Goal: Task Accomplishment & Management: Use online tool/utility

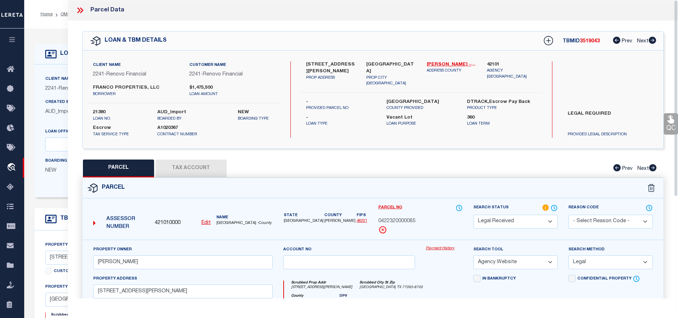
select select "RD"
select select "AGW"
select select "LEG"
select select "164194"
select select "25066"
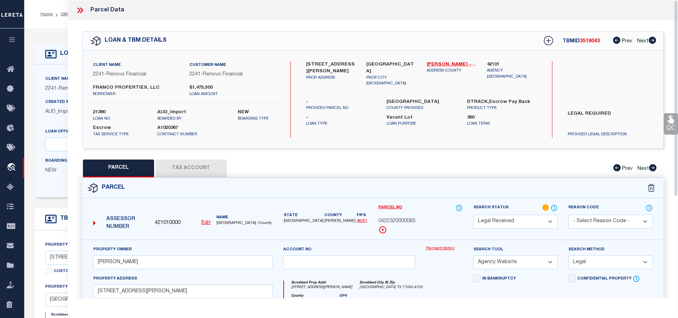
select select "400"
select select "Escrow"
click at [81, 9] on icon at bounding box center [81, 10] width 3 height 6
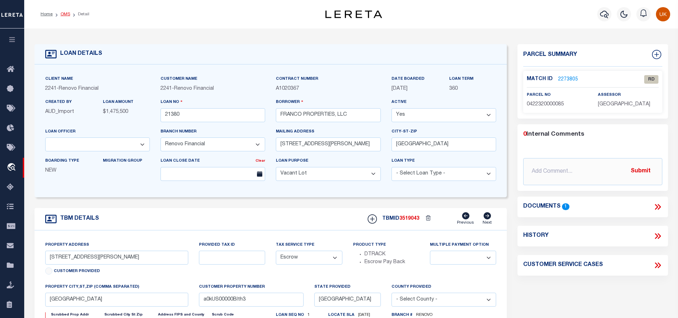
click at [68, 14] on link "OMS" at bounding box center [65, 14] width 10 height 4
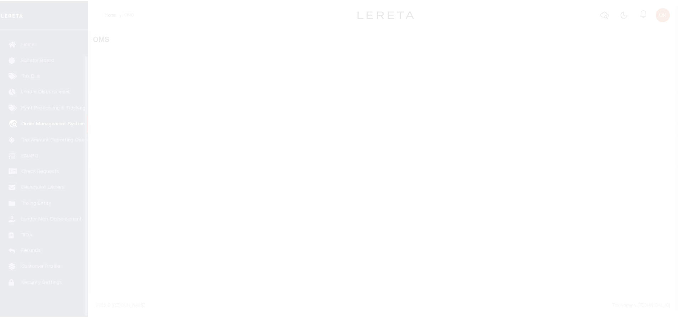
scroll to position [29, 0]
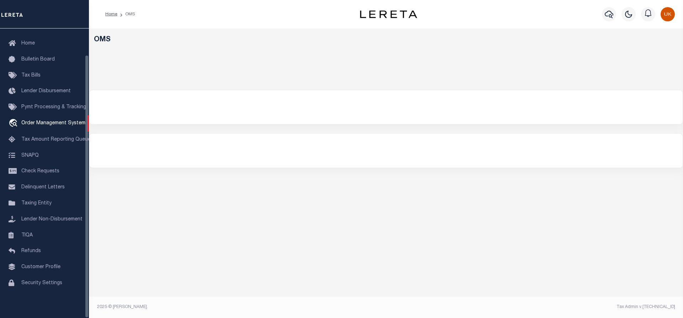
select select "200"
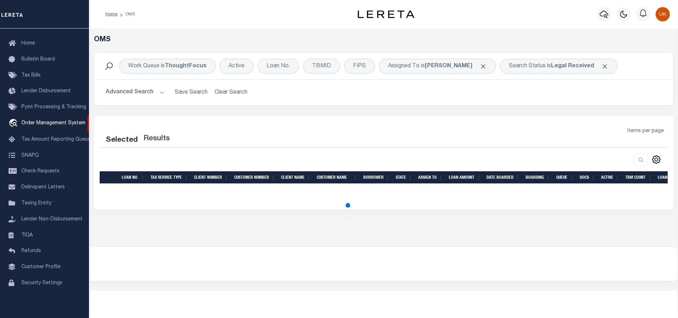
select select "200"
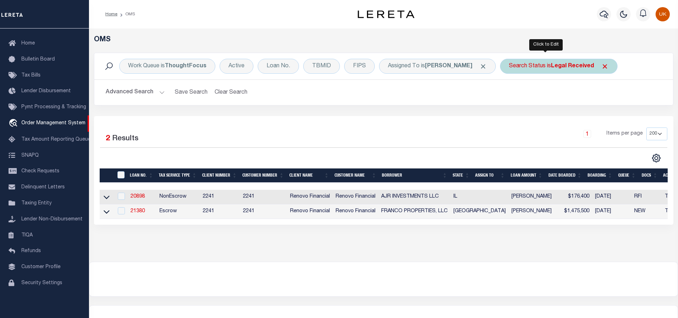
click at [556, 61] on div "Search Status is Legal Received" at bounding box center [558, 66] width 117 height 15
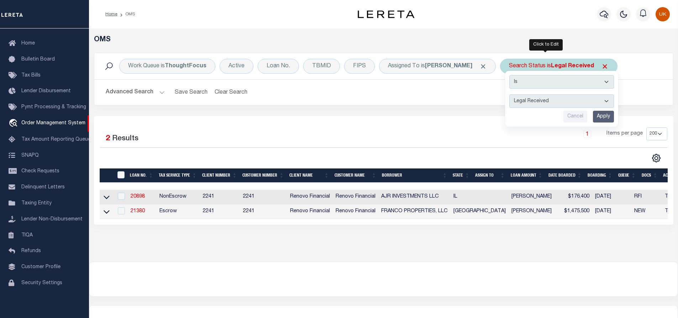
click at [518, 102] on select "Automated Search Bad Parcel Complete Duplicate Parcel High Dollar Reporting In …" at bounding box center [561, 101] width 105 height 14
select select "IP"
click at [509, 94] on select "Automated Search Bad Parcel Complete Duplicate Parcel High Dollar Reporting In …" at bounding box center [561, 101] width 105 height 14
click at [593, 117] on input "Apply" at bounding box center [603, 117] width 21 height 12
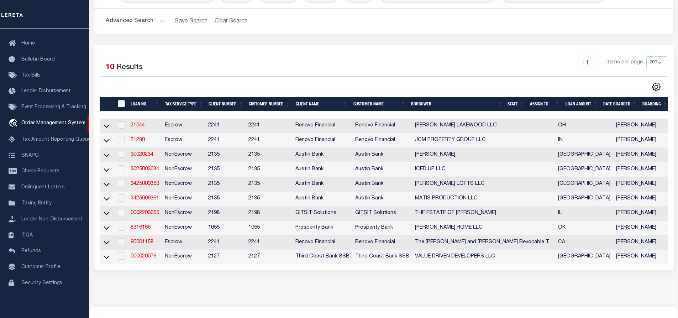
scroll to position [0, 0]
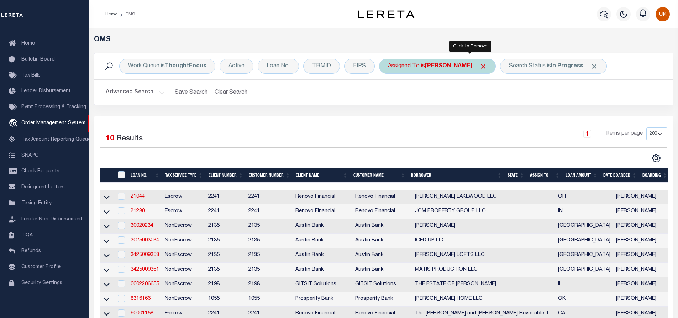
click at [479, 66] on span "Click to Remove" at bounding box center [482, 66] width 7 height 7
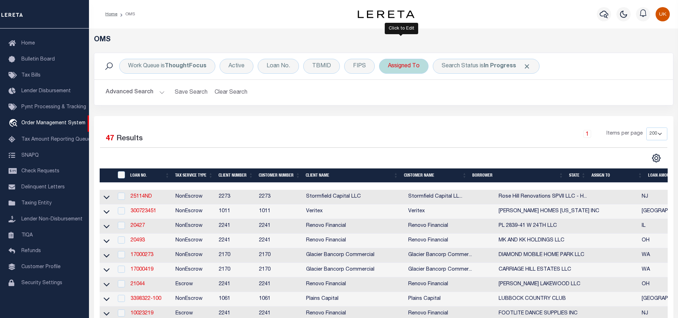
click at [411, 66] on div "Assigned To" at bounding box center [403, 66] width 49 height 15
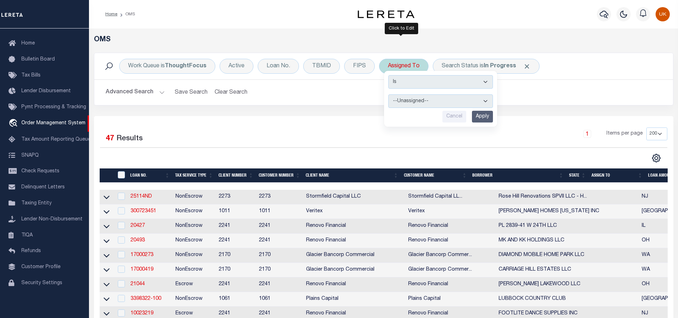
click at [409, 103] on select "--Unassigned-- Abdul Muzain Adrienne Cayea Agustin Fernandez Ahmad Darwish Albe…" at bounding box center [440, 101] width 105 height 14
select select "[PERSON_NAME]"
click at [388, 94] on select "--Unassigned-- Abdul Muzain Adrienne Cayea Agustin Fernandez Ahmad Darwish Albe…" at bounding box center [440, 101] width 105 height 14
click at [482, 115] on input "Apply" at bounding box center [482, 117] width 21 height 12
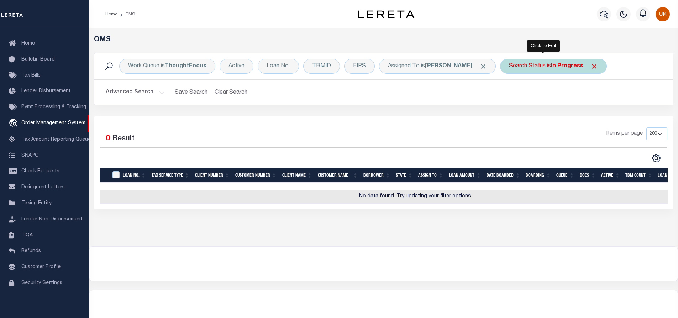
click at [551, 63] on b "In Progress" at bounding box center [567, 66] width 32 height 6
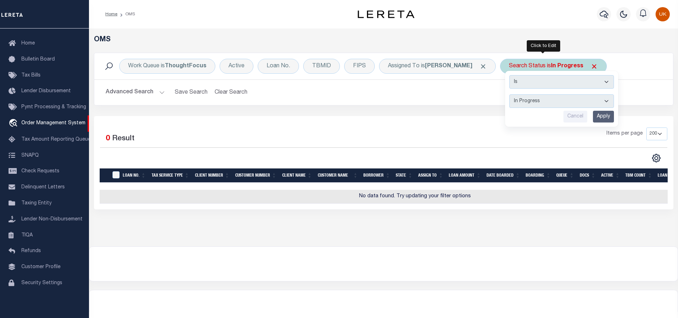
click at [521, 105] on select "Automated Search Bad Parcel Complete Duplicate Parcel High Dollar Reporting In …" at bounding box center [561, 101] width 105 height 14
select select "RD"
click at [509, 94] on select "Automated Search Bad Parcel Complete Duplicate Parcel High Dollar Reporting In …" at bounding box center [561, 101] width 105 height 14
click at [593, 117] on input "Apply" at bounding box center [603, 117] width 21 height 12
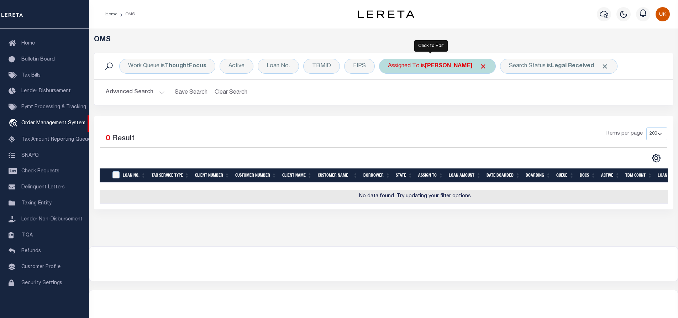
click at [454, 70] on div "Assigned To is Murali Murthy" at bounding box center [437, 66] width 117 height 15
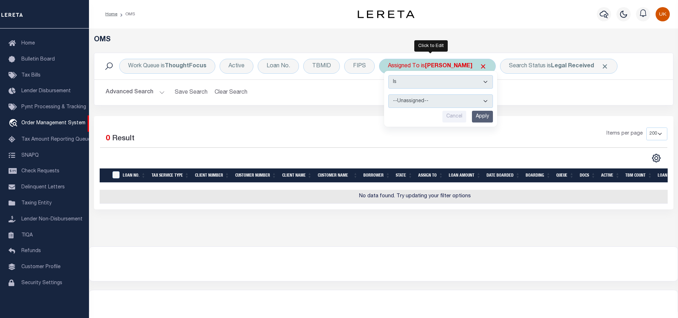
click at [415, 103] on select "--Unassigned-- Abdul Muzain Adrienne Cayea Agustin Fernandez Ahmad Darwish Albe…" at bounding box center [440, 101] width 105 height 14
select select "[PERSON_NAME]"
click at [388, 94] on select "--Unassigned-- Abdul Muzain Adrienne Cayea Agustin Fernandez Ahmad Darwish Albe…" at bounding box center [440, 101] width 105 height 14
click at [480, 118] on input "Apply" at bounding box center [482, 117] width 21 height 12
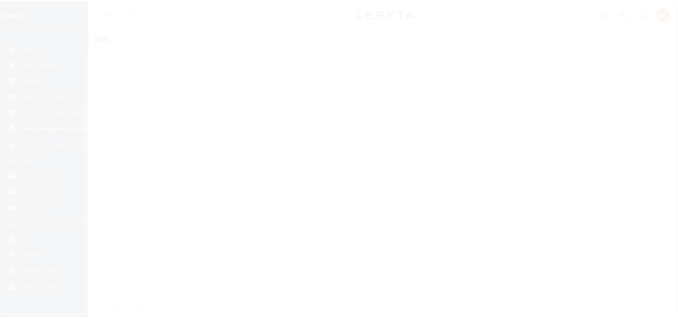
scroll to position [29, 0]
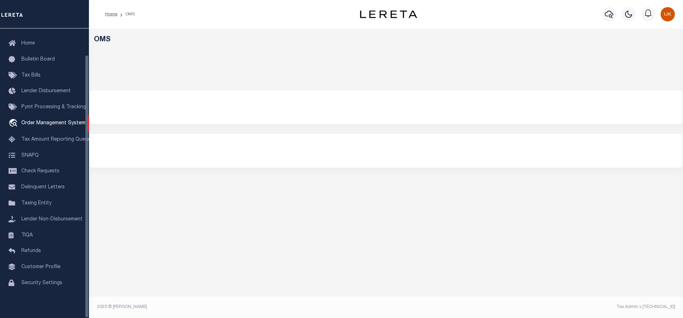
select select "200"
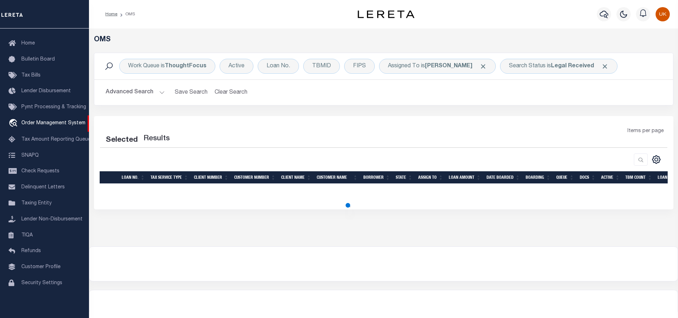
select select "200"
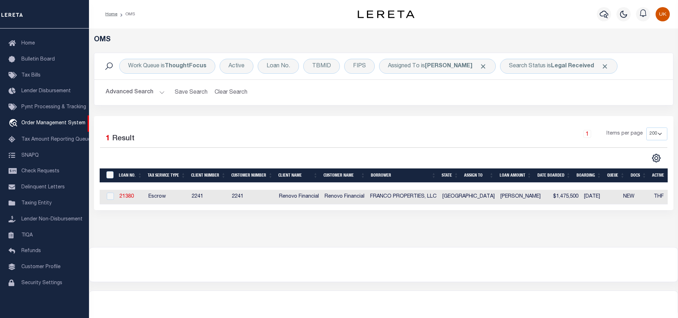
scroll to position [0, 0]
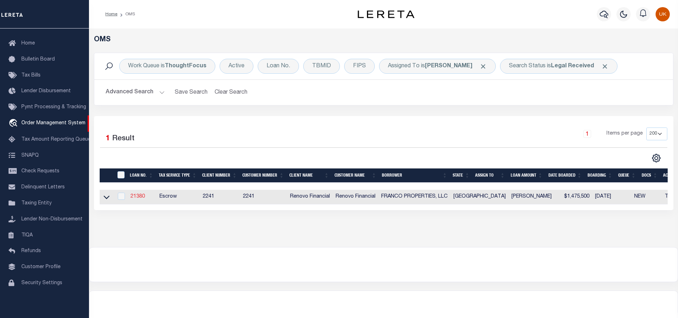
click at [138, 198] on link "21380" at bounding box center [138, 196] width 14 height 5
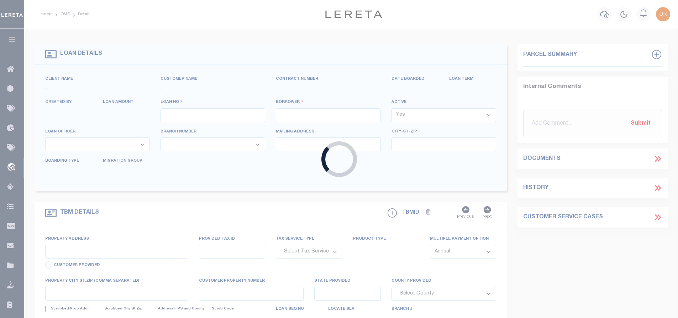
type input "21380"
type input "FRANCO PROPERTIES, LLC"
select select
type input "757 Sue Barnett Drive"
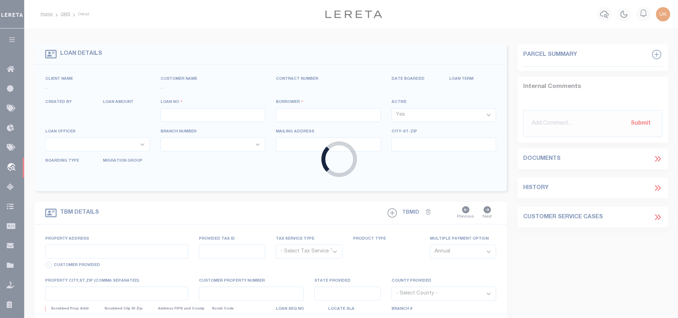
type input "Houston TX 77018"
select select "400"
select select "Escrow"
select select "164194"
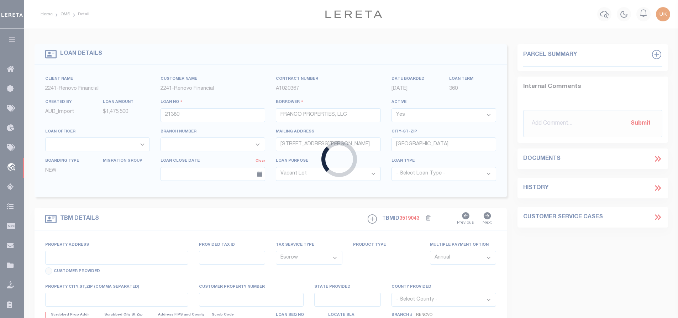
type input "7214 Jensen Drive"
select select
type input "Houston, TX 77093"
type input "a0kUS00000Blth3"
type input "[GEOGRAPHIC_DATA]"
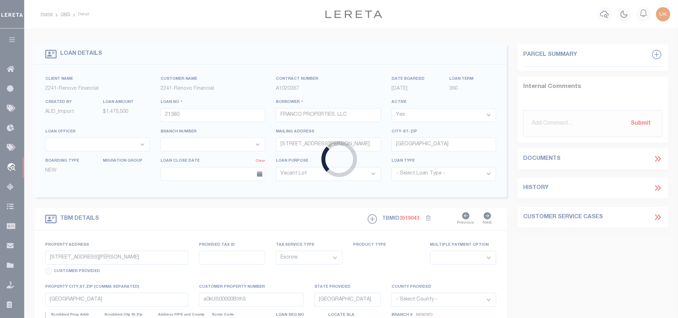
select select
type textarea "LEGAL REQUIRED"
select select "25066"
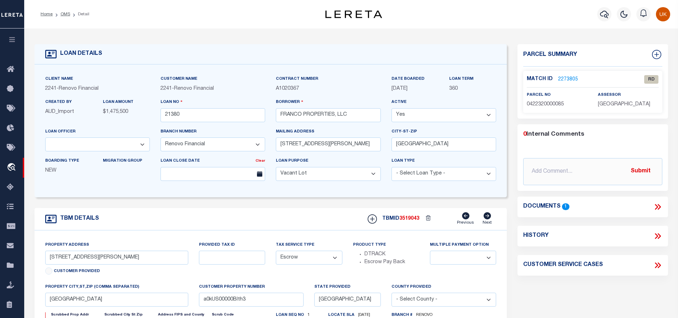
click at [563, 76] on link "2273805" at bounding box center [568, 79] width 20 height 7
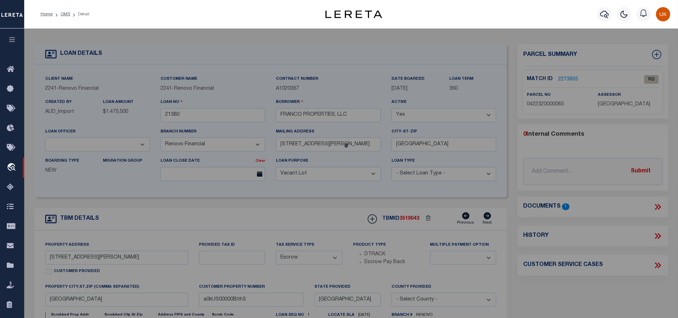
checkbox input "false"
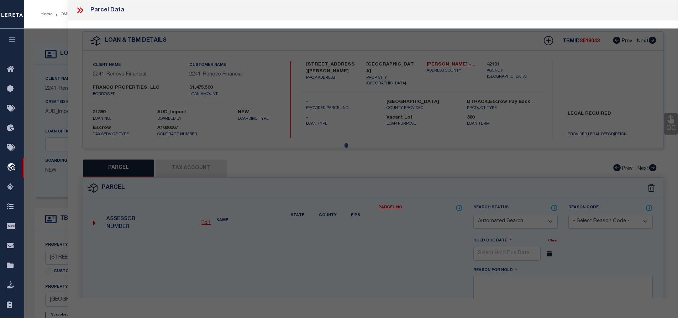
select select "RD"
type input "FRANCO EFRAIN"
select select "AGW"
select select "LEG"
type input "7214 JENSEN DR"
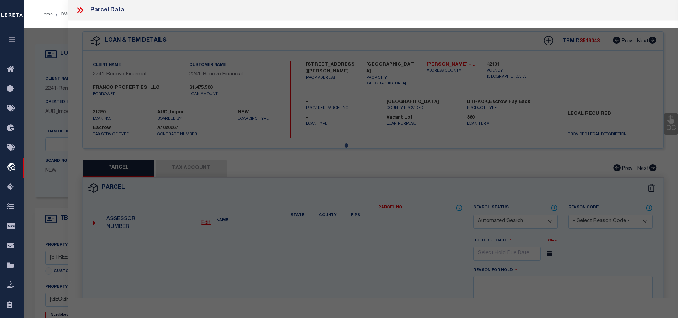
type input "HOUSTON, TX 77093"
type textarea "TRS 4 & 61 ABST 329 J T HARRELL .9401 AC"
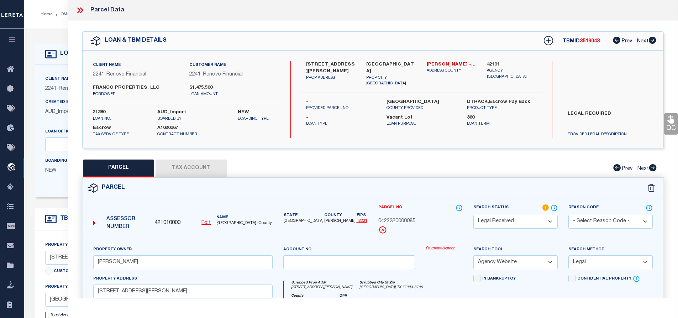
click at [80, 10] on icon at bounding box center [78, 10] width 3 height 6
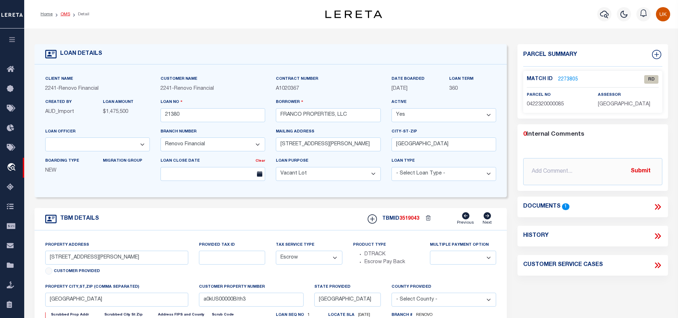
click at [64, 13] on link "OMS" at bounding box center [65, 14] width 10 height 4
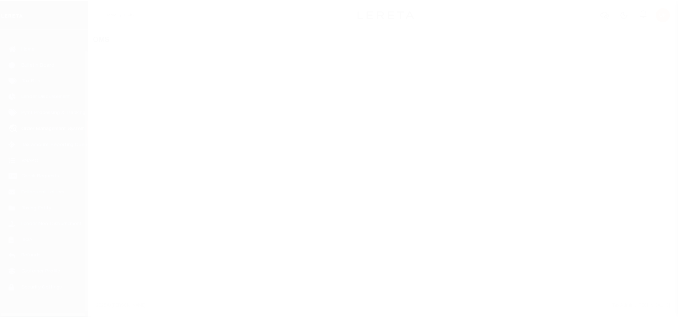
scroll to position [29, 0]
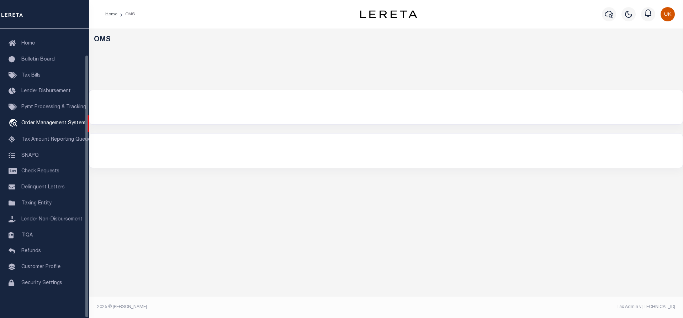
select select "200"
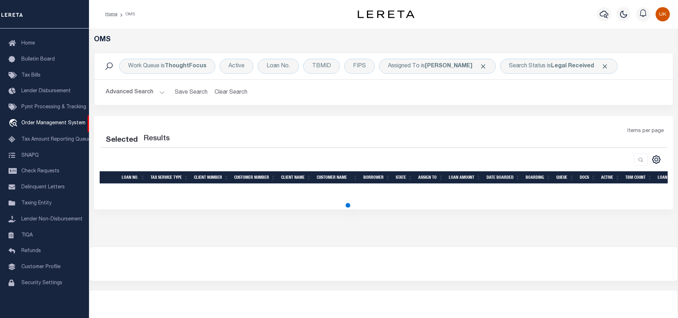
select select "200"
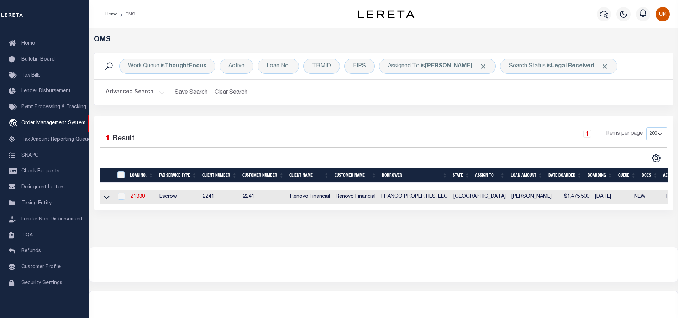
click at [315, 268] on div at bounding box center [383, 264] width 588 height 34
click at [157, 247] on div "OMS Work Queue is ThoughtFocus Active Loan No. TBMID FIPS Assigned To is Kumar …" at bounding box center [383, 137] width 589 height 218
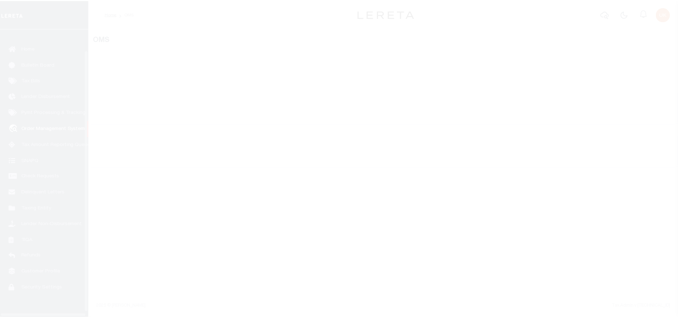
scroll to position [29, 0]
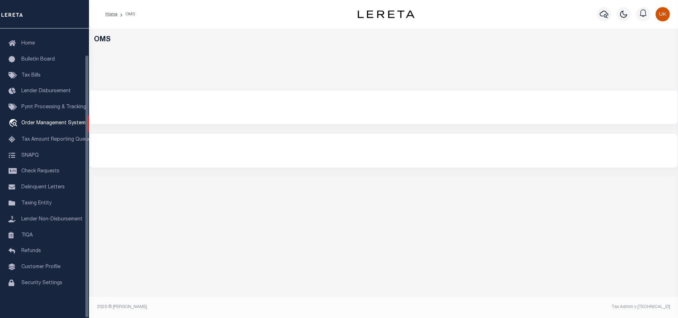
select select "200"
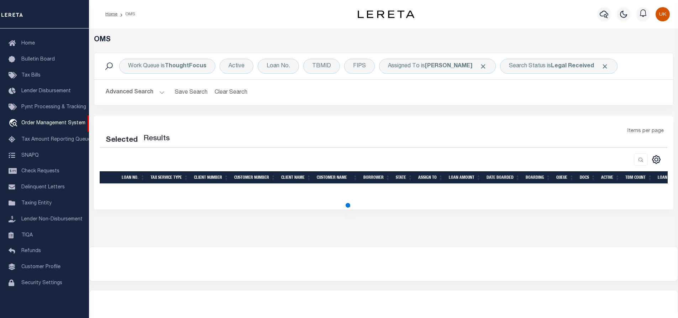
select select "200"
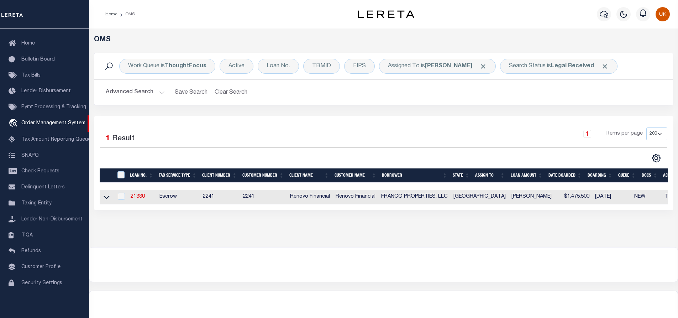
click at [378, 255] on div at bounding box center [383, 264] width 588 height 34
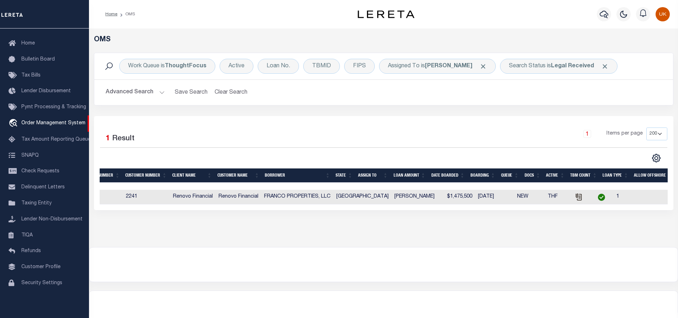
scroll to position [0, 125]
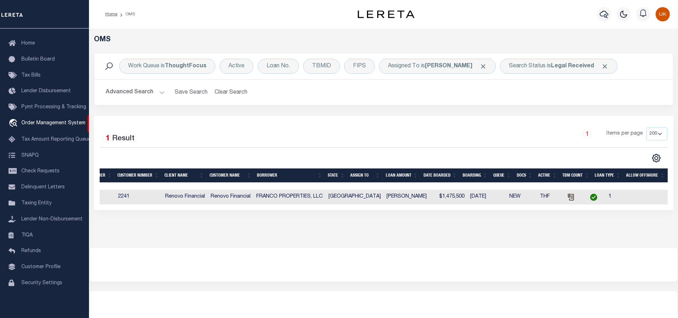
click at [558, 232] on div "OMS Work Queue is ThoughtFocus Active Loan No. TBMID FIPS Assigned To is [PERSO…" at bounding box center [383, 137] width 589 height 218
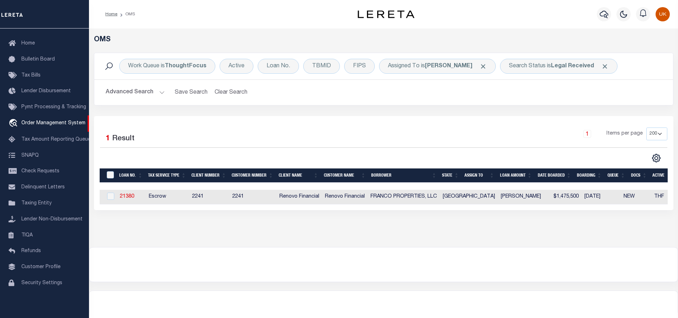
scroll to position [0, 0]
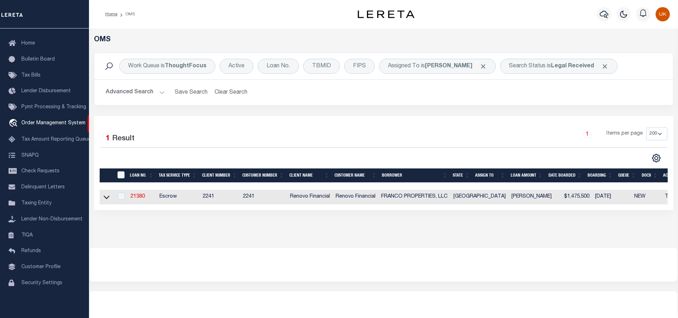
click at [317, 232] on div "OMS Work Queue is ThoughtFocus Active Loan No. TBMID FIPS Assigned To is Kumar …" at bounding box center [383, 137] width 589 height 218
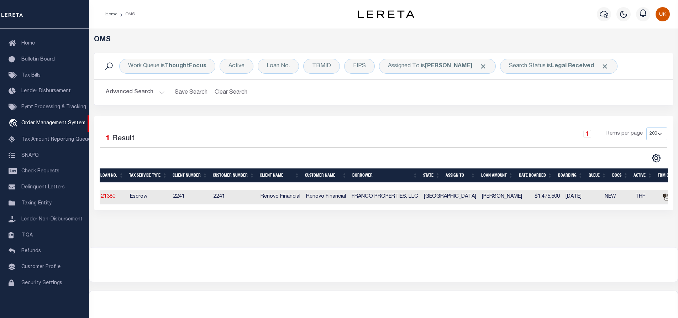
scroll to position [0, 29]
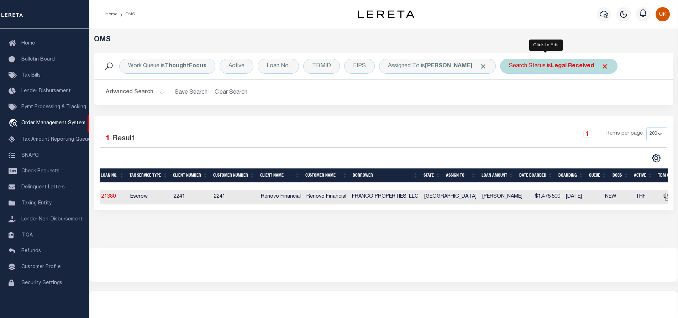
click at [551, 67] on b "Legal Received" at bounding box center [572, 66] width 43 height 6
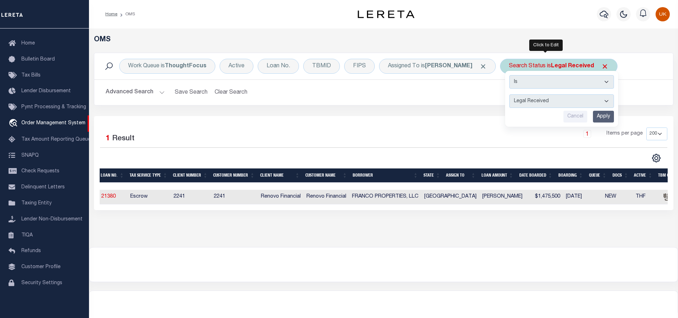
click at [523, 100] on select "Automated Search Bad Parcel Complete Duplicate Parcel High Dollar Reporting In …" at bounding box center [561, 101] width 105 height 14
select select "IP"
click at [509, 94] on select "Automated Search Bad Parcel Complete Duplicate Parcel High Dollar Reporting In …" at bounding box center [561, 101] width 105 height 14
click at [593, 118] on input "Apply" at bounding box center [603, 117] width 21 height 12
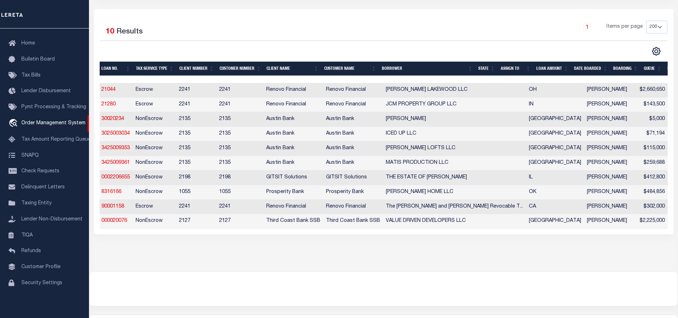
scroll to position [0, 0]
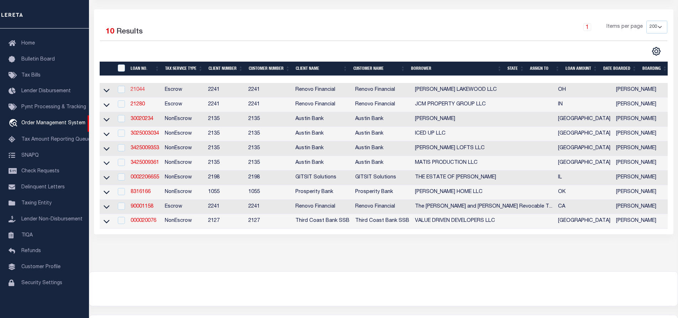
click at [137, 90] on link "21044" at bounding box center [138, 89] width 14 height 5
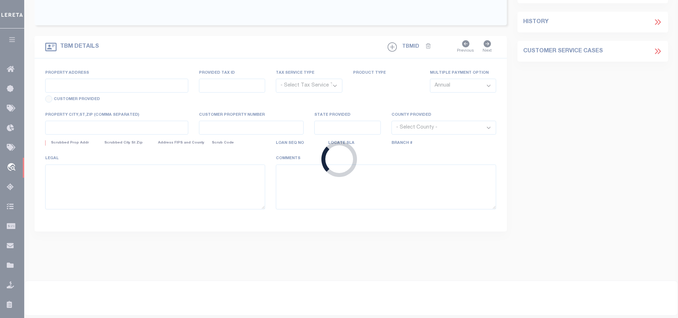
type input "21044"
type input "LEWIS LAKEWOOD LLC"
select select
type input "617 5th Key Drive"
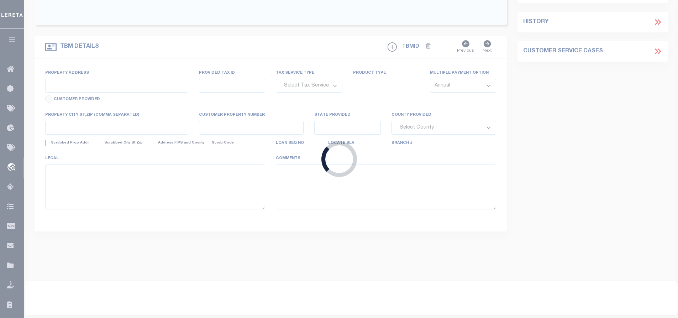
type input "Fort Lauderdale FL 33304"
select select "400"
select select "Escrow"
select select "164194"
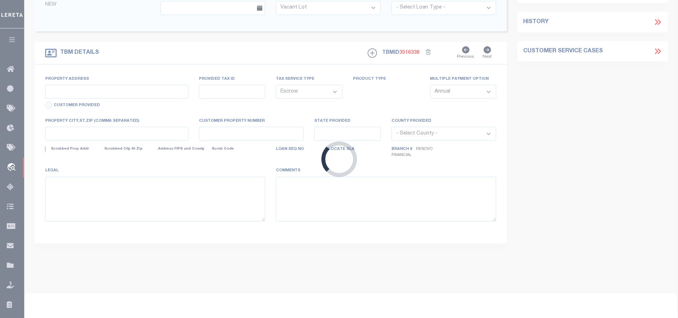
select select "25066"
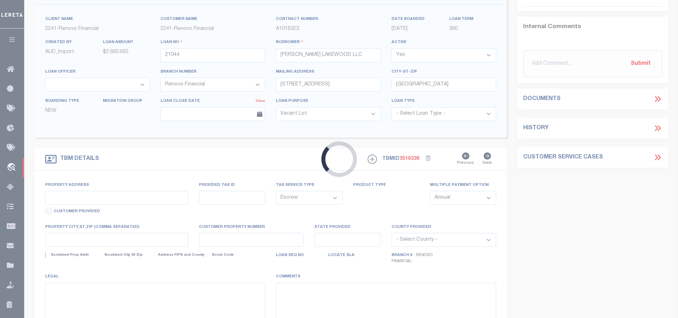
type input "1416 Lewis Drive"
select select
type input "Lakewood, OH 44107"
type input "a0kUS00000CNYje"
type input "OH"
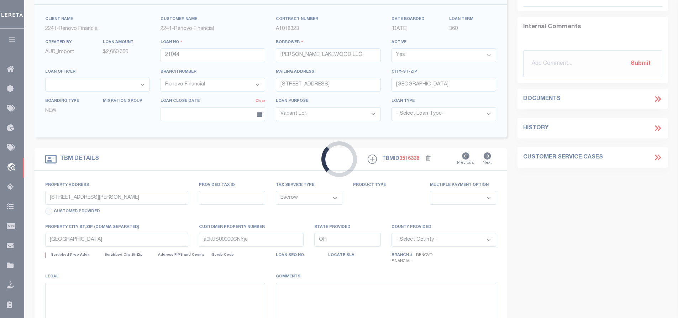
select select
type textarea "LEGAL REQUIRED"
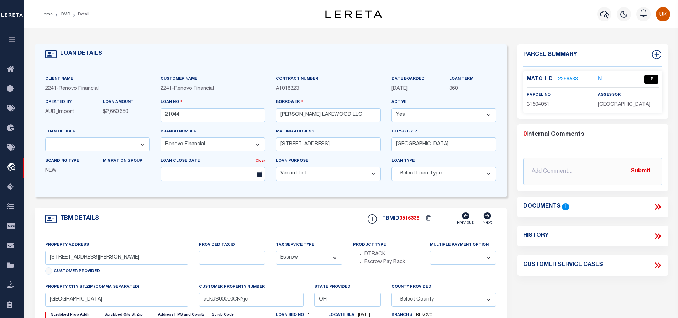
click at [566, 76] on link "2266533" at bounding box center [568, 79] width 20 height 7
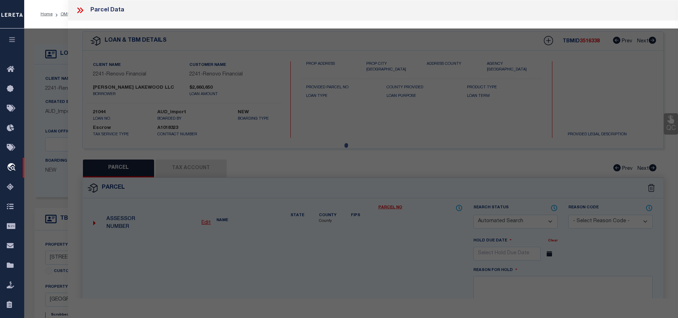
checkbox input "false"
select select "IP"
type input "LEWIS LAKEWOOD LLC"
select select "AGW"
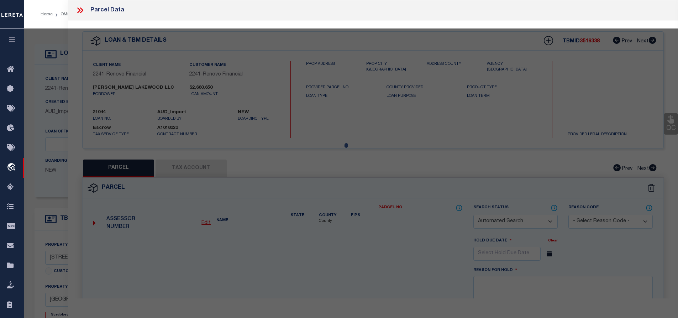
select select "LEG"
type input "1416 LEWIS DR"
type input "LAKEWOOD, OH 44107"
type textarea "21 WATBPKY S/L 198SP&NEXT W"
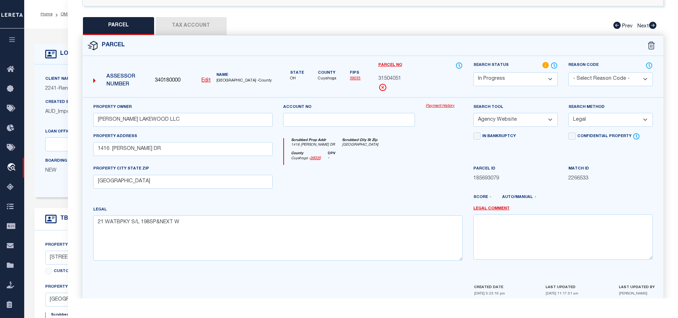
click at [185, 31] on button "Tax Account" at bounding box center [190, 26] width 71 height 18
select select "100"
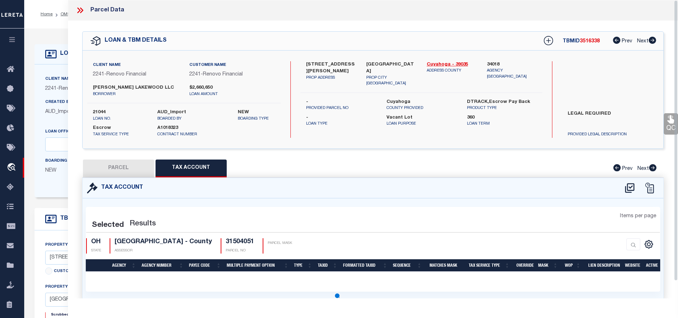
select select "100"
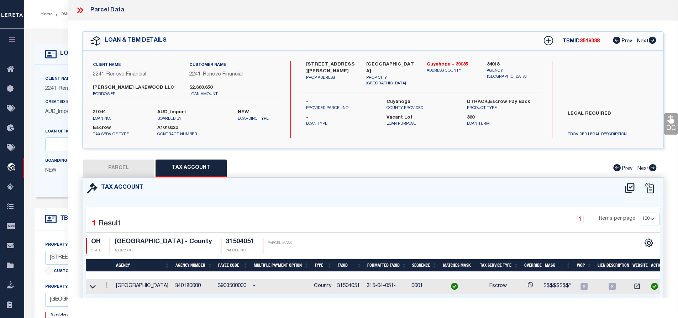
click at [125, 169] on button "PARCEL" at bounding box center [118, 168] width 71 height 18
select select "AS"
select select
checkbox input "false"
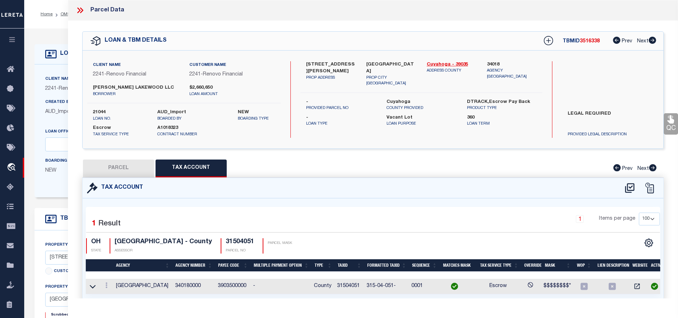
checkbox input "false"
select select "IP"
type input "LEWIS LAKEWOOD LLC"
select select "AGW"
select select "LEG"
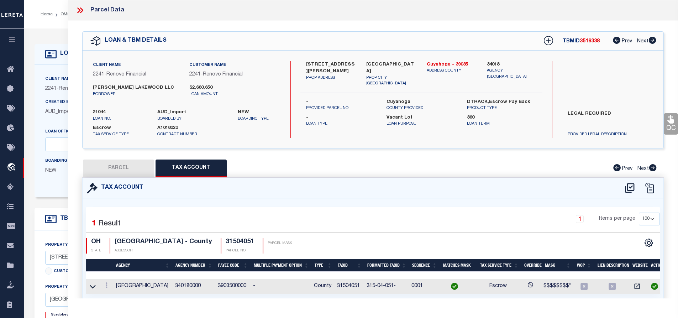
type input "1416 LEWIS DR"
type input "LAKEWOOD, OH 44107"
type textarea "21 WATBPKY S/L 198SP&NEXT W"
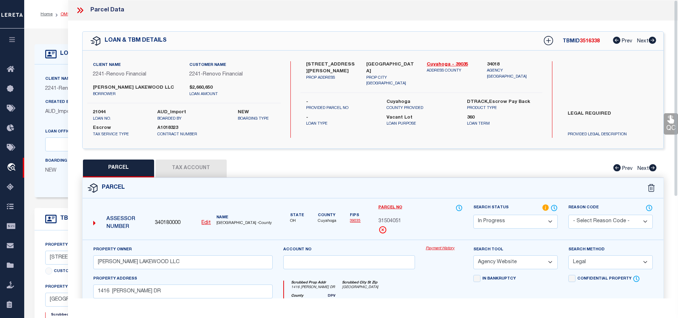
click at [65, 14] on link "OMS" at bounding box center [65, 14] width 10 height 4
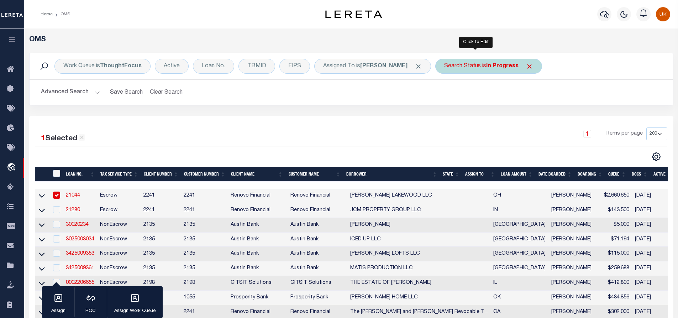
click at [486, 67] on b "In Progress" at bounding box center [502, 66] width 32 height 6
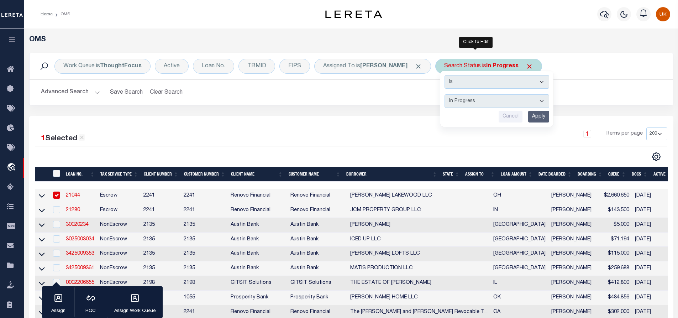
click at [467, 99] on select "Automated Search Bad Parcel Complete Duplicate Parcel High Dollar Reporting In …" at bounding box center [496, 101] width 105 height 14
select select "RD"
click at [444, 94] on select "Automated Search Bad Parcel Complete Duplicate Parcel High Dollar Reporting In …" at bounding box center [496, 101] width 105 height 14
click at [528, 114] on input "Apply" at bounding box center [538, 117] width 21 height 12
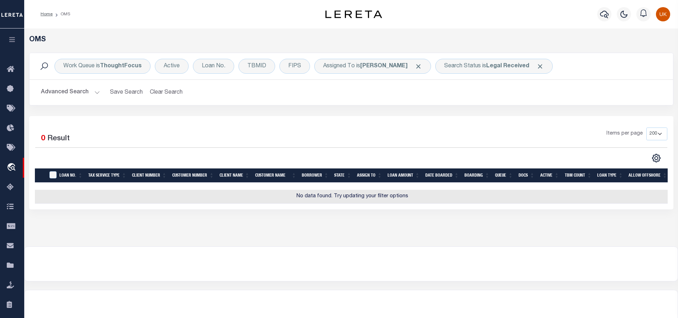
click at [379, 259] on div at bounding box center [351, 264] width 653 height 34
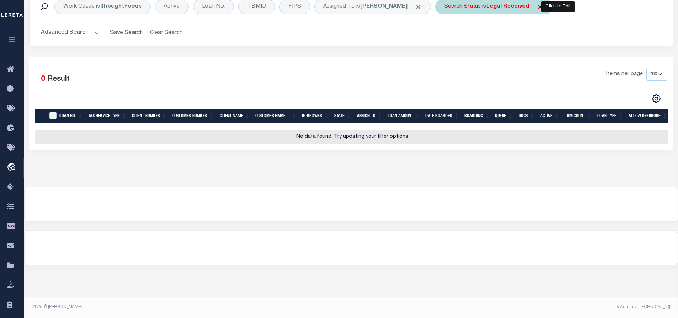
click at [514, 9] on b "Legal Received" at bounding box center [507, 7] width 43 height 6
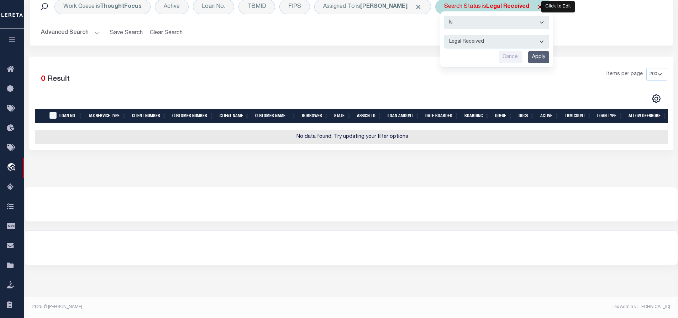
click at [458, 46] on select "Automated Search Bad Parcel Complete Duplicate Parcel High Dollar Reporting In …" at bounding box center [496, 42] width 105 height 14
select select "IP"
click at [444, 35] on select "Automated Search Bad Parcel Complete Duplicate Parcel High Dollar Reporting In …" at bounding box center [496, 42] width 105 height 14
drag, startPoint x: 524, startPoint y: 59, endPoint x: 518, endPoint y: 62, distance: 6.5
click at [528, 58] on input "Apply" at bounding box center [538, 57] width 21 height 12
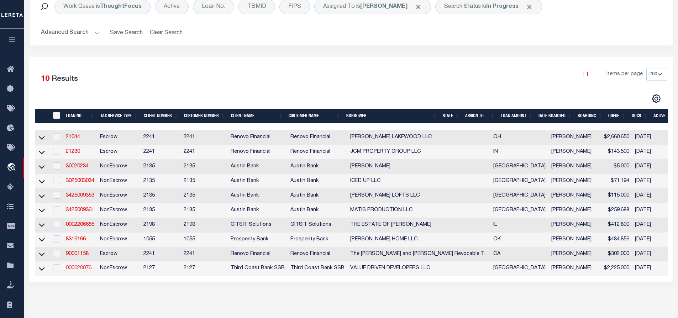
click at [82, 270] on link "000020076" at bounding box center [79, 267] width 26 height 5
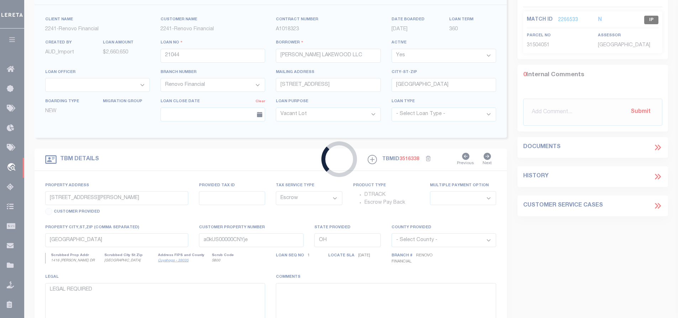
type input "000020076"
type input "VALUE DRIVEN DEVELOPERS LLC"
select select
type input "10/02/2025"
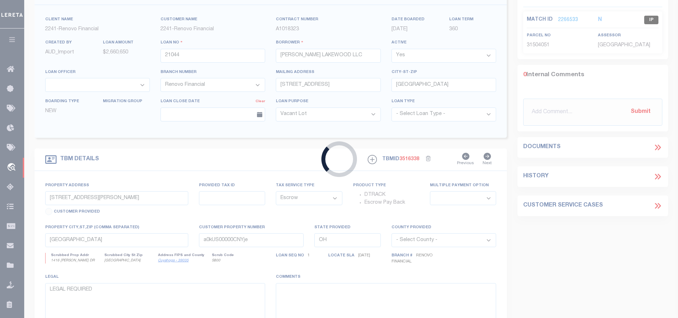
select select
select select "20"
select select "NonEscrow"
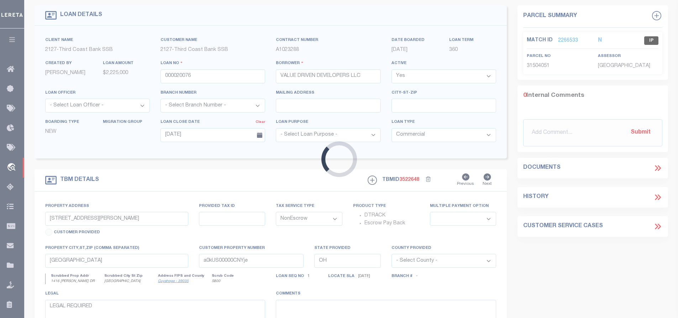
scroll to position [19, 0]
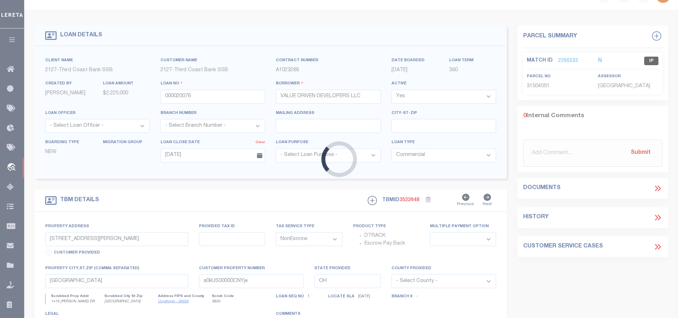
type input "4830 ATASCOCITA RD"
select select
type input "HUMBLE TX 77346-2851"
type input "[GEOGRAPHIC_DATA]"
type textarea "see attached"
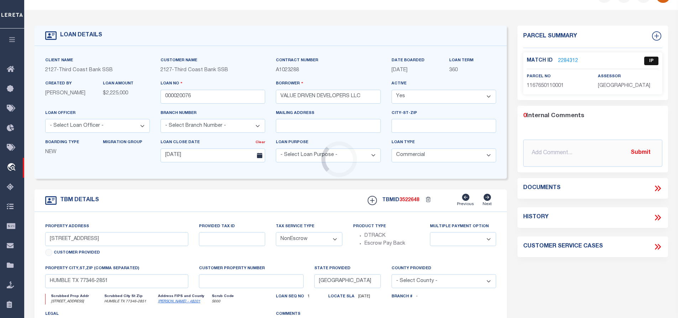
scroll to position [0, 0]
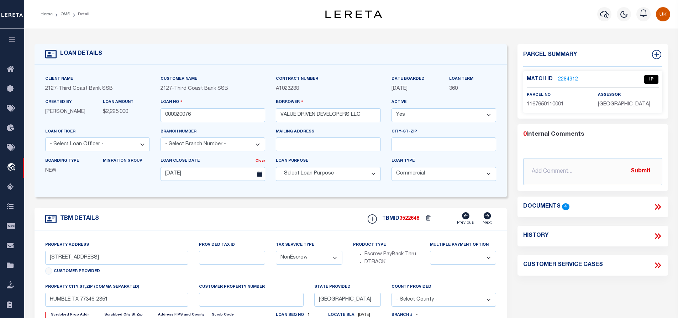
click at [567, 78] on link "2284312" at bounding box center [568, 79] width 20 height 7
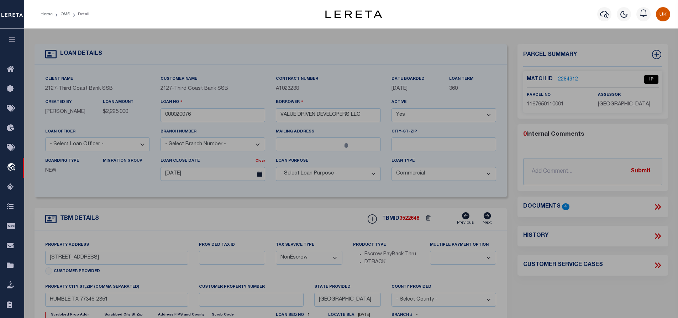
select select "AS"
select select
checkbox input "false"
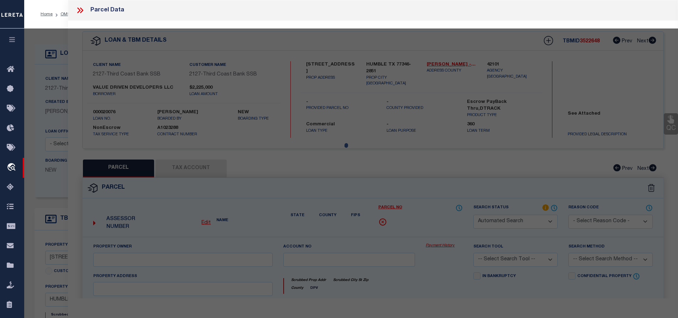
select select "IP"
type input "NANZ DEVELOPERS LLC"
select select "AGW"
select select "LEG"
type input "0 ATASCOCITA RD"
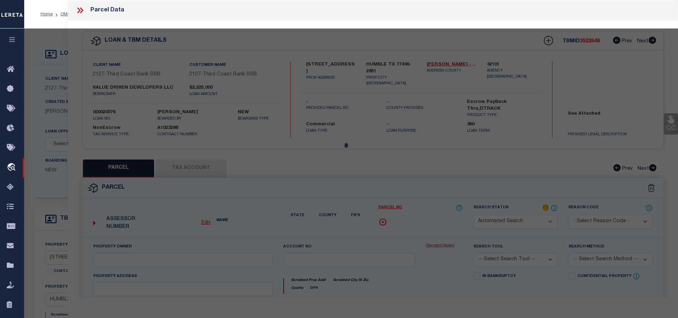
type input "HUMBLE TX 77346"
type textarea "RES S BLK 11 UNRESTRICTED TIMBER FOREST SEC 3"
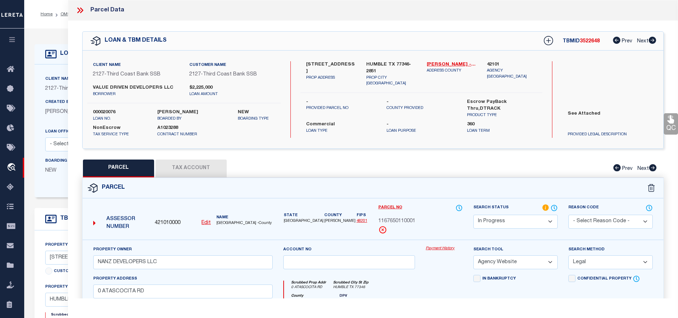
click at [196, 166] on button "Tax Account" at bounding box center [190, 168] width 71 height 18
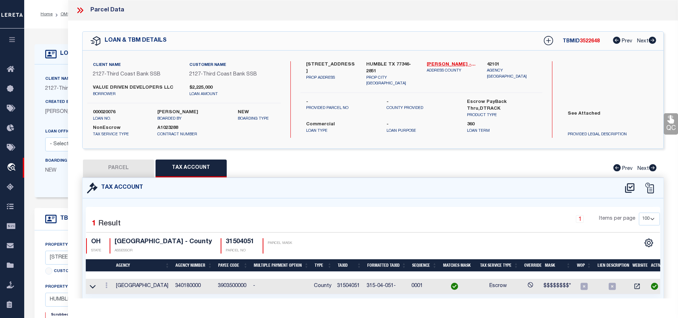
select select "100"
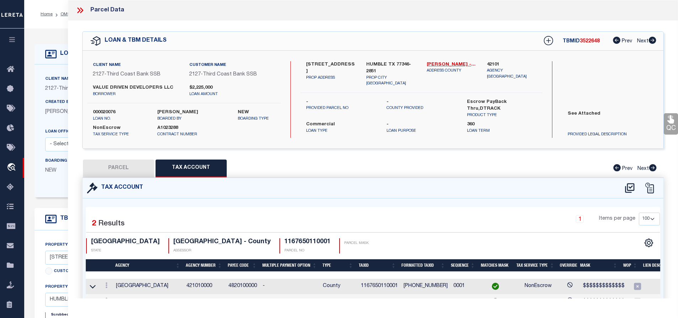
scroll to position [42, 0]
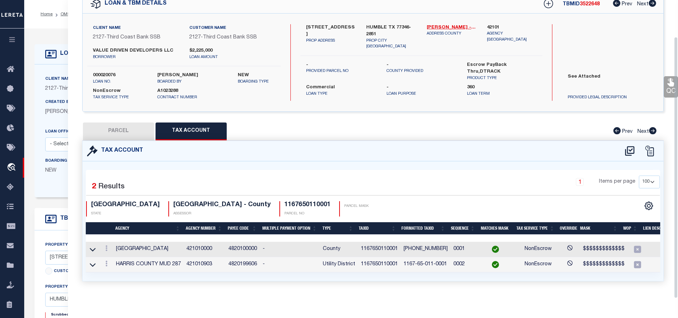
click at [116, 127] on button "PARCEL" at bounding box center [118, 131] width 71 height 18
select select "AS"
select select
checkbox input "false"
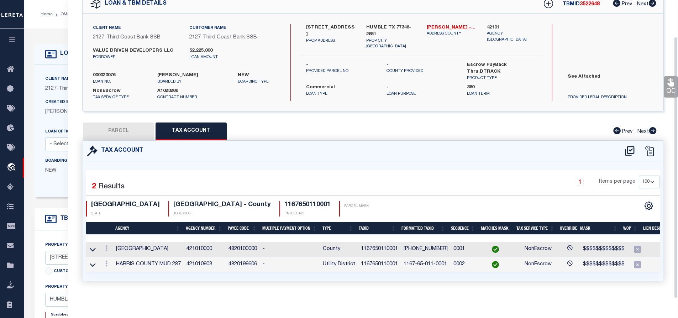
checkbox input "false"
select select "IP"
type input "NANZ DEVELOPERS LLC"
select select "AGW"
select select "LEG"
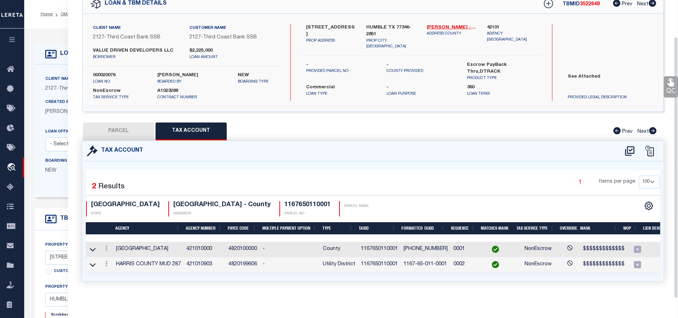
type input "0 ATASCOCITA RD"
type input "HUMBLE TX 77346"
type textarea "RES S BLK 11 UNRESTRICTED TIMBER FOREST SEC 3"
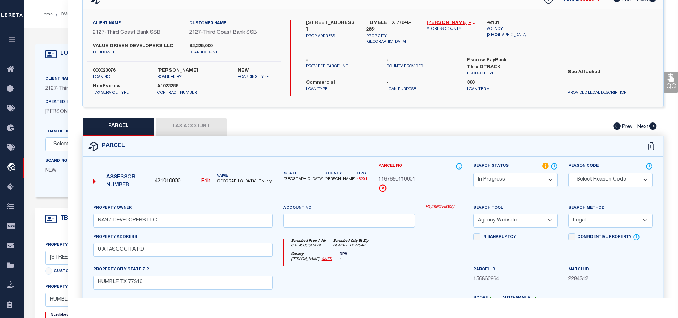
scroll to position [0, 0]
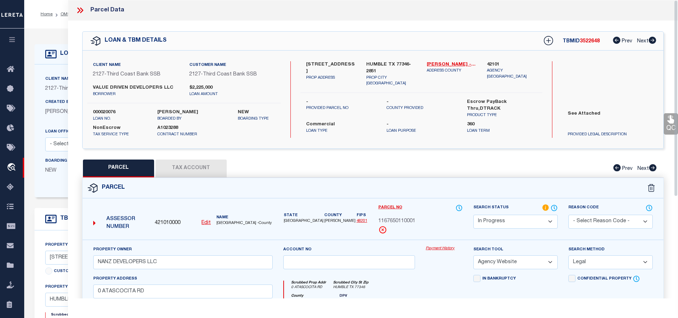
click at [80, 10] on icon at bounding box center [78, 10] width 3 height 6
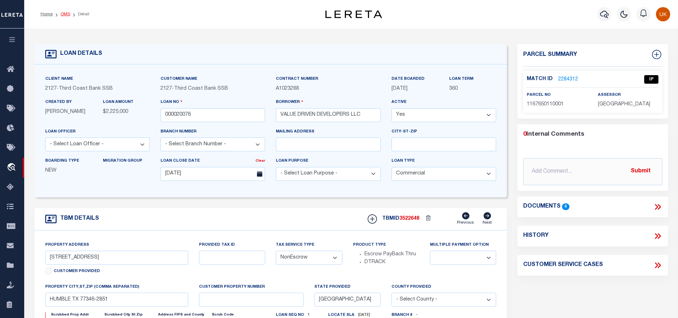
click at [64, 16] on link "OMS" at bounding box center [65, 14] width 10 height 4
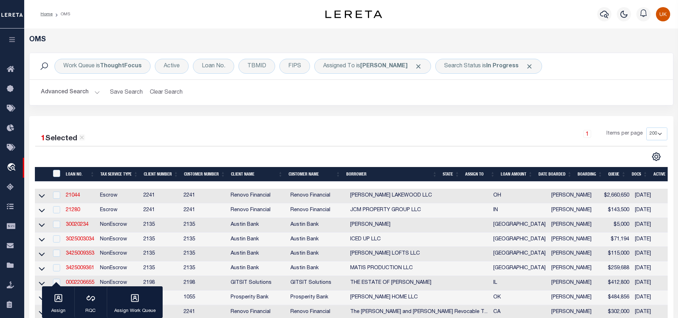
click at [318, 133] on div "1 Items per page 10 25 50 100 200" at bounding box center [431, 136] width 471 height 19
click at [253, 69] on div "TBMID" at bounding box center [256, 66] width 37 height 15
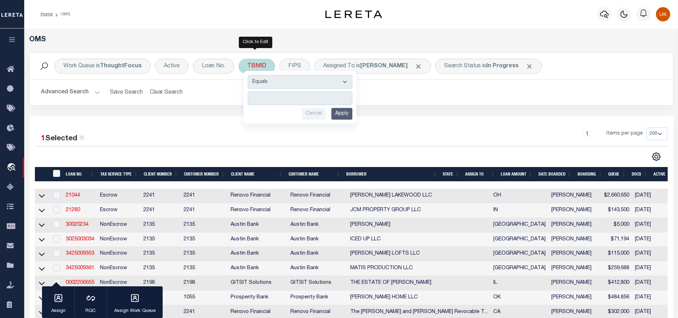
click at [268, 96] on input "number" at bounding box center [300, 98] width 105 height 14
type input "3520967"
click at [334, 114] on input "Apply" at bounding box center [341, 114] width 21 height 12
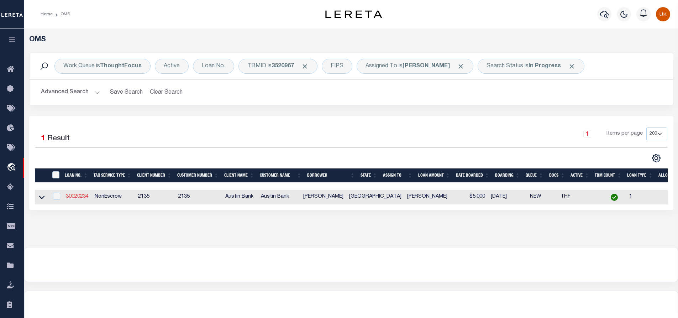
click at [74, 199] on link "30020234" at bounding box center [77, 196] width 23 height 5
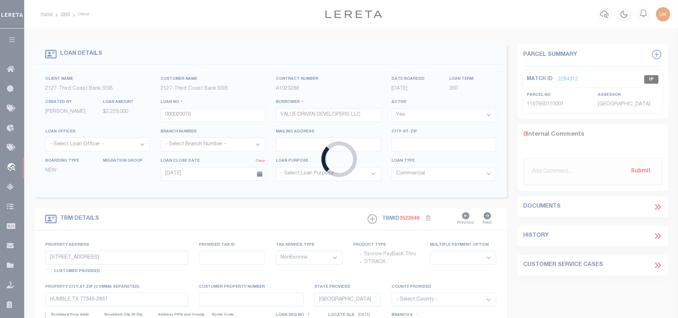
type input "30020234"
type input "ANTHONY T BOONE"
select select
type input "7535 W GOFORTH RD"
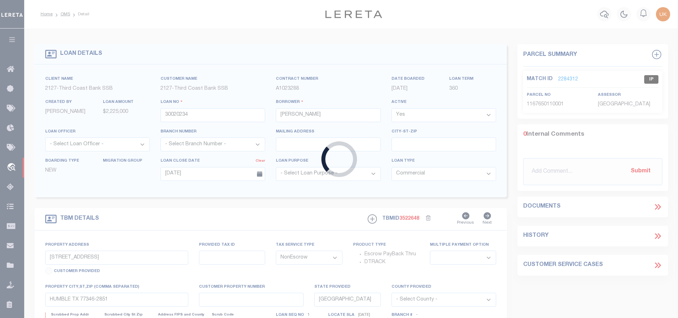
type input "KILGORE, TX 75662-7139"
select select
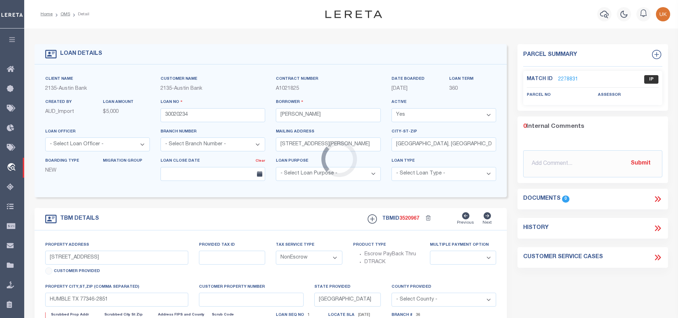
select select "43981"
select select "2580"
type input "7535 W GOFORTH RD"
select select
type input "KILGORE TX 75662-7139"
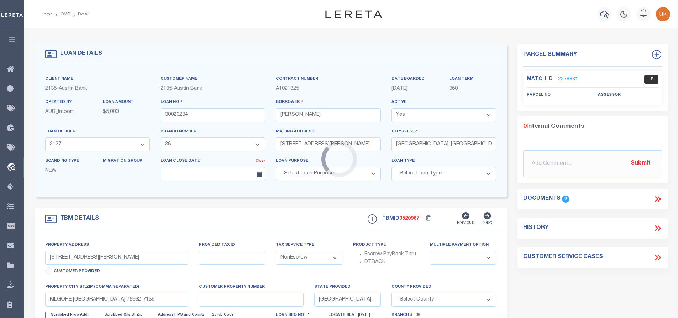
select select
type textarea "DT 4.679 ACRES PEYTON WADE SVY A-217"
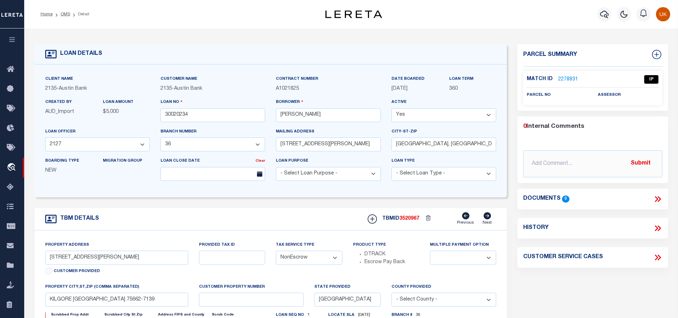
click at [564, 79] on link "2278831" at bounding box center [568, 79] width 20 height 7
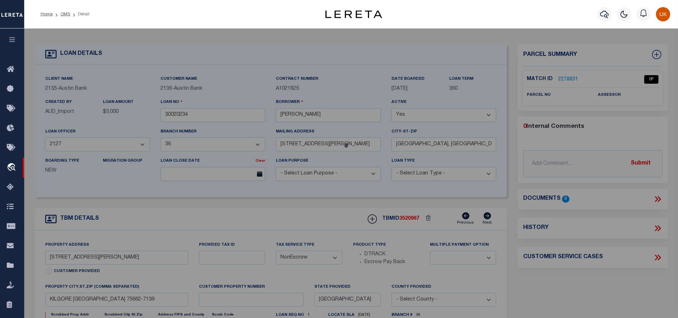
select select "AS"
select select
checkbox input "false"
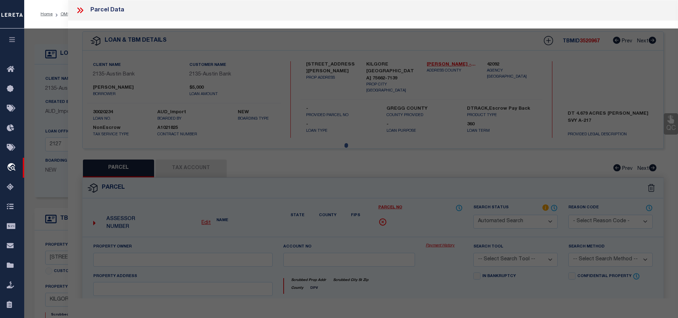
select select "IP"
checkbox input "false"
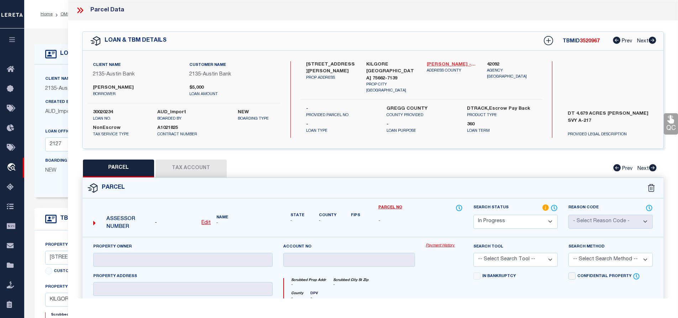
click at [438, 65] on link "Gregg - 48183" at bounding box center [452, 64] width 50 height 7
drag, startPoint x: 93, startPoint y: 86, endPoint x: 143, endPoint y: 86, distance: 49.8
click at [143, 86] on label "ANTHONY T BOONE" at bounding box center [136, 87] width 86 height 7
copy label "ANTHONY T BOONE"
drag, startPoint x: 307, startPoint y: 62, endPoint x: 316, endPoint y: 65, distance: 9.6
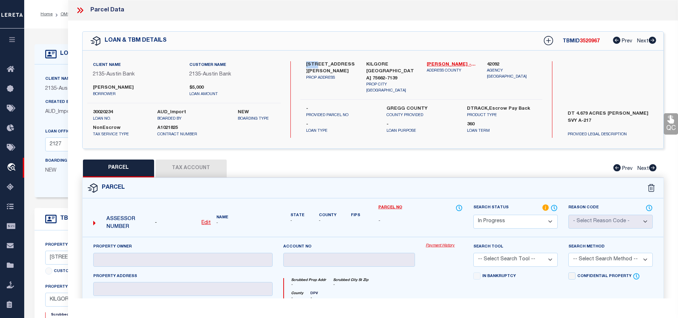
click at [316, 65] on label "7535 W GOFORTH RD" at bounding box center [331, 68] width 50 height 14
copy label "7535"
click at [309, 66] on label "7535 W GOFORTH RD" at bounding box center [331, 68] width 50 height 14
drag, startPoint x: 307, startPoint y: 63, endPoint x: 355, endPoint y: 62, distance: 48.4
click at [355, 62] on label "7535 W GOFORTH RD" at bounding box center [331, 68] width 50 height 14
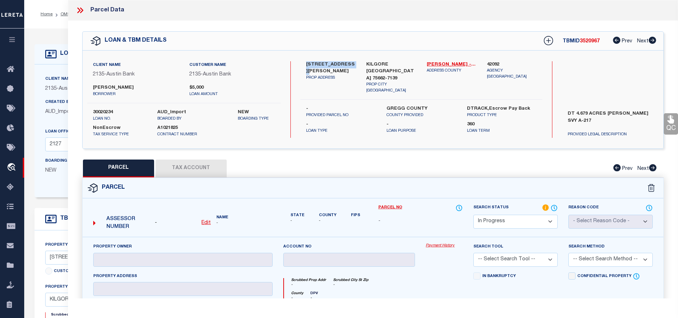
copy label "7535 W GOFORTH RD"
drag, startPoint x: 91, startPoint y: 86, endPoint x: 150, endPoint y: 83, distance: 58.4
click at [150, 83] on div "Client Name 2135 - Austin Bank Customer Name 2135 - Austin Bank ANTHONY T BOONE…" at bounding box center [184, 82] width 194 height 42
click at [139, 92] on p "borrower" at bounding box center [136, 94] width 86 height 6
drag, startPoint x: 92, startPoint y: 89, endPoint x: 140, endPoint y: 86, distance: 48.4
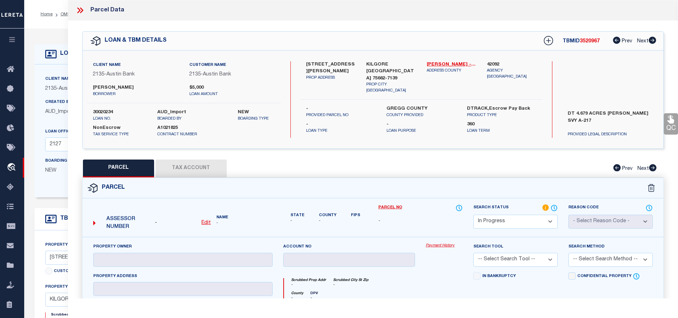
click at [140, 86] on div "ANTHONY T BOONE borrower" at bounding box center [136, 90] width 96 height 13
copy label "ANTHONY T BOONE"
click at [76, 12] on icon at bounding box center [79, 10] width 9 height 9
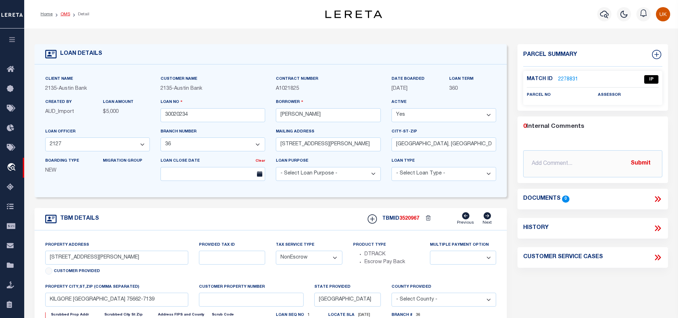
click at [64, 15] on link "OMS" at bounding box center [65, 14] width 10 height 4
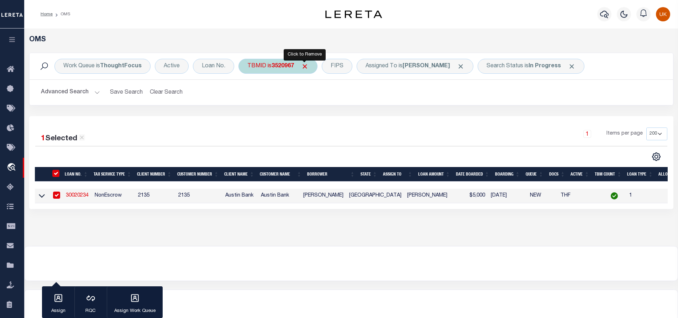
click at [304, 66] on span "Click to Remove" at bounding box center [304, 66] width 7 height 7
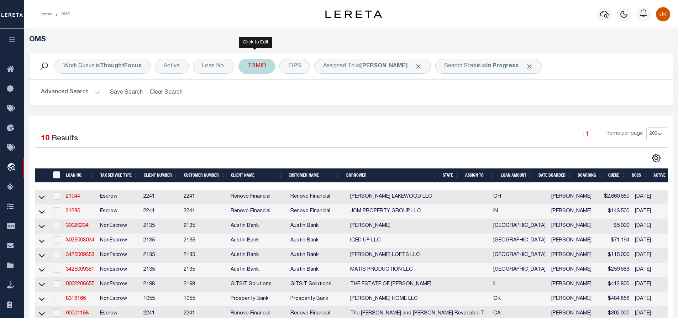
click at [250, 68] on div "TBMID" at bounding box center [256, 66] width 37 height 15
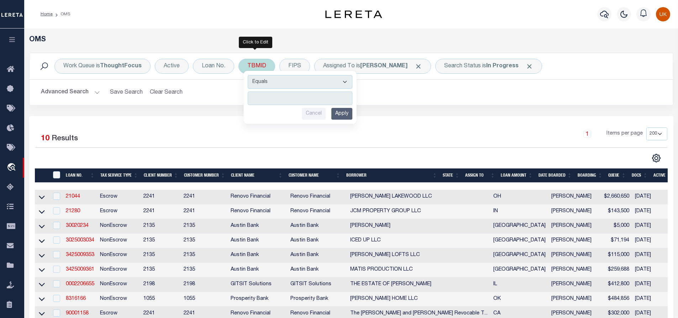
click at [265, 98] on input "number" at bounding box center [300, 98] width 105 height 14
type input "3520977"
click at [343, 114] on input "Apply" at bounding box center [341, 114] width 21 height 12
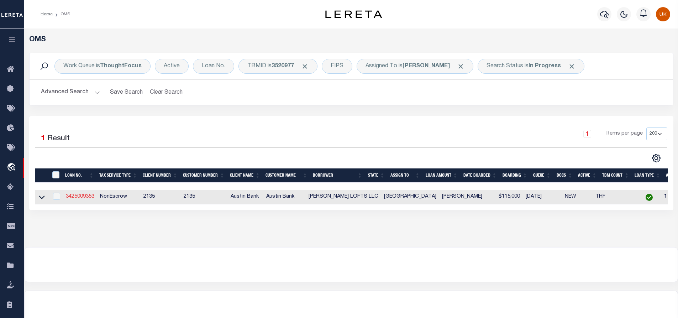
click at [84, 197] on link "3425009353" at bounding box center [80, 196] width 28 height 5
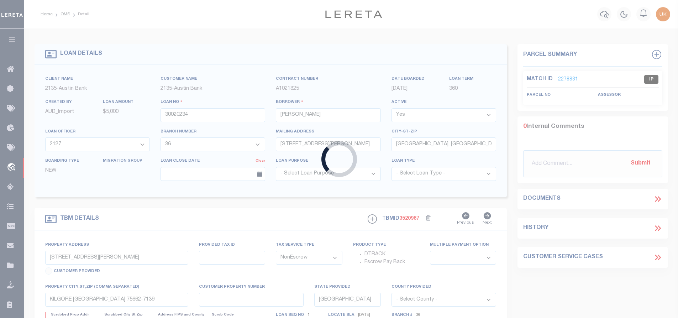
type input "3425009353"
type input "FRANCIS LOFTS LLC"
select select "43974"
select select "2578"
type input "309 EAST AUSTIN STREET"
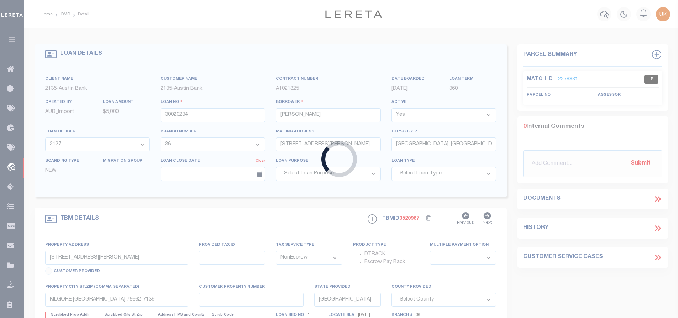
type input "MARSHALL, TX 75670"
select select "400"
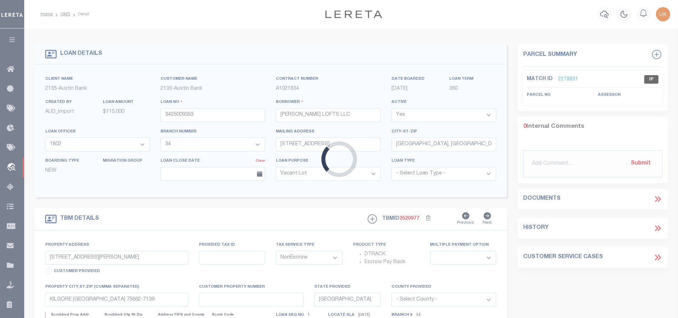
type input "1804 SOUTH WASHINGTON"
select select
type input "MARSHALL TX 75670"
select select
type textarea "(CP) DT .797 AC LT 1,2,7&8 BLK 1 FRANCES PLACE ADD"
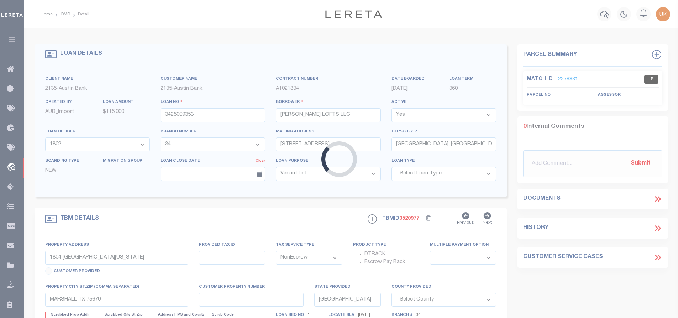
select select "43974"
select select "2578"
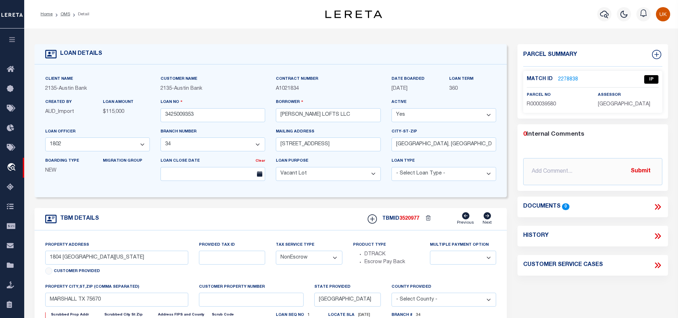
click at [562, 78] on link "2278838" at bounding box center [568, 79] width 20 height 7
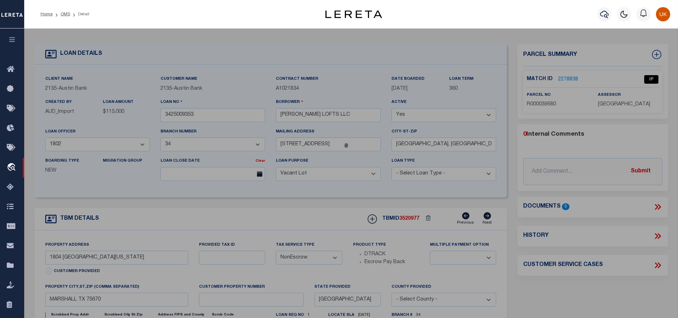
select select "AS"
checkbox input "false"
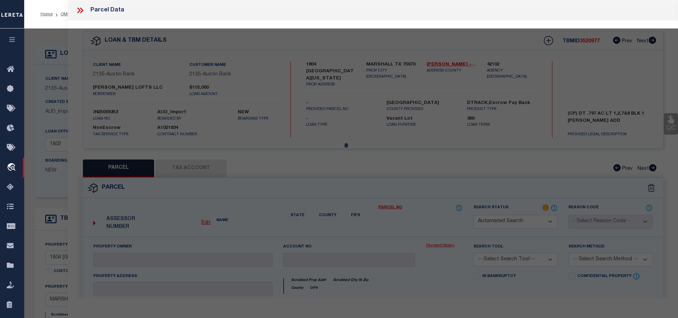
select select "IP"
type input "FRANCIS LOFTS LLC - FRANCIS PLACE SERIES"
select select "AGW"
select select "LEG"
type input "1804 S WASHINGTON"
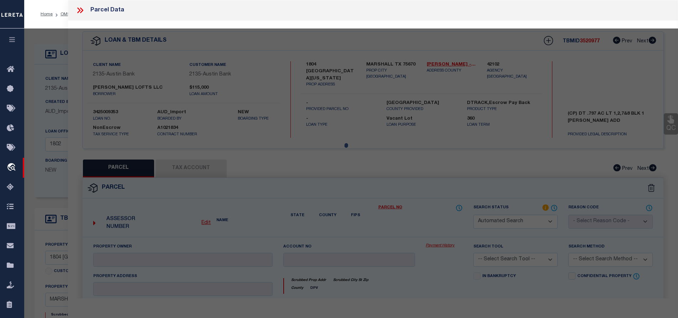
type input "MARSHALL TX 75670"
type textarea "Acres 0.797, Lot 1, 7 & 8, Blk 1, Subd FRANCIS PLACE, MORTUARY"
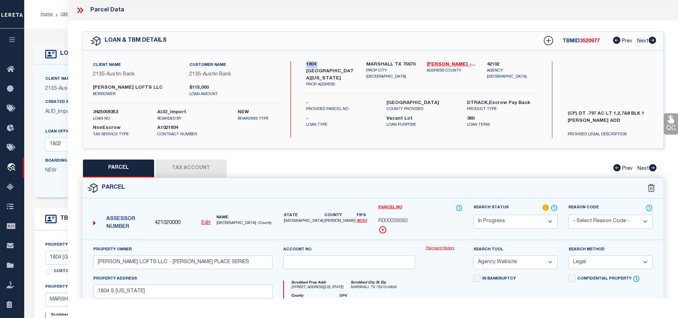
drag, startPoint x: 305, startPoint y: 64, endPoint x: 317, endPoint y: 64, distance: 11.7
click at [317, 64] on div "1804 SOUTH WASHINGTON PROP ADDRESS" at bounding box center [331, 74] width 60 height 27
copy label "1804"
drag, startPoint x: 91, startPoint y: 88, endPoint x: 141, endPoint y: 88, distance: 49.1
click at [141, 88] on div "FRANCIS LOFTS LLC borrower" at bounding box center [136, 90] width 96 height 13
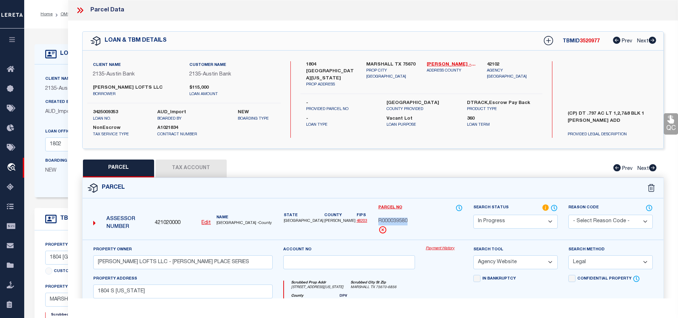
drag, startPoint x: 378, startPoint y: 220, endPoint x: 410, endPoint y: 220, distance: 31.3
click at [410, 220] on div "R000039580" at bounding box center [420, 221] width 84 height 8
copy span "R000039580"
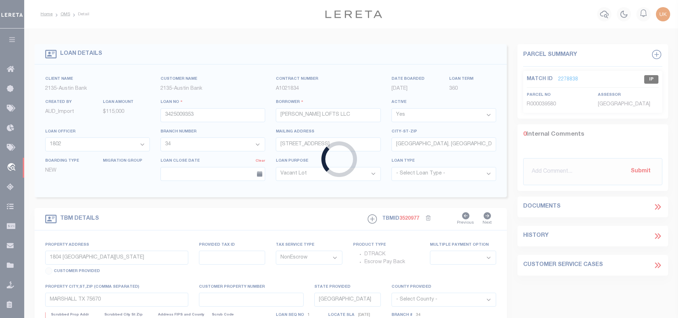
type input "30020234"
type input "ANTHONY T BOONE"
select select "43981"
select select "2580"
type input "7535 W GOFORTH RD"
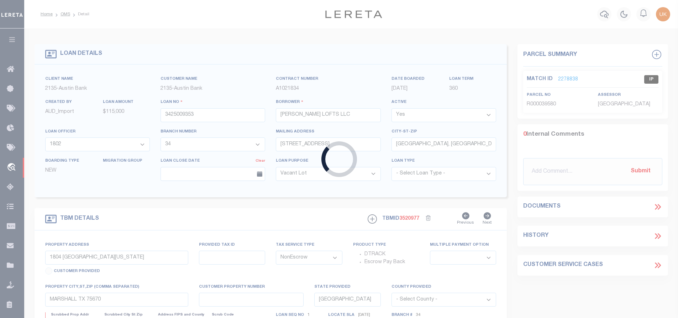
type input "KILGORE, TX 75662-7139"
select select
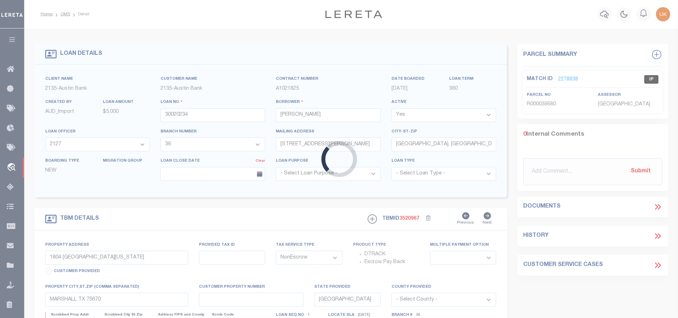
type input "7535 W GOFORTH RD"
select select
type input "KILGORE TX 75662-7139"
select select
type textarea "DT 4.679 ACRES PEYTON WADE SVY A-217"
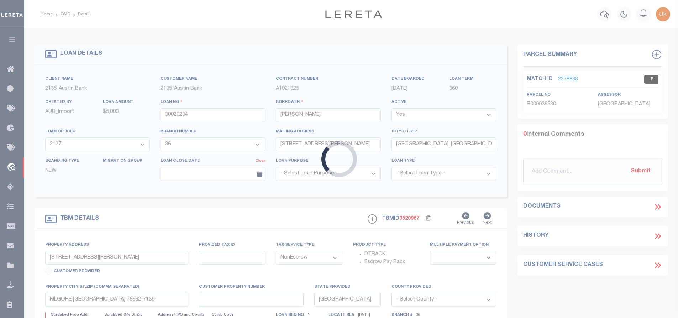
select select "43981"
select select "2580"
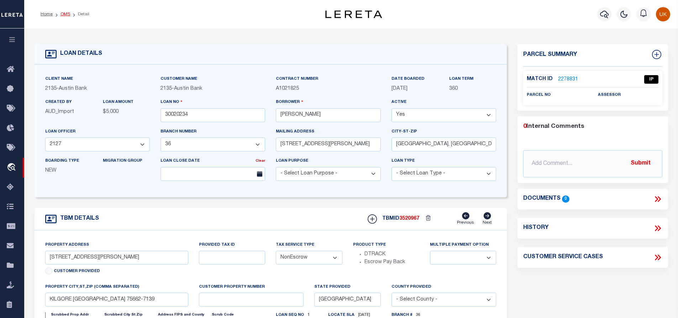
click at [61, 15] on link "OMS" at bounding box center [65, 14] width 10 height 4
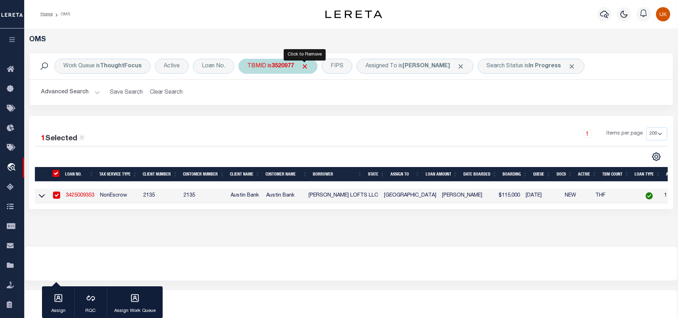
click at [303, 66] on span "Click to Remove" at bounding box center [304, 66] width 7 height 7
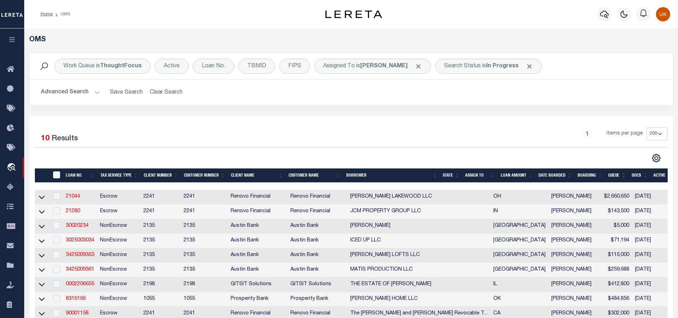
scroll to position [107, 0]
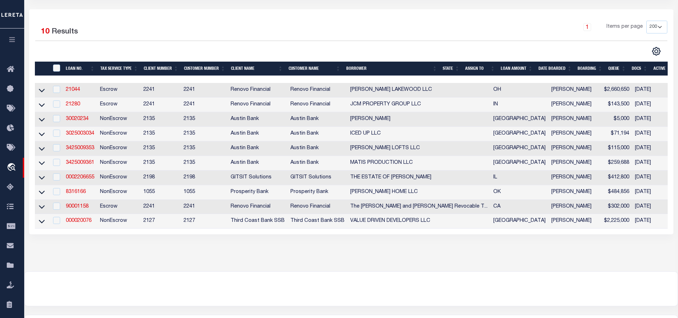
drag, startPoint x: 253, startPoint y: 306, endPoint x: 254, endPoint y: 303, distance: 3.7
click at [254, 305] on div at bounding box center [351, 288] width 653 height 34
click at [258, 297] on div at bounding box center [351, 288] width 653 height 34
click at [275, 266] on div "OMS Work Queue is ThoughtFocus Active Loan No. TBMID FIPS Assigned To is Kumar …" at bounding box center [351, 96] width 654 height 349
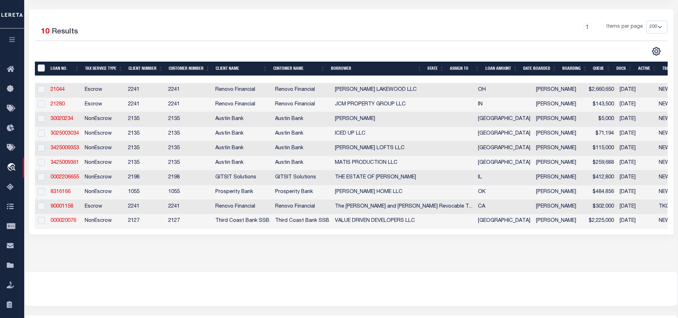
scroll to position [0, 3]
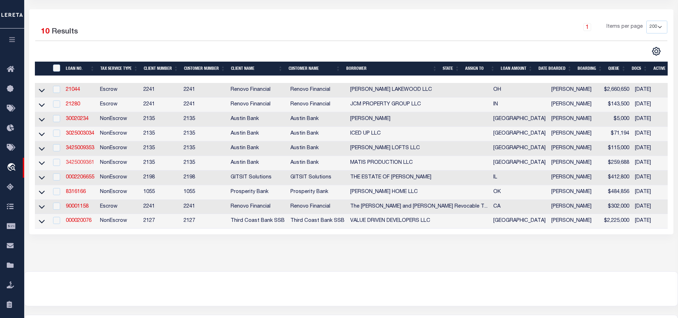
click at [78, 164] on link "3425009361" at bounding box center [80, 162] width 28 height 5
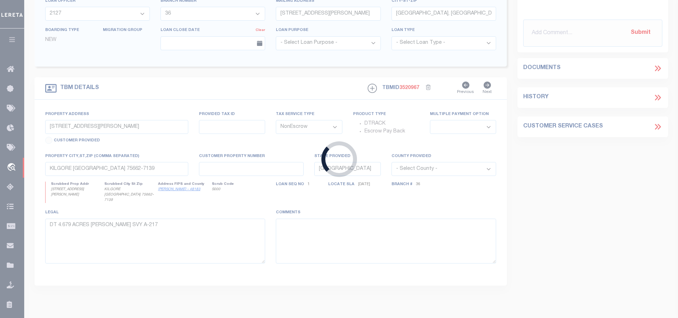
type input "3425009361"
type input "MATIS PRODUCTION LLC"
select select "43974"
select select "2578"
type input "309 EAST AUSTIN STREET"
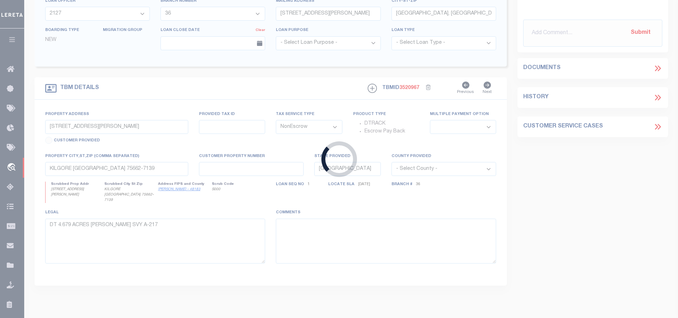
type input "MARSHALL, TX 75670"
select select "400"
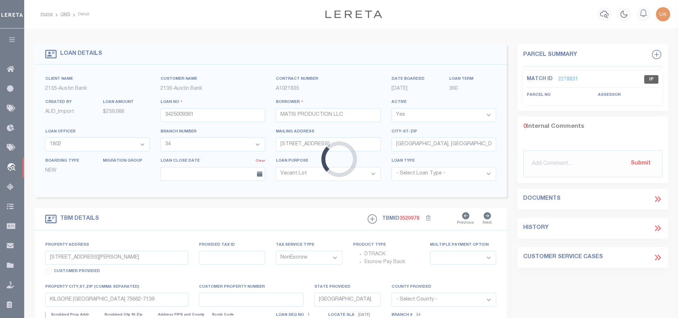
type input "165 TRACY ROAD"
select select
type input "MARSHALL TX 75672"
select select
type textarea "DT 0.857 AC LOTS 6 & 7 BLK 1 PINE SHADOWS SUB"
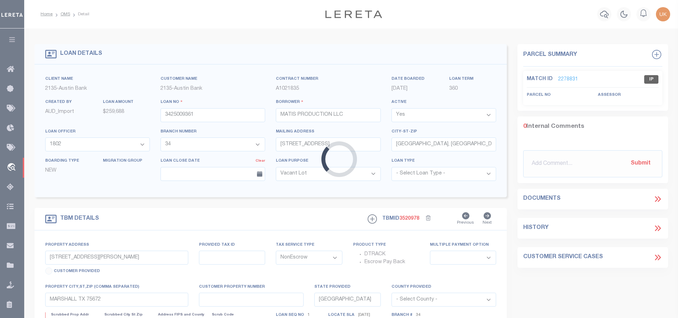
select select "43974"
select select "2578"
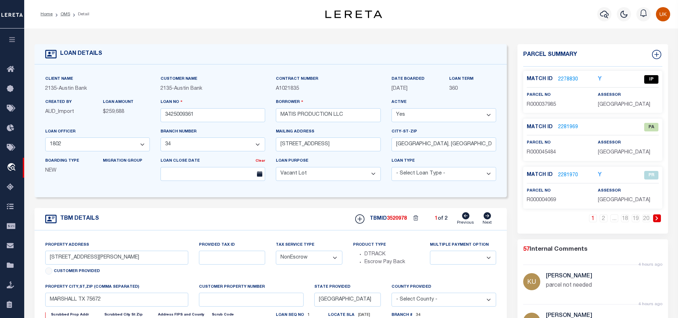
click at [567, 125] on link "2281969" at bounding box center [568, 126] width 20 height 7
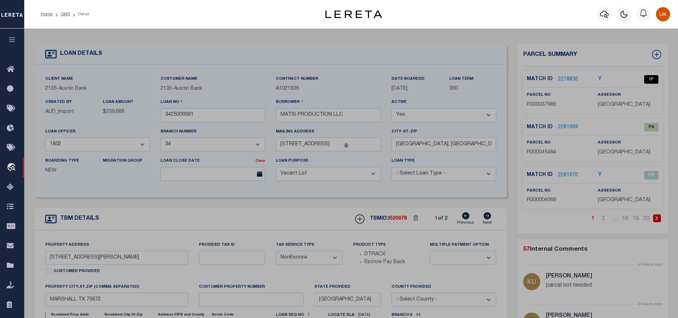
select select "AS"
select select
checkbox input "false"
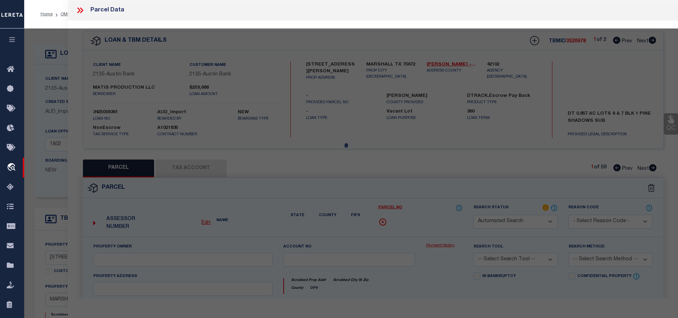
select select "PA"
type input "WOODS,ANNIE LOU"
select select "ATL"
select select "ADD"
type input "111 TRACY RD"
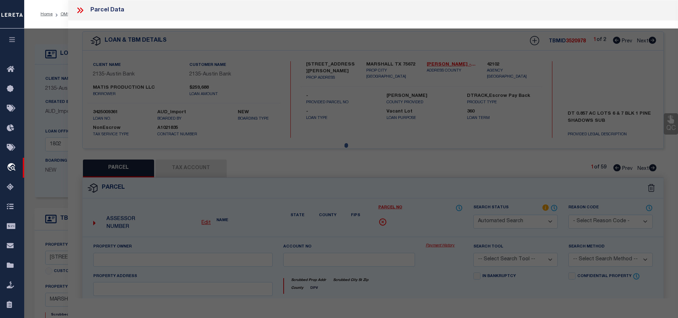
checkbox input "false"
type input "MARSHALL, TX 75672"
type textarea "ACRES: 0.826 LOT: S/PT 6 BLK: 1 SUBD: PINE SHADOWS V"
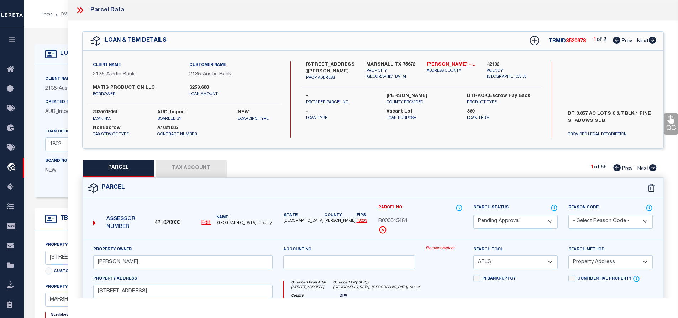
click at [651, 167] on icon at bounding box center [652, 167] width 7 height 7
select select "AS"
select select
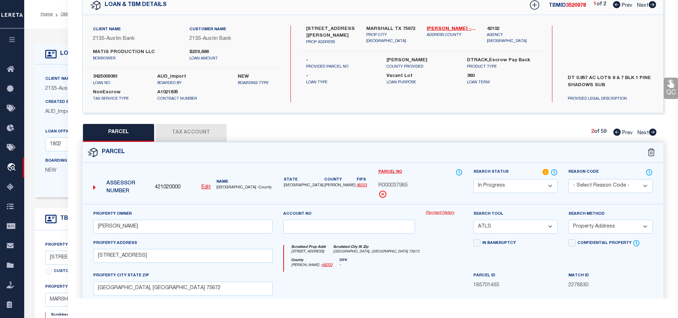
click at [615, 133] on icon at bounding box center [616, 131] width 7 height 7
click at [514, 189] on select "Automated Search Bad Parcel Complete Duplicate Parcel High Dollar Reporting In …" at bounding box center [515, 186] width 84 height 14
click at [473, 179] on select "Automated Search Bad Parcel Complete Duplicate Parcel High Dollar Reporting In …" at bounding box center [515, 186] width 84 height 14
click at [584, 186] on select "- Select Reason Code - 099 - Other (Provide additional detail) ACT - Agency Cha…" at bounding box center [610, 186] width 84 height 14
click at [568, 179] on select "- Select Reason Code - 099 - Other (Provide additional detail) ACT - Agency Cha…" at bounding box center [610, 186] width 84 height 14
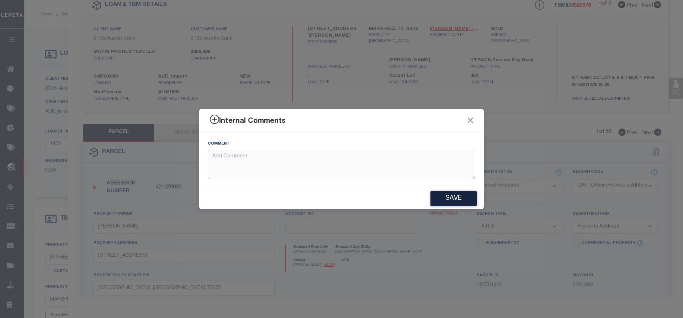
click at [255, 158] on textarea at bounding box center [342, 165] width 268 height 30
click at [454, 198] on button "Save" at bounding box center [453, 198] width 46 height 15
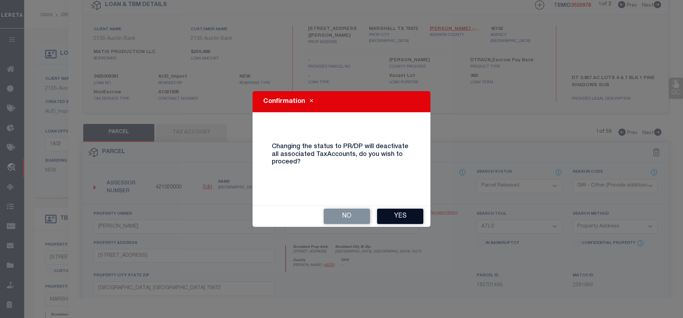
click at [398, 221] on button "Yes" at bounding box center [400, 215] width 46 height 15
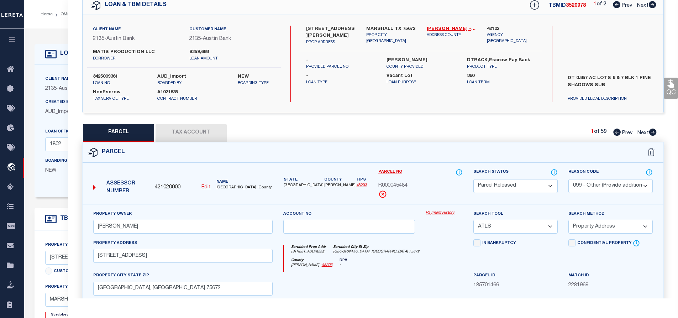
click at [651, 132] on icon at bounding box center [653, 131] width 8 height 7
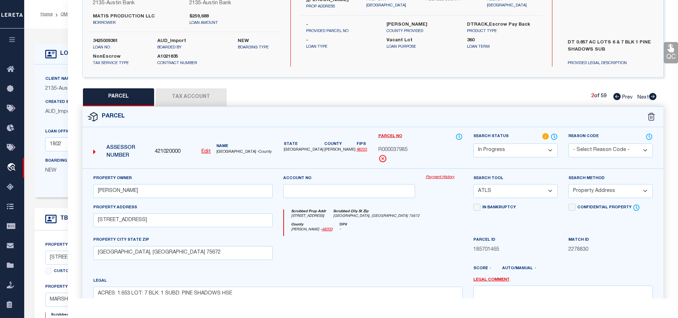
scroll to position [0, 0]
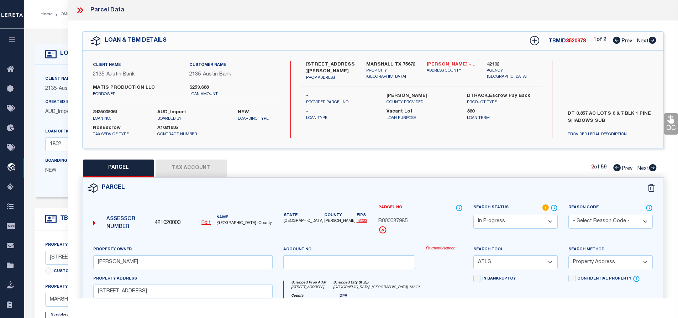
click at [439, 64] on link "Harrison - 48203" at bounding box center [452, 64] width 50 height 7
drag, startPoint x: 306, startPoint y: 63, endPoint x: 313, endPoint y: 64, distance: 7.6
click at [313, 64] on label "165 TRACY ROAD" at bounding box center [331, 68] width 50 height 14
copy label "165"
drag, startPoint x: 377, startPoint y: 220, endPoint x: 411, endPoint y: 219, distance: 33.1
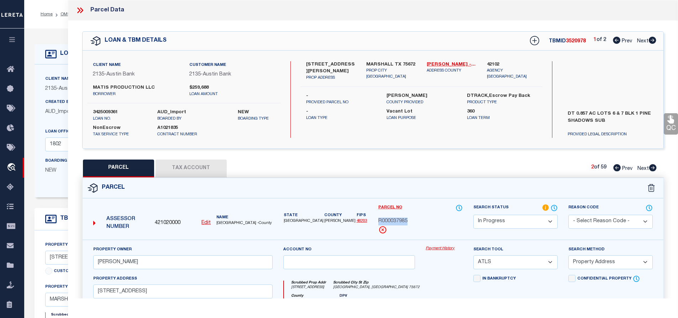
click at [411, 219] on div "Parcel No R000037985" at bounding box center [420, 222] width 95 height 36
copy span "R000037985"
click at [76, 11] on icon at bounding box center [79, 10] width 9 height 9
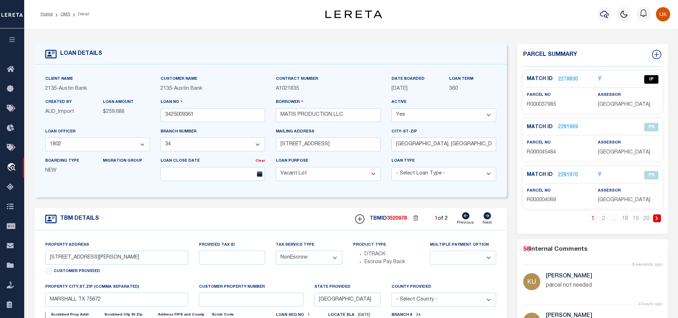
scroll to position [107, 0]
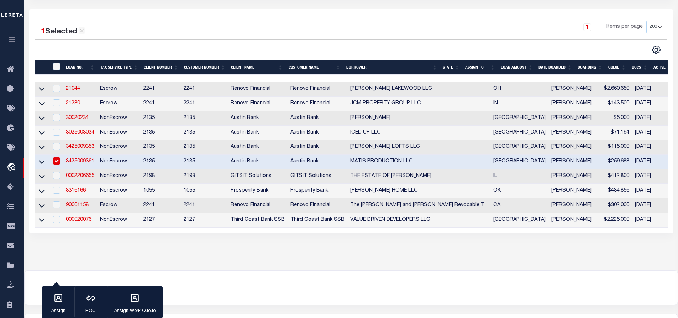
click at [54, 164] on input "checkbox" at bounding box center [56, 160] width 7 height 7
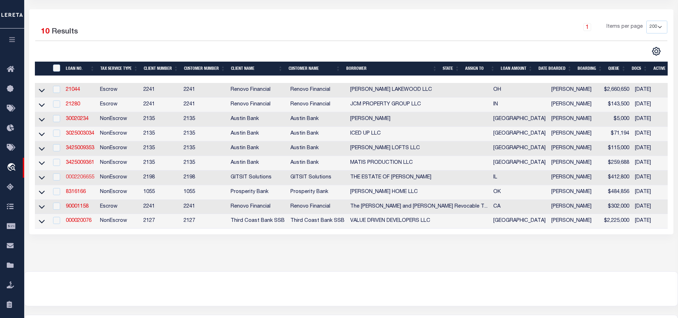
click at [82, 178] on link "0002206655" at bounding box center [80, 177] width 28 height 5
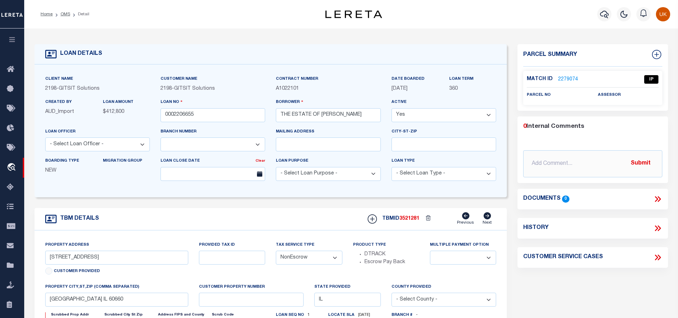
click at [558, 79] on link "2279074" at bounding box center [568, 79] width 20 height 7
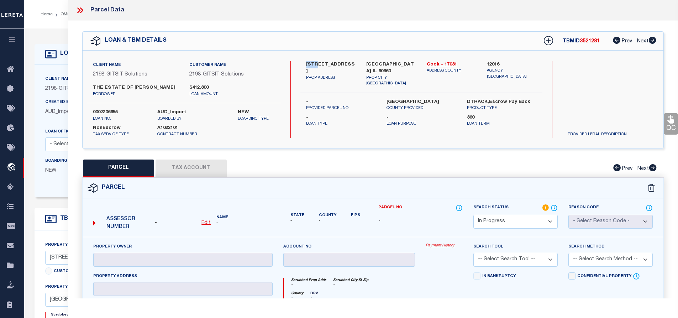
drag, startPoint x: 306, startPoint y: 62, endPoint x: 316, endPoint y: 65, distance: 10.3
click at [316, 65] on label "5855 N. Glenwood Avenue Unit 1N" at bounding box center [331, 68] width 50 height 14
copy label "5855"
drag, startPoint x: 324, startPoint y: 64, endPoint x: 345, endPoint y: 64, distance: 21.0
click at [345, 64] on label "5855 N. Glenwood Avenue Unit 1N" at bounding box center [331, 68] width 50 height 14
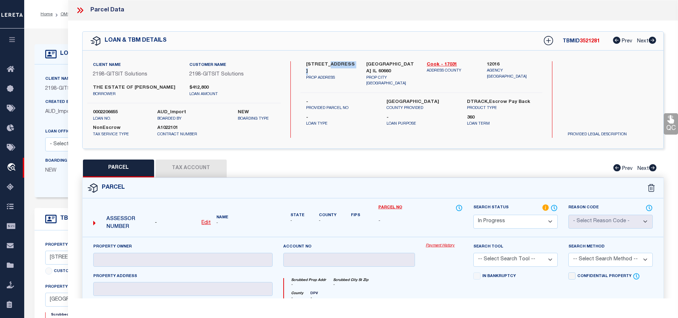
copy label "Glenwood"
click at [79, 12] on icon at bounding box center [79, 10] width 9 height 9
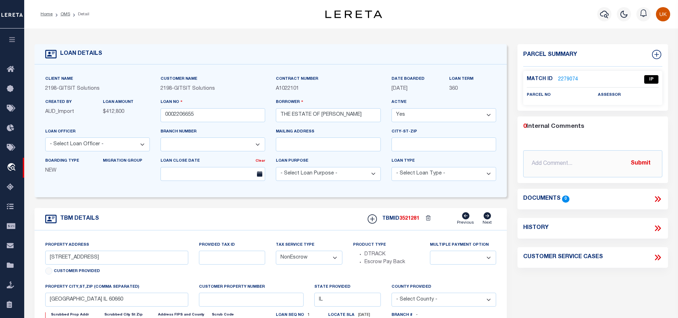
click at [568, 79] on link "2279074" at bounding box center [568, 79] width 20 height 7
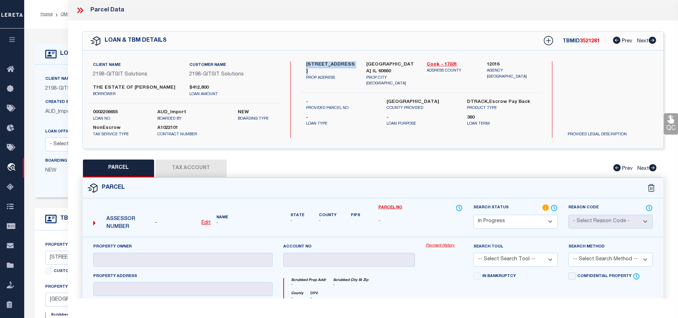
drag, startPoint x: 306, startPoint y: 64, endPoint x: 348, endPoint y: 63, distance: 42.7
click at [348, 63] on label "5855 N. Glenwood Avenue Unit 1N" at bounding box center [331, 68] width 50 height 14
drag, startPoint x: 318, startPoint y: 64, endPoint x: 353, endPoint y: 65, distance: 34.5
click at [353, 65] on div "5855 N. Glenwood Avenue Unit 1N PROP ADDRESS" at bounding box center [331, 74] width 60 height 26
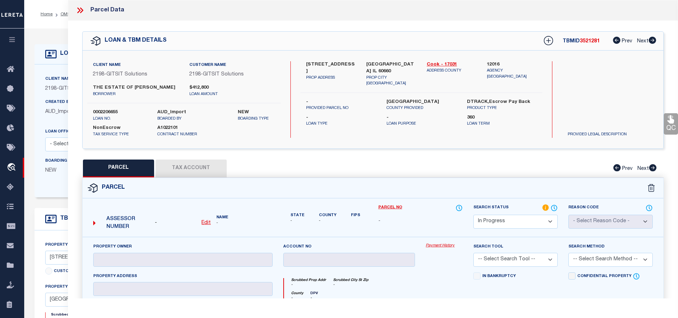
click at [305, 70] on div "5855 N. Glenwood Avenue Unit 1N PROP ADDRESS" at bounding box center [331, 74] width 60 height 26
drag, startPoint x: 306, startPoint y: 70, endPoint x: 343, endPoint y: 72, distance: 37.4
click at [343, 72] on label "5855 N. Glenwood Avenue Unit 1N" at bounding box center [331, 68] width 50 height 14
drag, startPoint x: 306, startPoint y: 63, endPoint x: 349, endPoint y: 63, distance: 43.8
click at [349, 63] on div "5855 N. Glenwood Avenue Unit 1N PROP ADDRESS" at bounding box center [331, 74] width 60 height 26
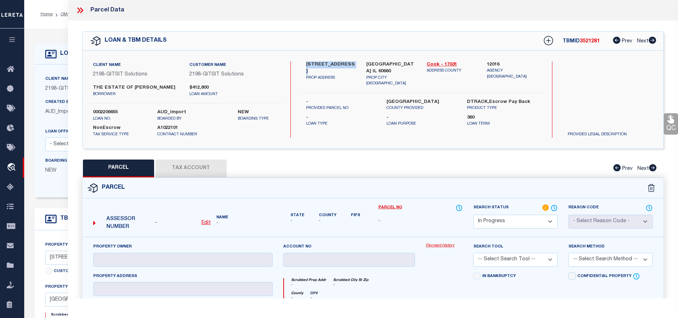
drag, startPoint x: 93, startPoint y: 87, endPoint x: 175, endPoint y: 88, distance: 81.8
click at [175, 88] on label "THE ESTATE OF GLORIA E PETERS" at bounding box center [136, 87] width 86 height 7
drag, startPoint x: 308, startPoint y: 64, endPoint x: 315, endPoint y: 64, distance: 6.8
click at [315, 64] on div "5855 N. Glenwood Avenue Unit 1N PROP ADDRESS" at bounding box center [331, 74] width 60 height 26
click at [177, 170] on div "PARCEL Tax Account Prev Next" at bounding box center [373, 168] width 582 height 18
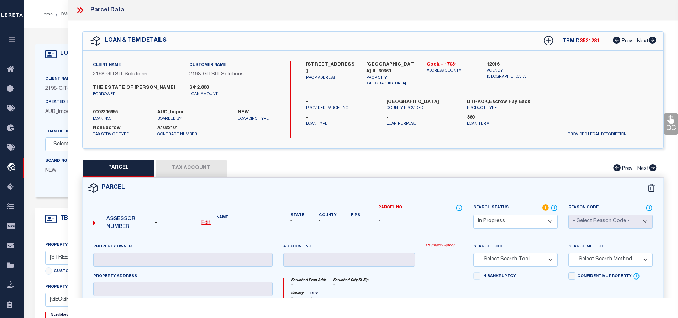
click at [180, 168] on div "PARCEL Tax Account Prev Next" at bounding box center [373, 168] width 582 height 18
drag, startPoint x: 125, startPoint y: 171, endPoint x: 130, endPoint y: 171, distance: 5.0
click at [128, 171] on button "PARCEL" at bounding box center [118, 168] width 71 height 18
click at [79, 10] on icon at bounding box center [78, 10] width 3 height 6
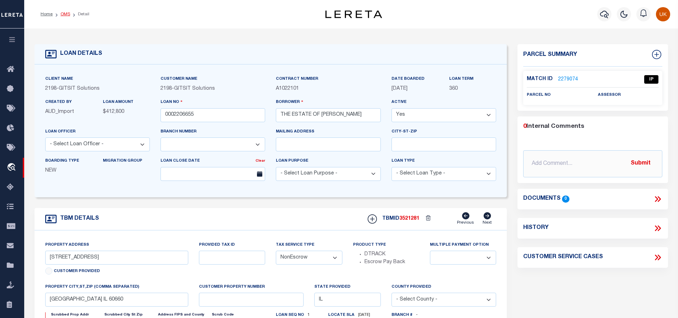
click at [65, 14] on link "OMS" at bounding box center [65, 14] width 10 height 4
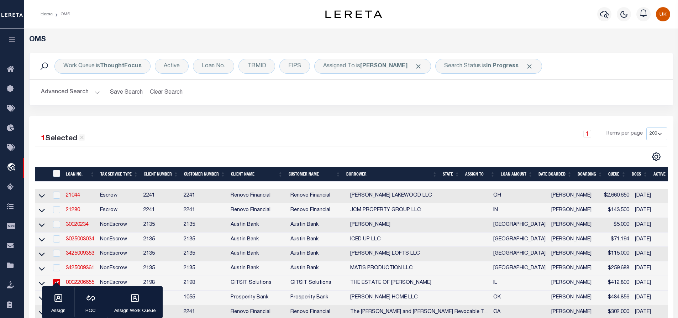
scroll to position [71, 0]
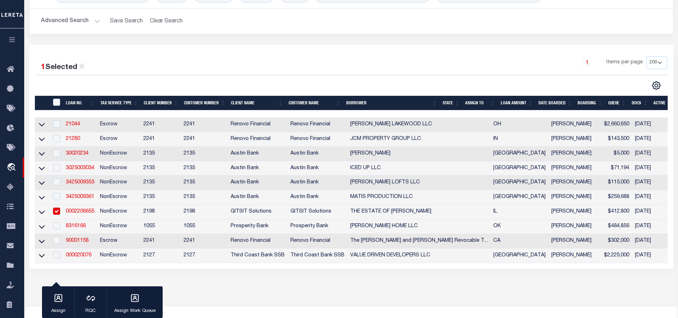
click at [57, 213] on input "checkbox" at bounding box center [56, 210] width 7 height 7
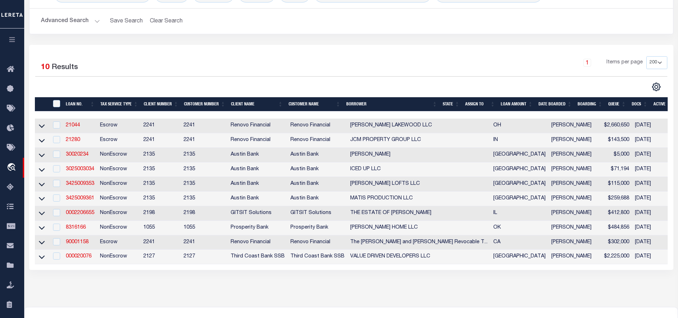
click at [258, 285] on div "OMS Work Queue is ThoughtFocus Active Loan No. TBMID FIPS Assigned To is Kumar …" at bounding box center [350, 124] width 649 height 321
click at [72, 125] on link "21044" at bounding box center [73, 125] width 14 height 5
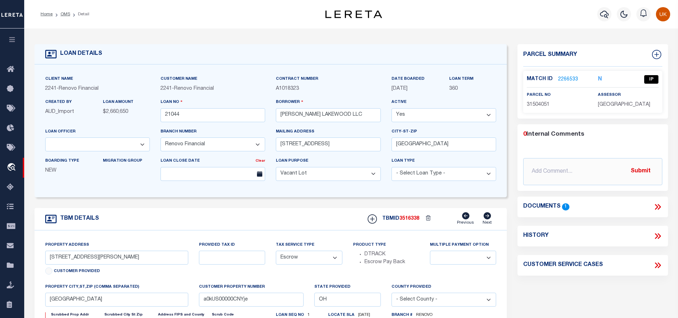
click at [567, 78] on link "2266533" at bounding box center [568, 79] width 20 height 7
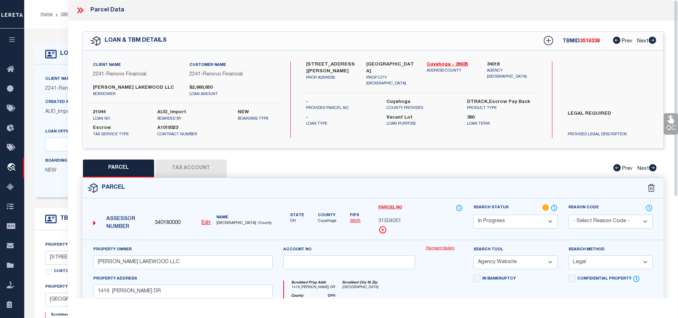
click at [80, 10] on icon at bounding box center [78, 10] width 3 height 6
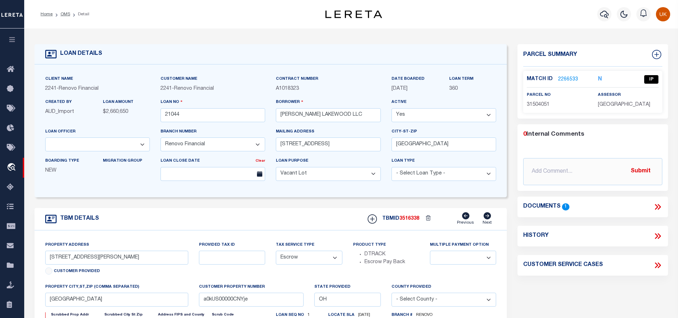
click at [350, 193] on div "Client Name 2241 - Renovo Financial Customer Name 2241 - Renovo Financial" at bounding box center [271, 130] width 472 height 133
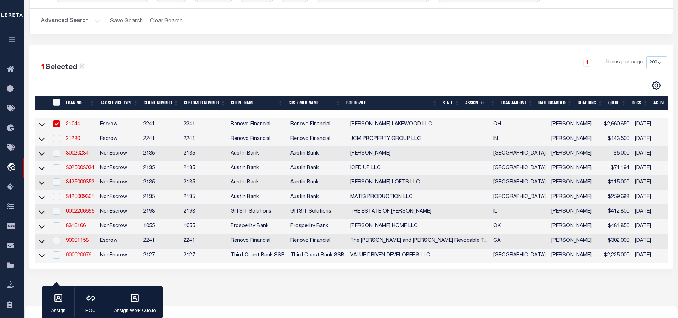
click at [82, 258] on link "000020076" at bounding box center [79, 255] width 26 height 5
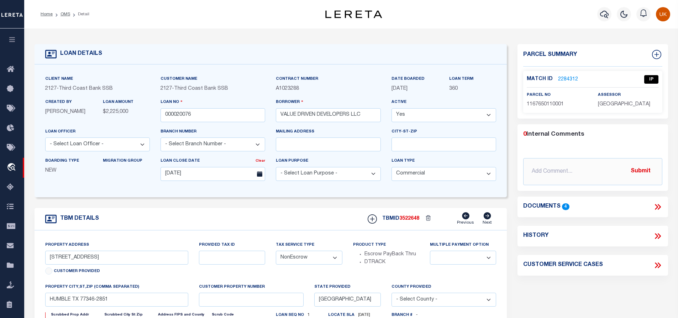
click at [571, 78] on link "2284312" at bounding box center [568, 79] width 20 height 7
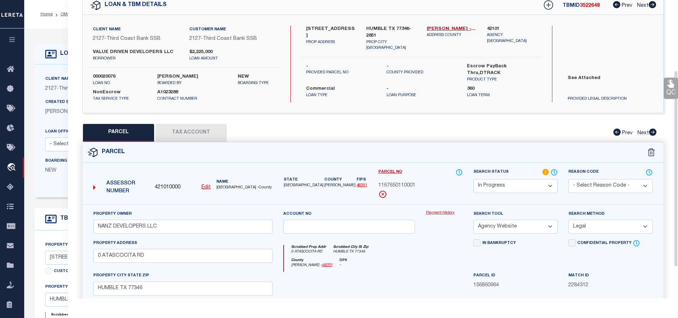
scroll to position [107, 0]
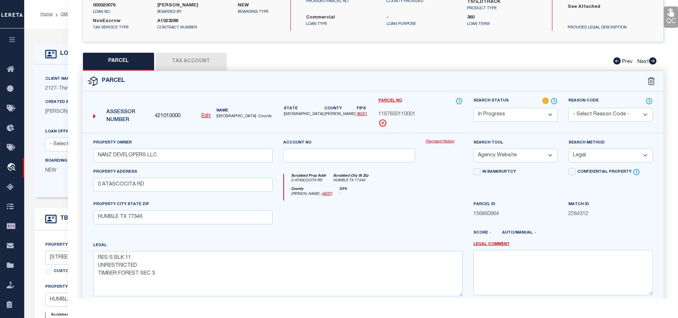
click at [183, 62] on button "Tax Account" at bounding box center [190, 62] width 71 height 18
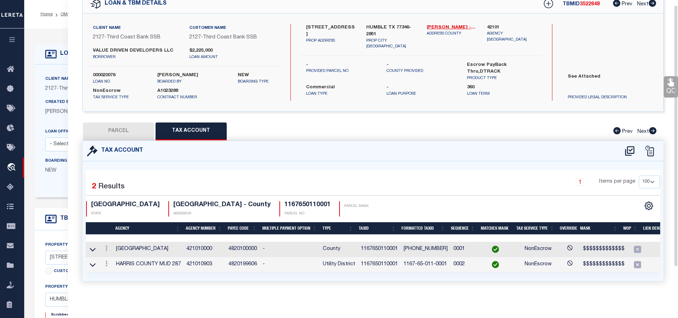
scroll to position [0, 0]
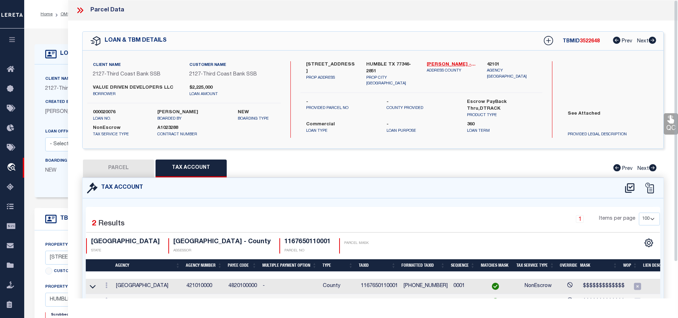
click at [81, 9] on icon at bounding box center [81, 10] width 3 height 6
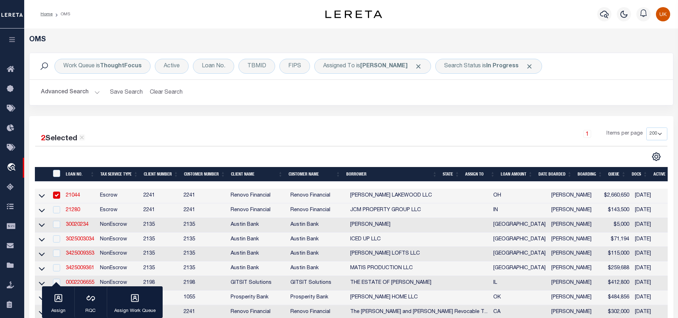
click at [56, 194] on input "checkbox" at bounding box center [56, 194] width 7 height 7
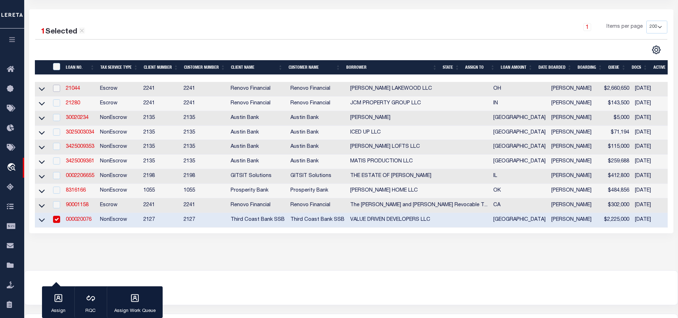
scroll to position [154, 0]
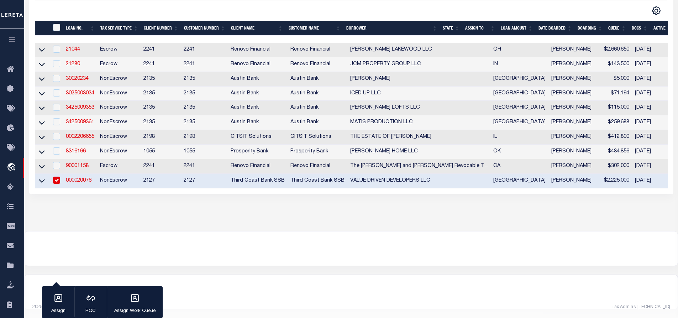
click at [57, 176] on input "checkbox" at bounding box center [56, 179] width 7 height 7
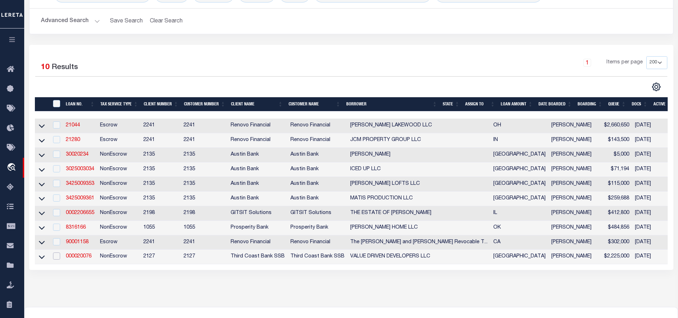
scroll to position [0, 0]
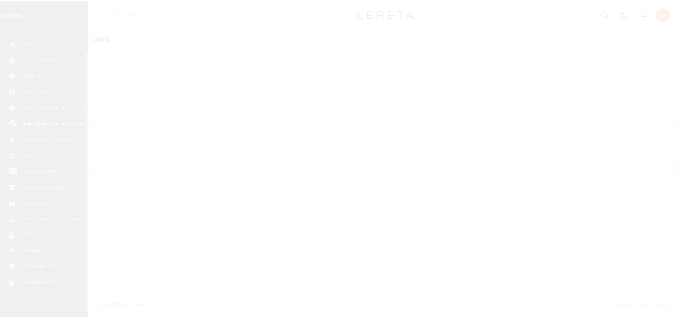
scroll to position [29, 0]
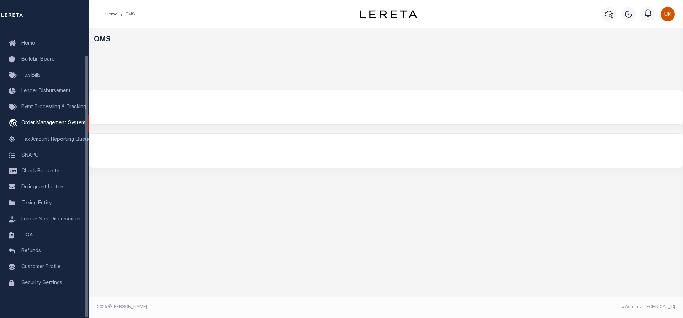
select select "200"
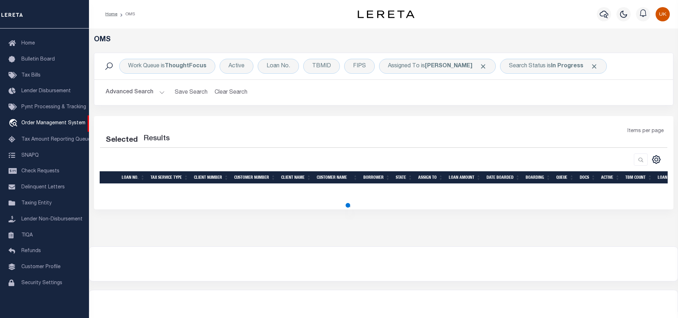
select select "200"
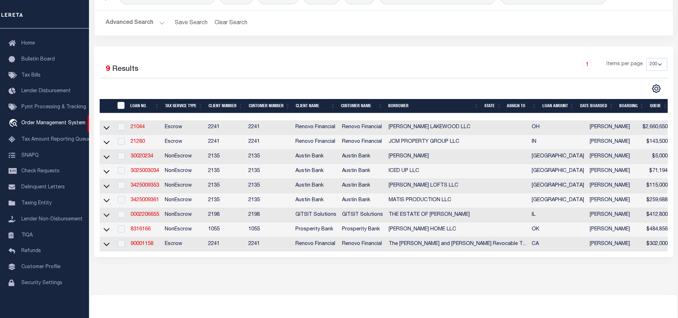
scroll to position [105, 0]
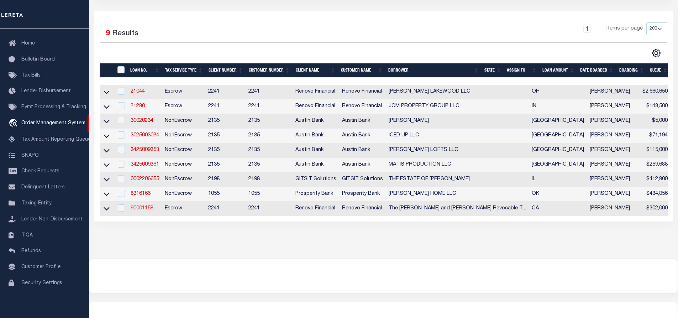
click at [144, 211] on link "90001158" at bounding box center [142, 208] width 23 height 5
type input "90001158"
type input "The John and Julie Choe Revocable Trust, dated February 26, 2010 and restated o…"
select select
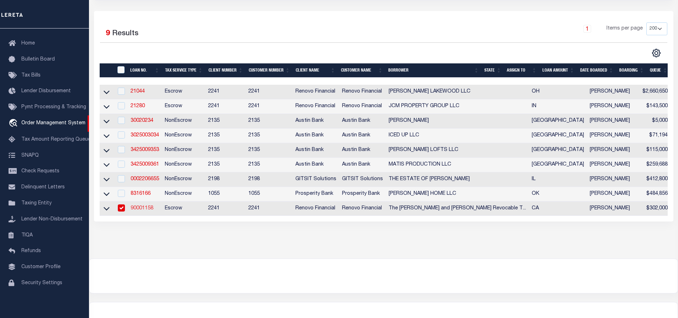
type input "739 Buckingham Dr."
type input "Redlands, CA, 92374"
select select "100"
select select "Escrow"
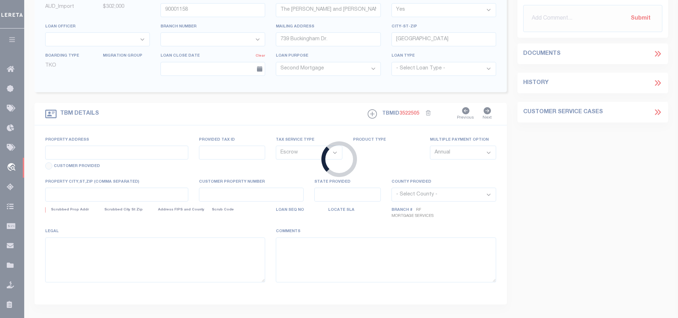
scroll to position [107, 0]
select select "25067"
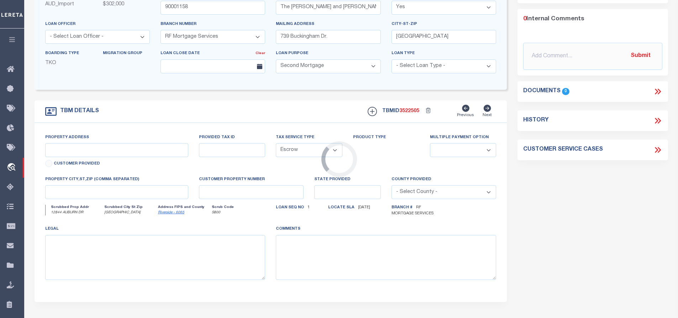
type input "12844 AUBURN DR"
type input "164-030-013"
select select
type input "EASTVALE, CA, 92880"
type input "CA"
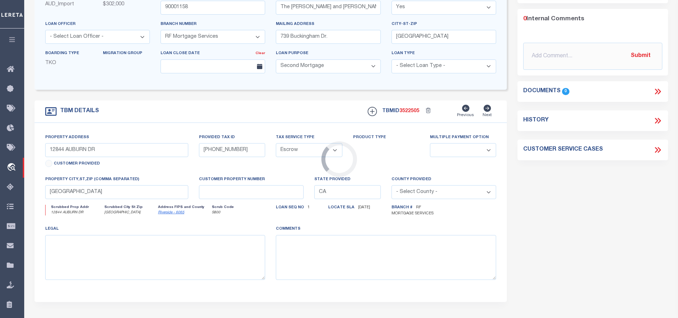
select select
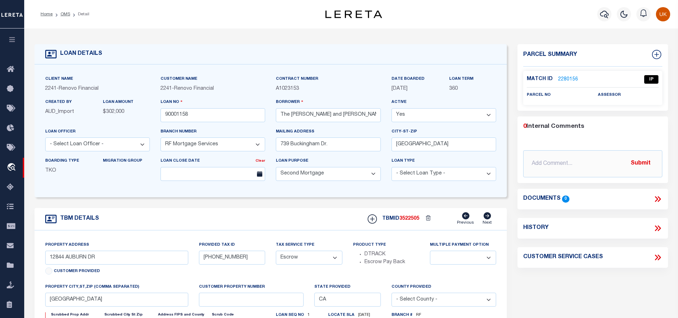
click at [659, 197] on icon at bounding box center [658, 199] width 3 height 6
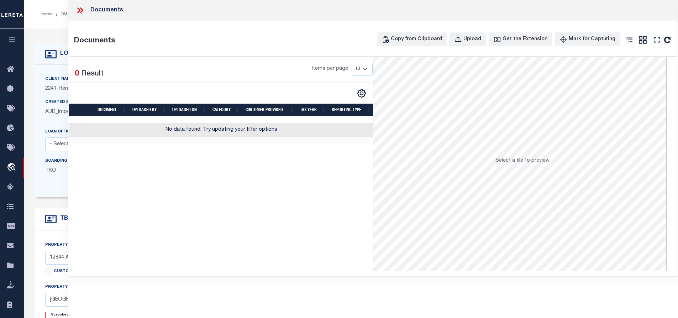
click at [76, 12] on icon at bounding box center [79, 10] width 9 height 9
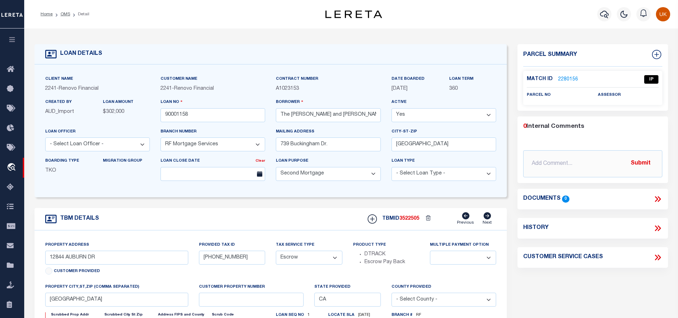
click at [567, 79] on link "2280156" at bounding box center [568, 79] width 20 height 7
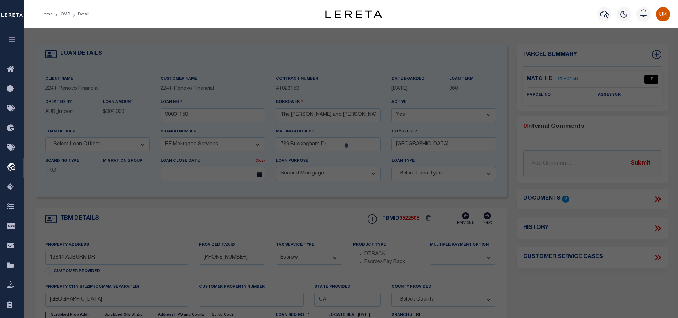
checkbox input "false"
select select "IP"
checkbox input "false"
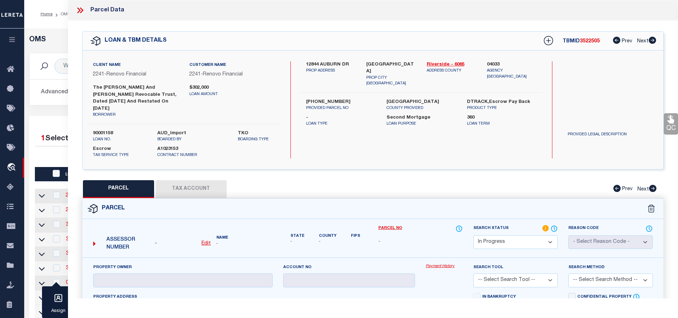
scroll to position [105, 0]
type input "0002206655"
type input "THE ESTATE OF [PERSON_NAME]"
select select
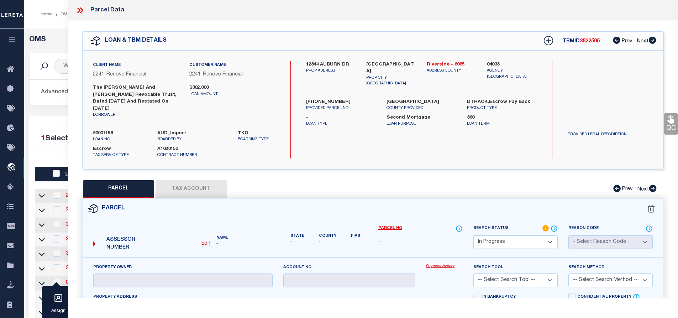
select select "NonEscrow"
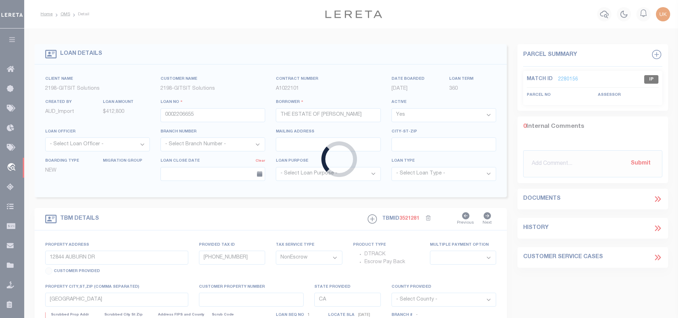
type input "5855 N. Glenwood Avenue Unit 1N"
select select
type input "CHICAGO IL 60660"
type input "IL"
select select
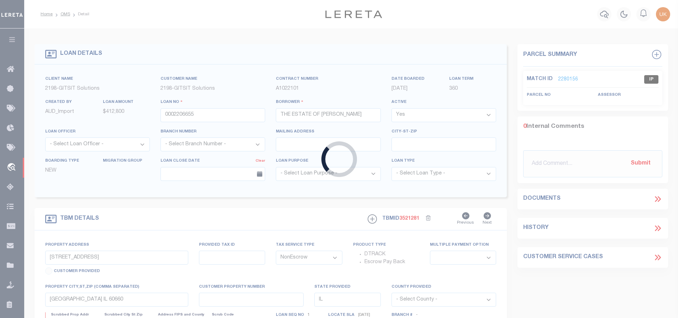
select select "16881"
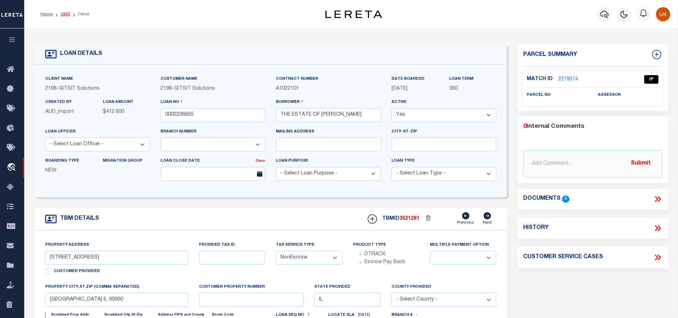
click at [65, 15] on link "OMS" at bounding box center [65, 14] width 10 height 4
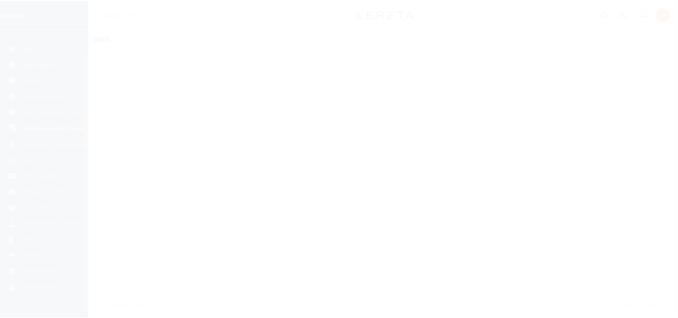
scroll to position [29, 0]
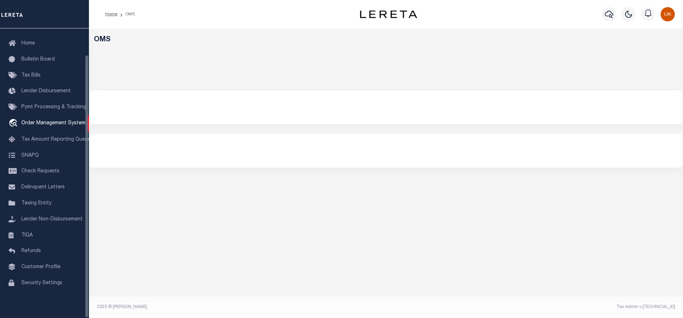
select select "200"
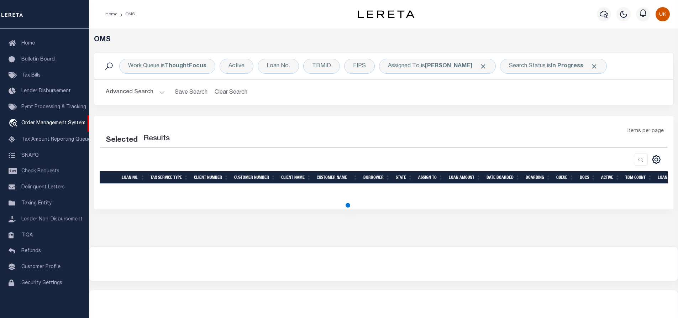
select select "200"
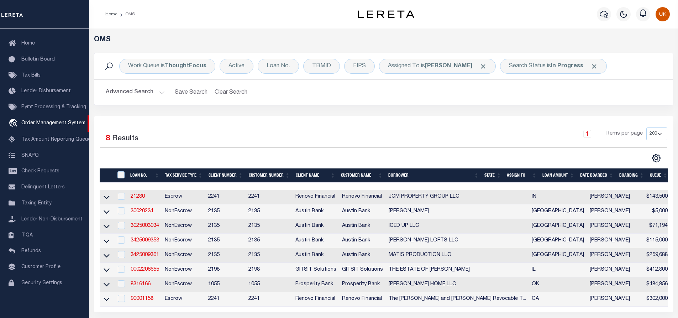
scroll to position [71, 0]
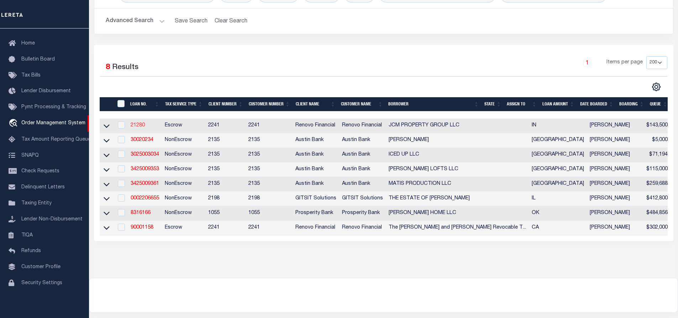
click at [138, 126] on link "21280" at bounding box center [138, 125] width 14 height 5
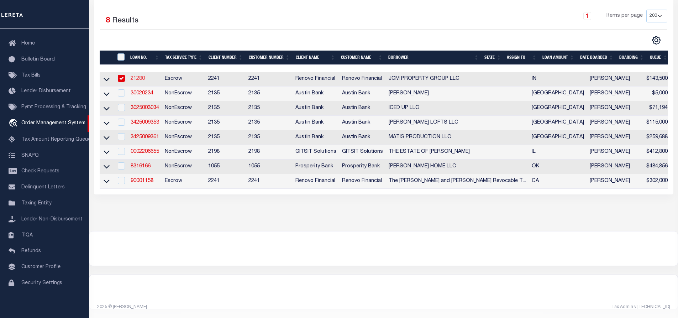
type input "21280"
type input "JCM PROPERTY GROUP LLC"
select select
type input "[STREET_ADDRESS]"
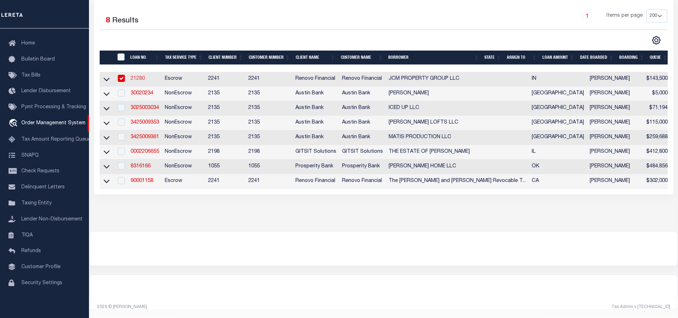
type input "Schererville IN 46375"
select select "400"
select select "Escrow"
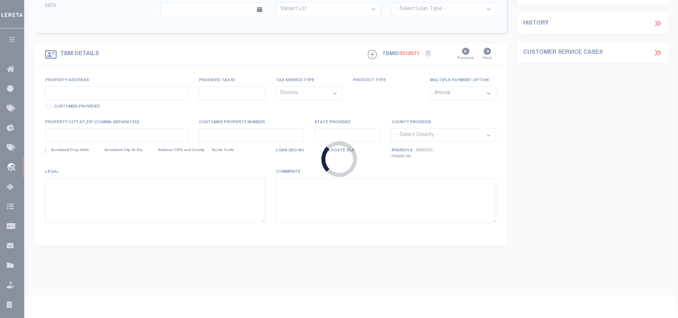
type input "[STREET_ADDRESS][US_STATE]"
select select
type input "[GEOGRAPHIC_DATA], IN 46405"
type input "a0kUS00000DXAqj"
type input "IN"
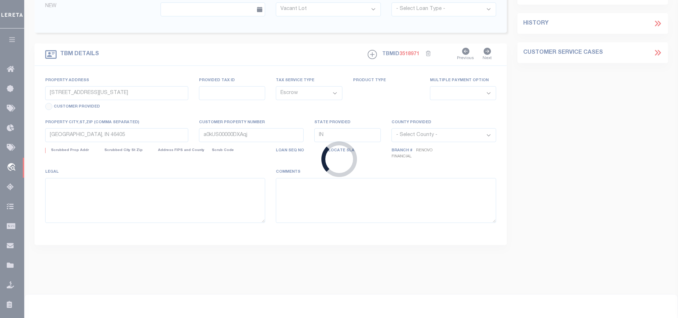
select select
type textarea "LEGAL REQUIRED"
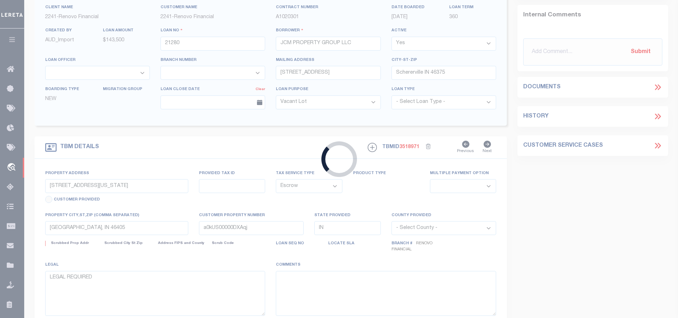
select select "164194"
select select "25066"
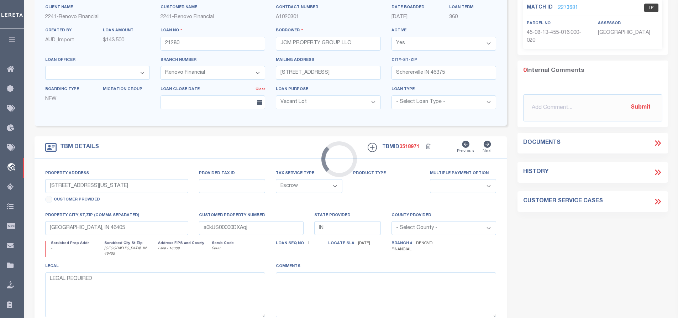
scroll to position [0, 0]
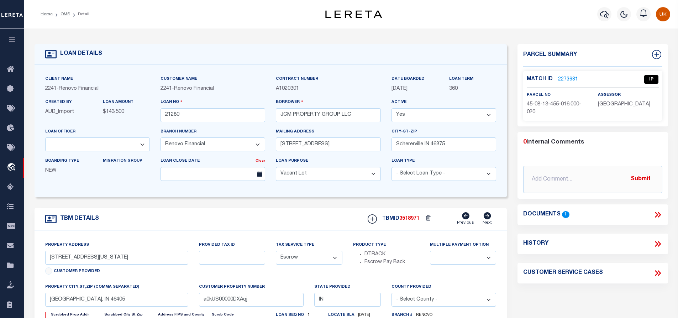
click at [656, 212] on icon at bounding box center [656, 215] width 3 height 6
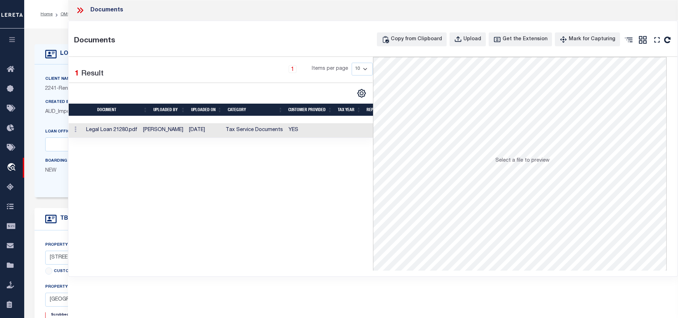
click at [80, 11] on icon at bounding box center [79, 10] width 9 height 9
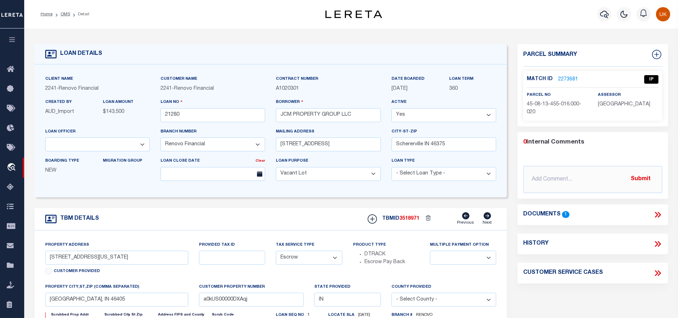
click at [565, 80] on link "2273681" at bounding box center [568, 79] width 20 height 7
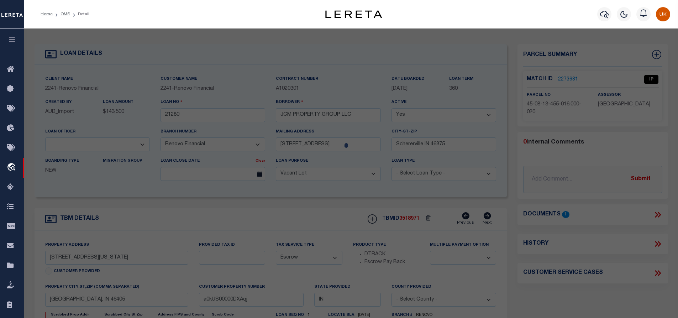
checkbox input "false"
select select "IP"
type input "JCM Property Group LLC"
select select "AGW"
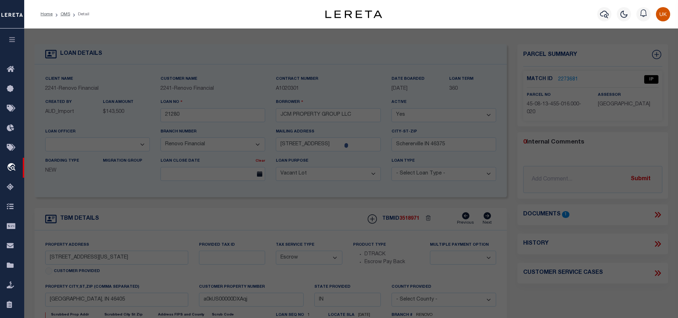
select select "LEG"
type input "2862 NEW JERSEY ST"
type input "Lake Station, IN 46405"
type textarea "3RD SUB. TO E. GARY N. 50 FT. OF S. 270 FT. OF E1/2 BL. 24"
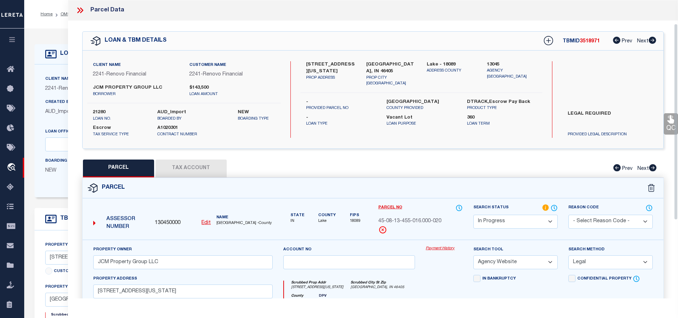
scroll to position [107, 0]
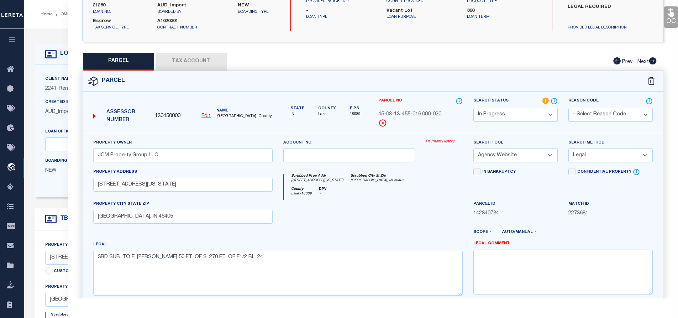
click at [189, 58] on button "Tax Account" at bounding box center [190, 62] width 71 height 18
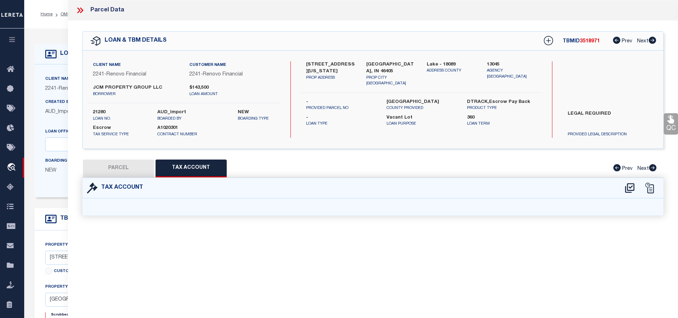
scroll to position [0, 0]
select select "100"
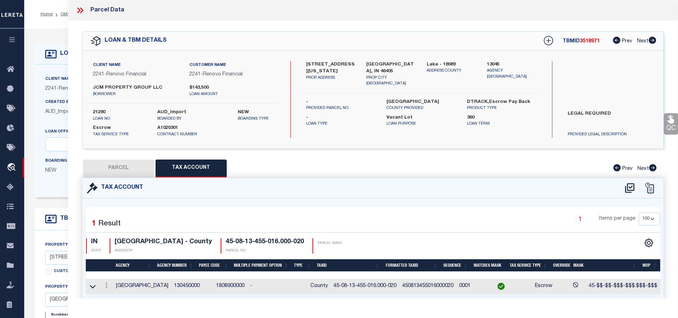
scroll to position [26, 0]
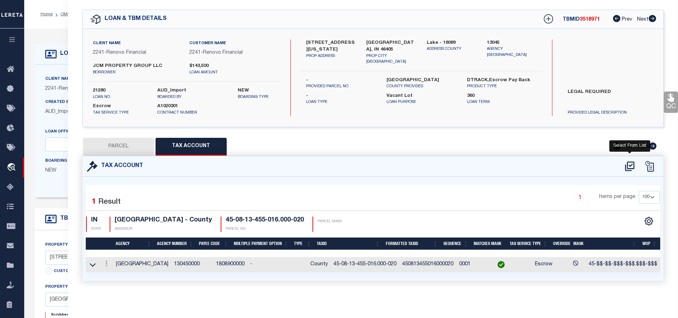
click at [630, 161] on icon at bounding box center [629, 166] width 9 height 10
select select "100"
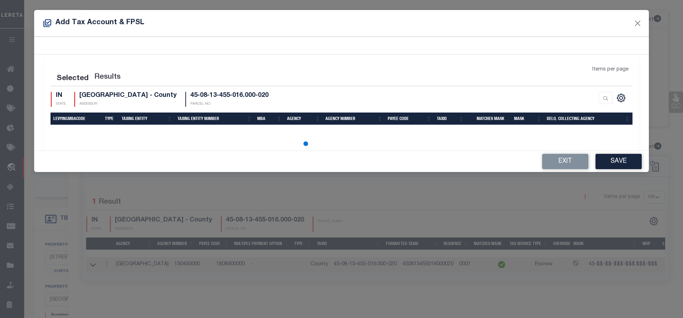
select select "100"
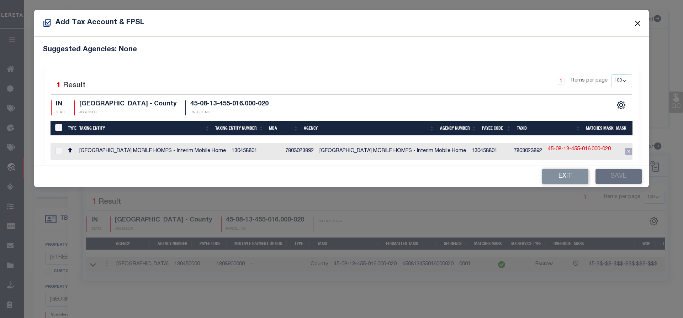
click at [638, 24] on button "Close" at bounding box center [637, 23] width 9 height 9
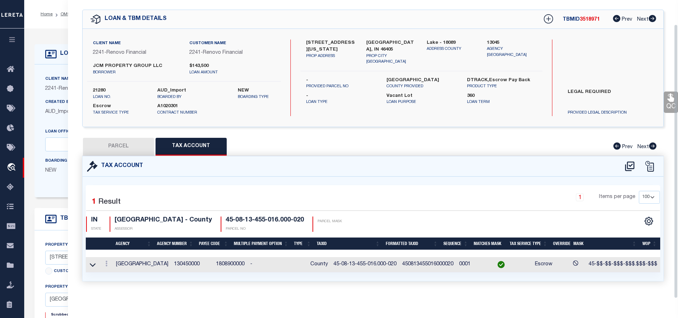
click at [129, 143] on button "PARCEL" at bounding box center [118, 147] width 71 height 18
select select "AS"
select select
checkbox input "false"
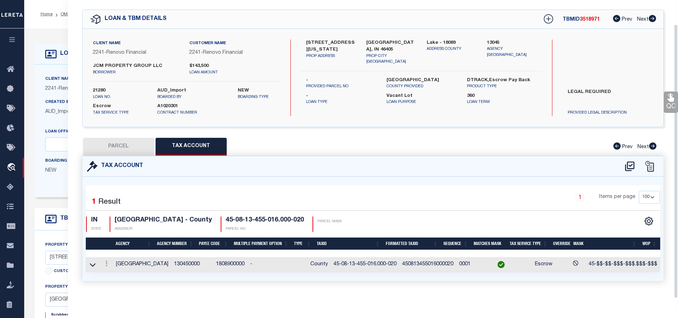
checkbox input "false"
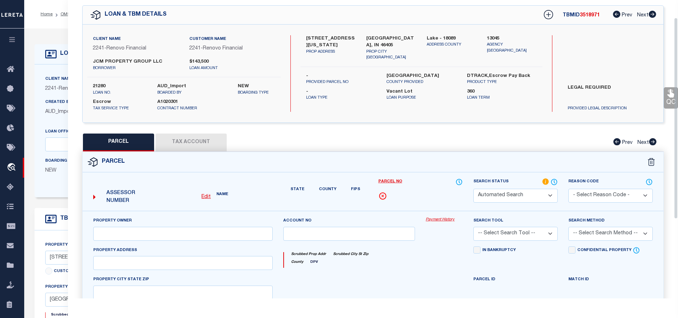
select select "IP"
type input "JCM Property Group LLC"
select select "AGW"
select select "LEG"
type input "2862 NEW JERSEY ST"
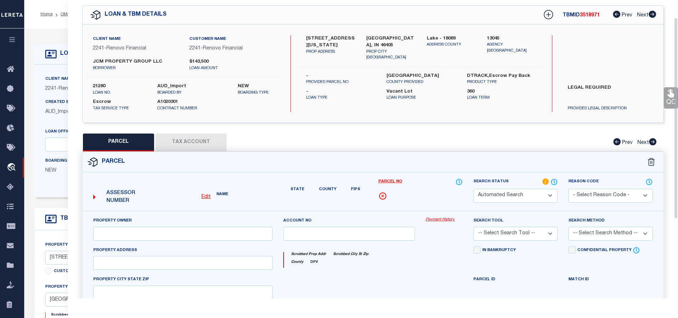
type input "Lake Station, IN 46405"
type textarea "3RD SUB. TO E. GARY N. 50 FT. OF S. 270 FT. OF E1/2 BL. 24"
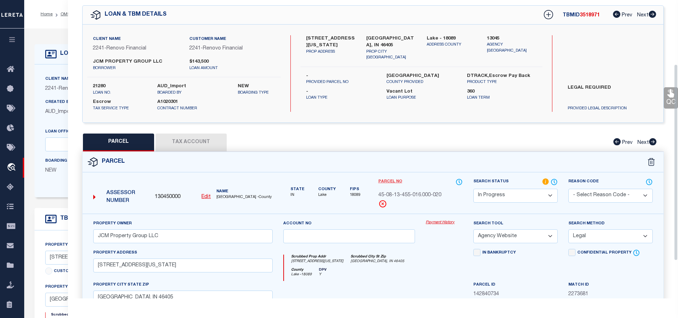
scroll to position [97, 0]
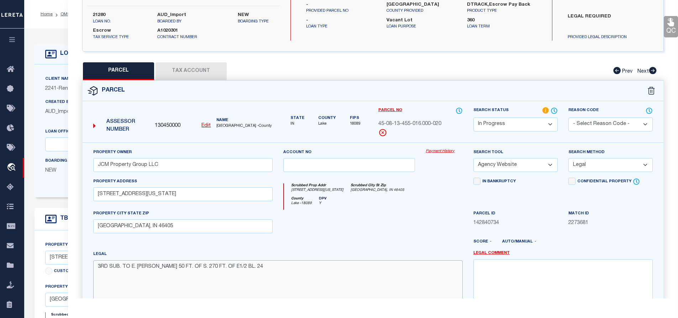
drag, startPoint x: 190, startPoint y: 268, endPoint x: 199, endPoint y: 269, distance: 9.0
click at [199, 269] on textarea "3RD SUB. TO E. GARY N. 50 FT. OF S. 270 FT. OF E1/2 BL. 24" at bounding box center [277, 282] width 369 height 45
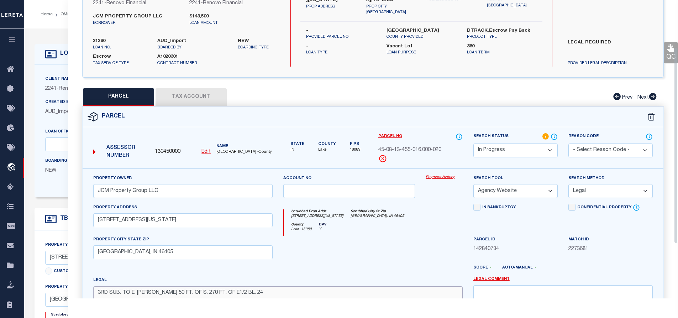
scroll to position [0, 0]
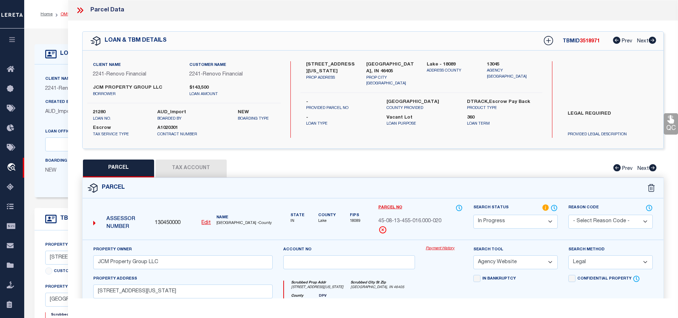
click at [64, 14] on link "OMS" at bounding box center [65, 14] width 10 height 4
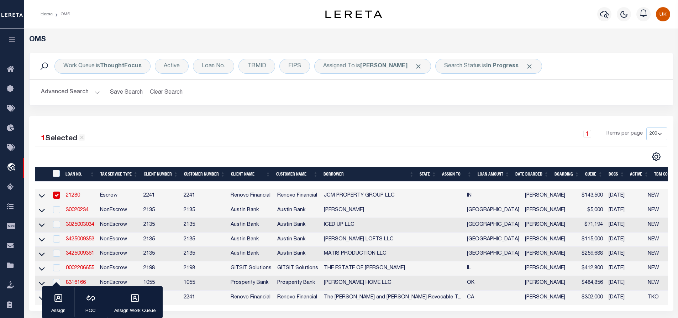
scroll to position [71, 0]
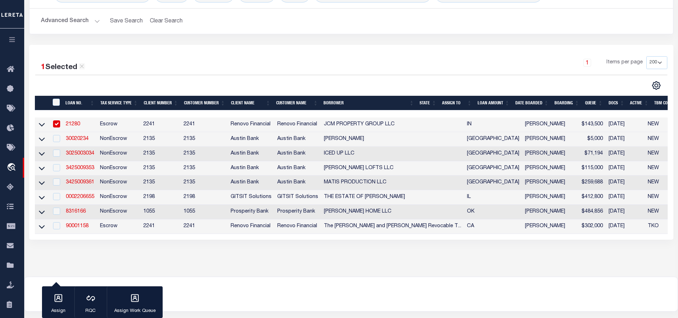
click at [74, 125] on link "21280" at bounding box center [73, 124] width 14 height 5
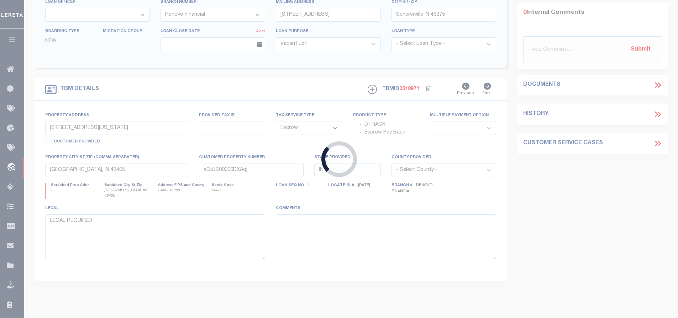
select select "25066"
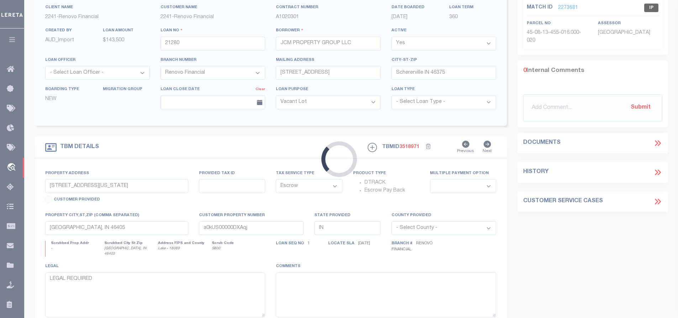
select select
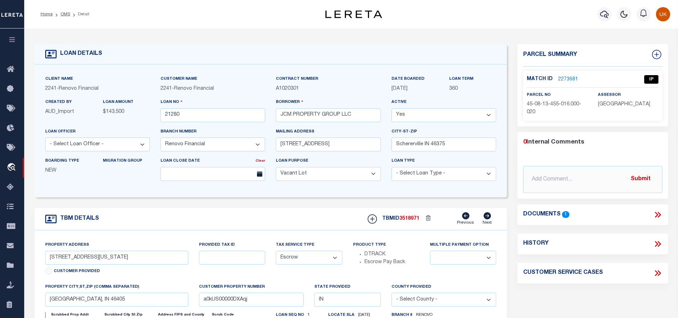
click at [655, 213] on icon at bounding box center [657, 214] width 9 height 9
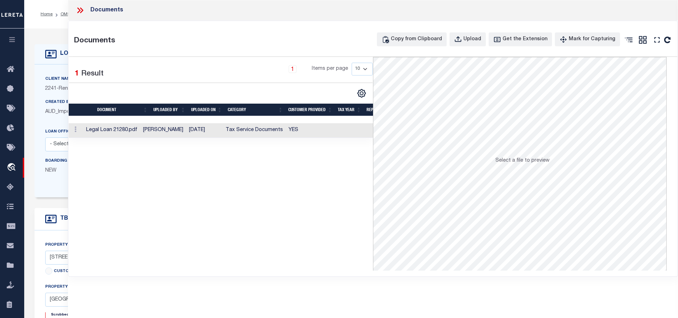
click at [83, 132] on td at bounding box center [76, 130] width 15 height 15
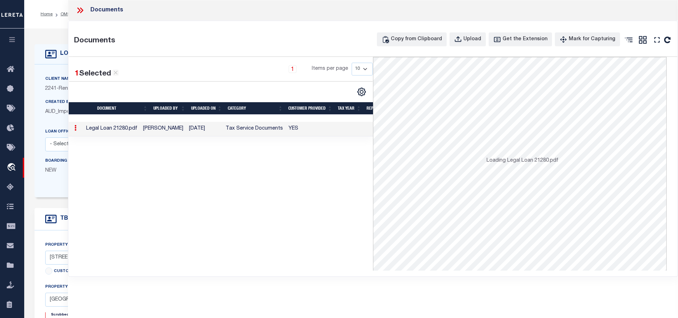
click at [83, 132] on td at bounding box center [76, 129] width 15 height 15
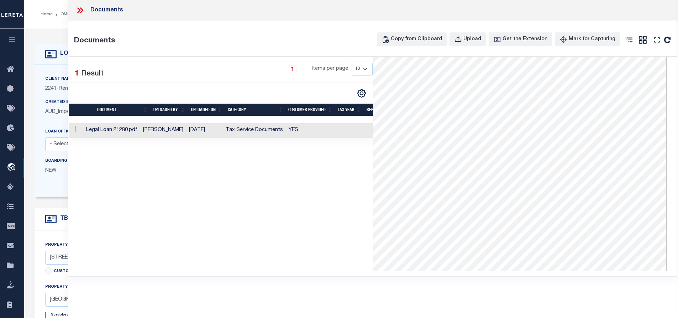
click at [293, 181] on div "1 Selected 1 Result 1 Items per page 10 25 50 100" at bounding box center [221, 163] width 304 height 213
click at [79, 9] on icon at bounding box center [79, 10] width 9 height 9
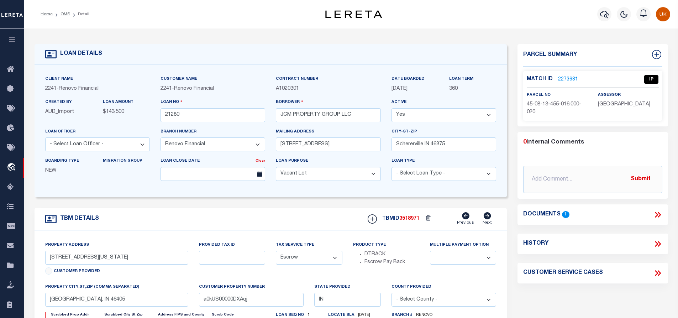
scroll to position [71, 0]
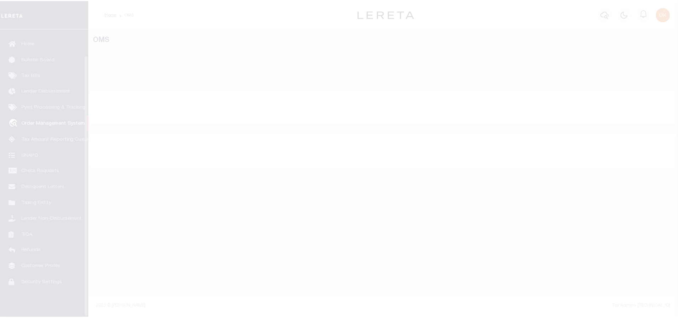
scroll to position [29, 0]
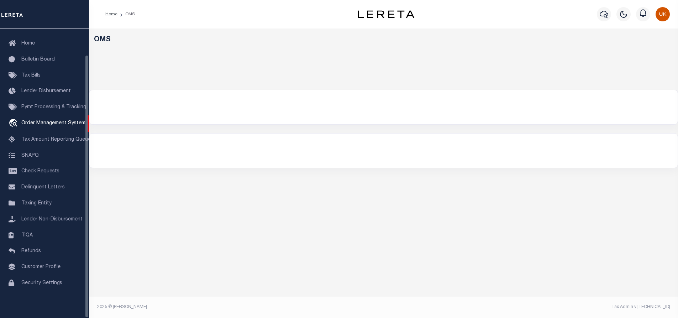
select select "200"
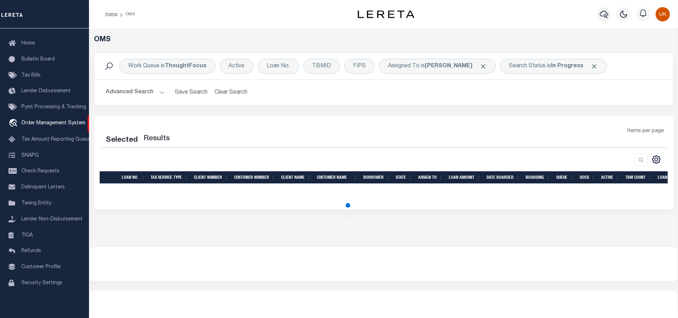
select select "200"
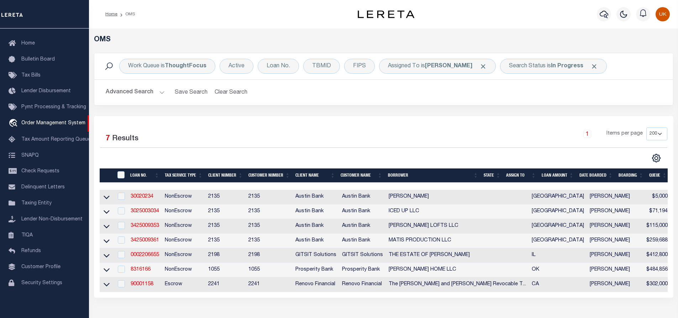
scroll to position [71, 0]
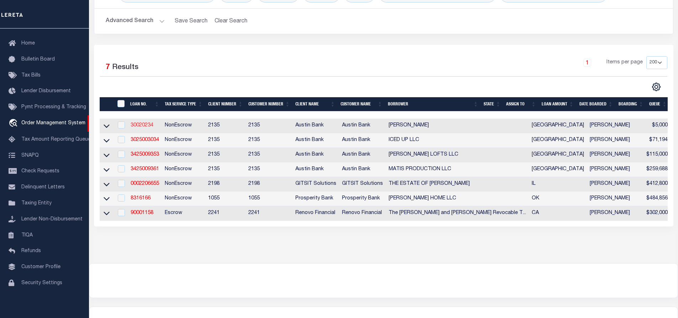
click at [144, 126] on link "30020234" at bounding box center [142, 125] width 23 height 5
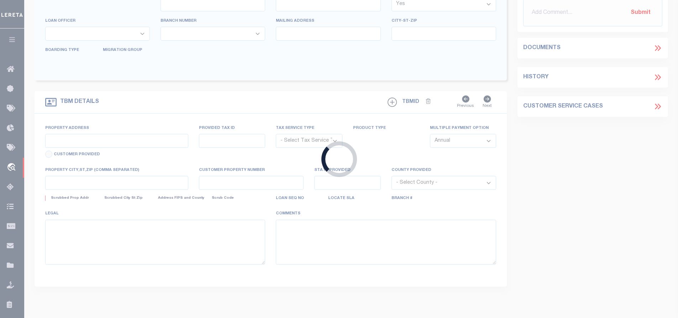
type input "30020234"
type input "[PERSON_NAME]"
select select
type input "[STREET_ADDRESS][PERSON_NAME]"
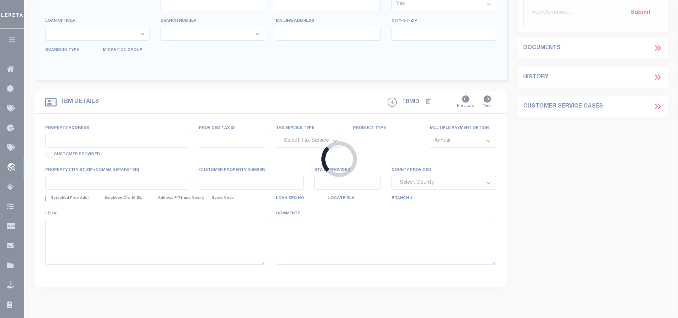
type input "[GEOGRAPHIC_DATA], [GEOGRAPHIC_DATA] 75662-7139"
select select
select select "NonEscrow"
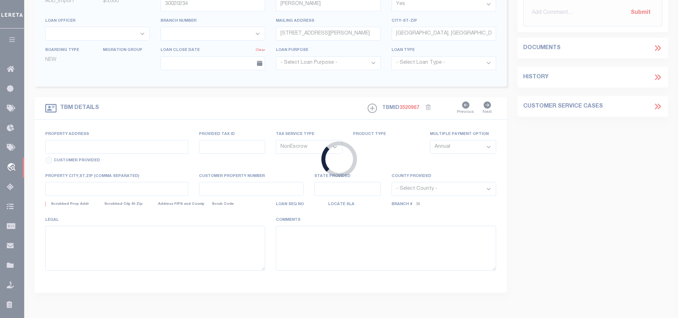
scroll to position [11, 0]
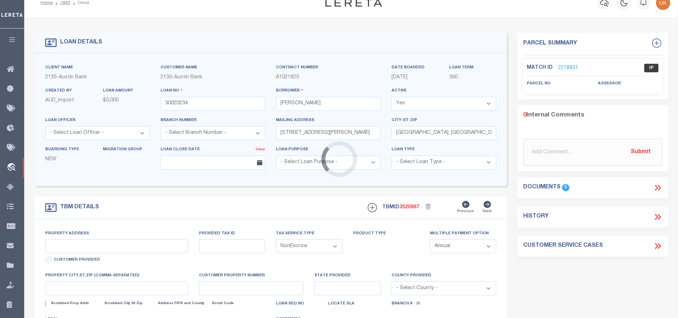
select select "43981"
select select "2580"
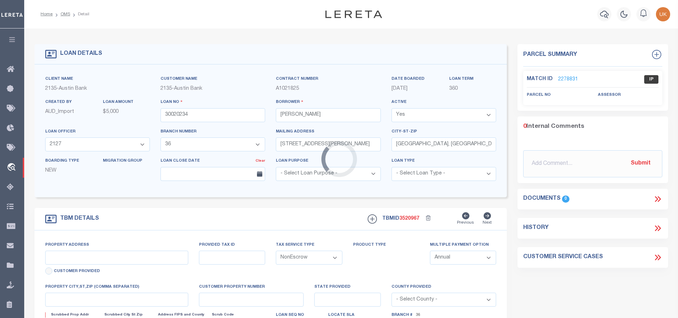
type input "[STREET_ADDRESS][PERSON_NAME]"
select select
type input "KILGORE [GEOGRAPHIC_DATA] 75662-7139"
type input "[GEOGRAPHIC_DATA]"
select select
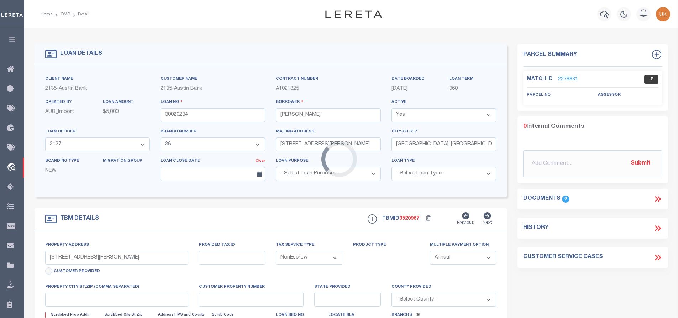
type textarea "DT 4.679 ACRES [PERSON_NAME] SVY A-217"
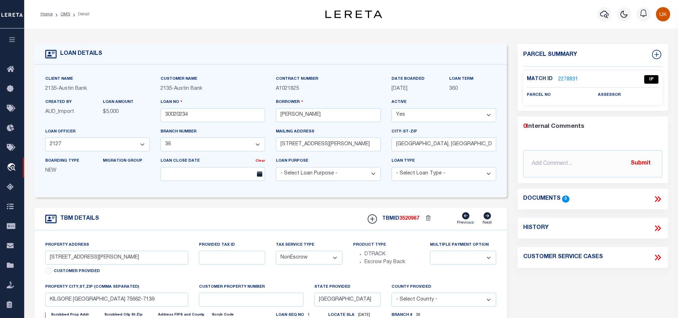
click at [567, 78] on link "2278831" at bounding box center [568, 79] width 20 height 7
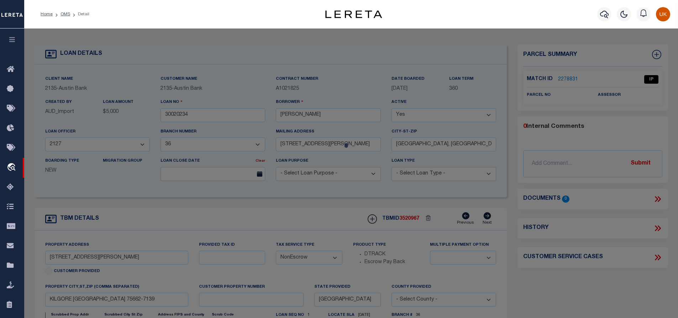
checkbox input "false"
select select "IP"
checkbox input "false"
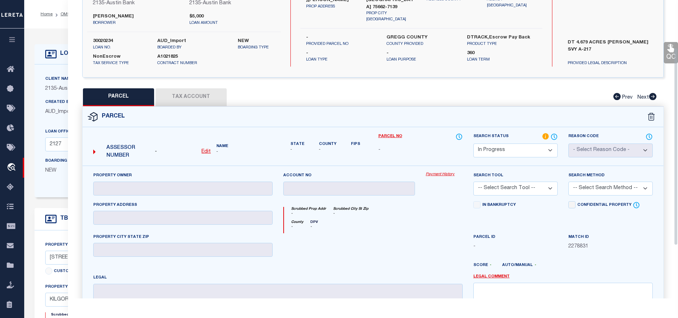
scroll to position [142, 0]
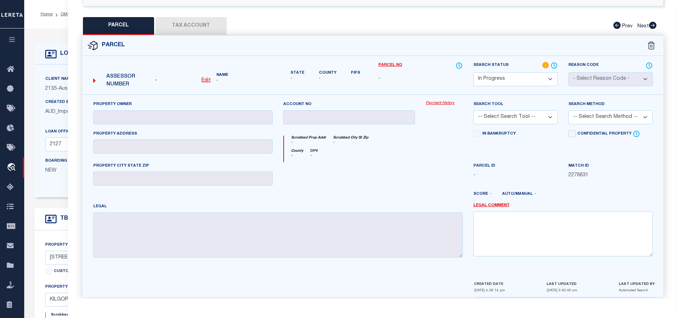
click at [508, 79] on select "Automated Search Bad Parcel Complete Duplicate Parcel High Dollar Reporting In …" at bounding box center [515, 79] width 84 height 14
select select "PP"
click at [473, 72] on select "Automated Search Bad Parcel Complete Duplicate Parcel High Dollar Reporting In …" at bounding box center [515, 79] width 84 height 14
click at [525, 118] on select "-- Select Search Tool -- 3rd Party Website Agency File Agency Website ATLS CNV-…" at bounding box center [515, 117] width 84 height 14
select select "PHN"
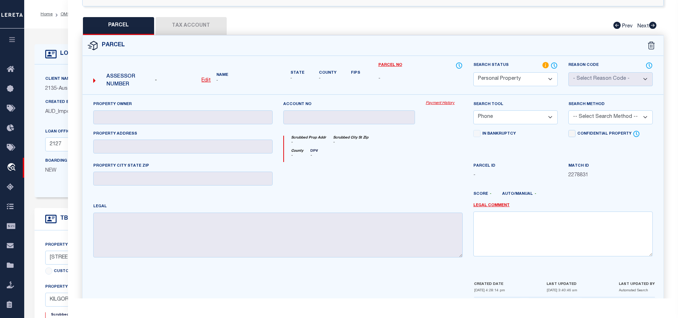
click at [473, 110] on select "-- Select Search Tool -- 3rd Party Website Agency File Agency Website ATLS CNV-…" at bounding box center [515, 117] width 84 height 14
click at [607, 115] on select "-- Select Search Method -- Property Address Legal Liability Info Provided" at bounding box center [610, 117] width 84 height 14
click at [540, 146] on div "In Bankruptcy" at bounding box center [515, 146] width 95 height 32
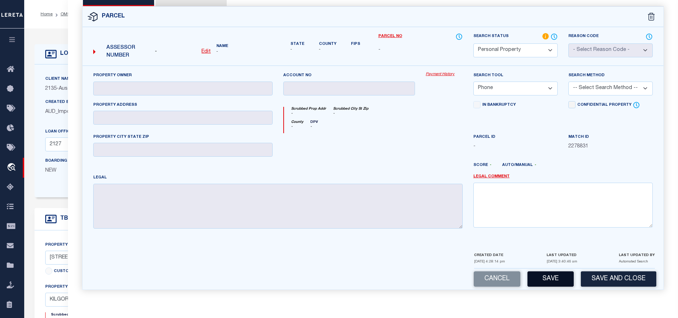
click at [557, 278] on button "Save" at bounding box center [550, 278] width 46 height 15
select select "AS"
select select
checkbox input "false"
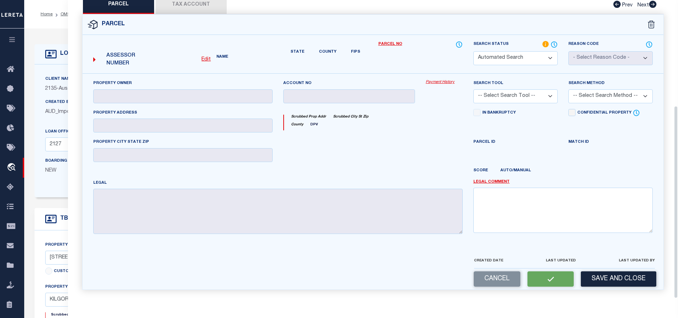
select select "PP"
select select "PHN"
checkbox input "false"
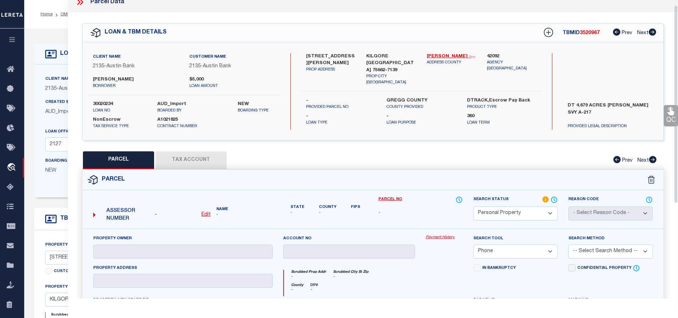
scroll to position [0, 0]
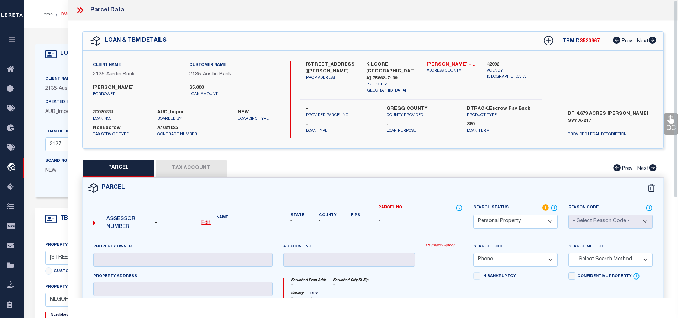
click at [64, 14] on link "OMS" at bounding box center [65, 14] width 10 height 4
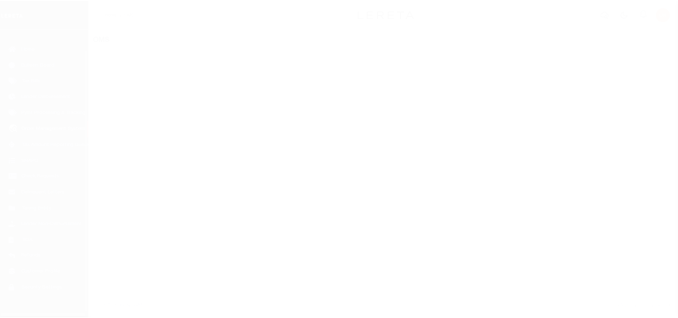
scroll to position [29, 0]
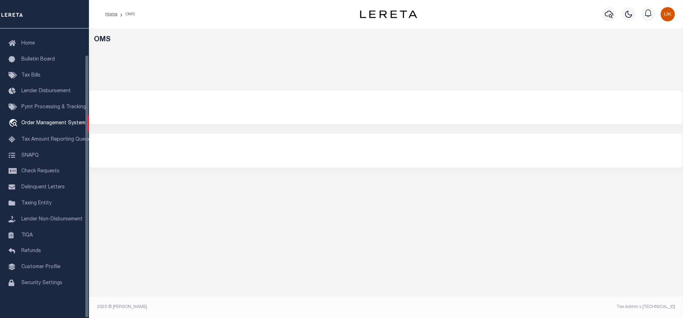
select select "200"
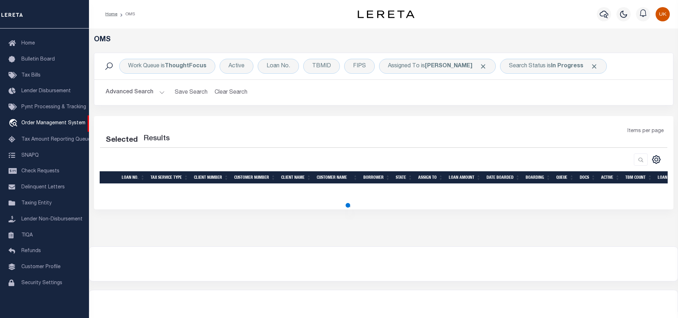
select select "200"
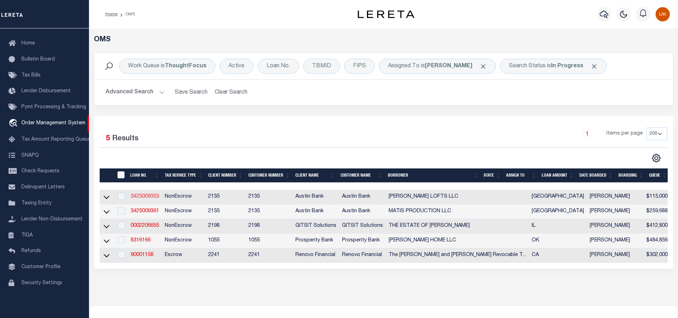
click at [147, 198] on link "3425009353" at bounding box center [145, 196] width 28 height 5
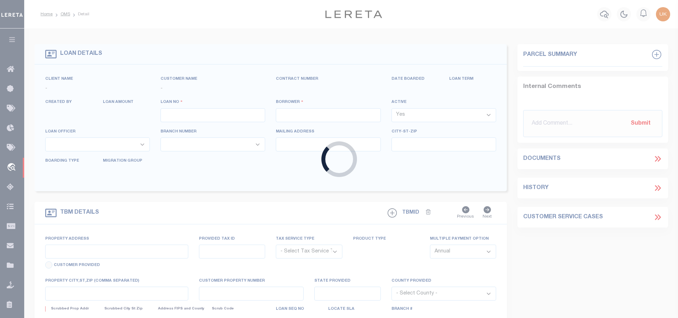
type input "3425009353"
type input "[PERSON_NAME] LOFTS LLC"
select select
type input "[STREET_ADDRESS]"
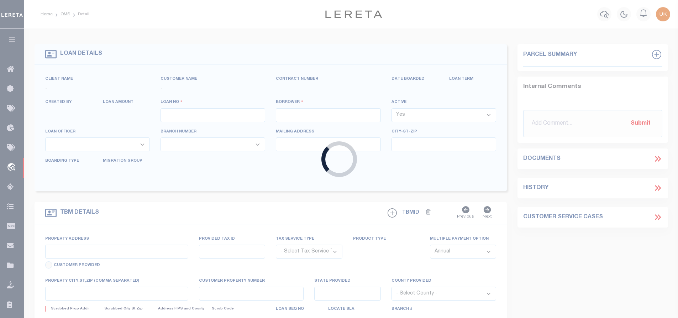
type input "[GEOGRAPHIC_DATA], [GEOGRAPHIC_DATA] 75670"
select select "400"
select select "NonEscrow"
type input "1804 [GEOGRAPHIC_DATA][US_STATE]"
select select
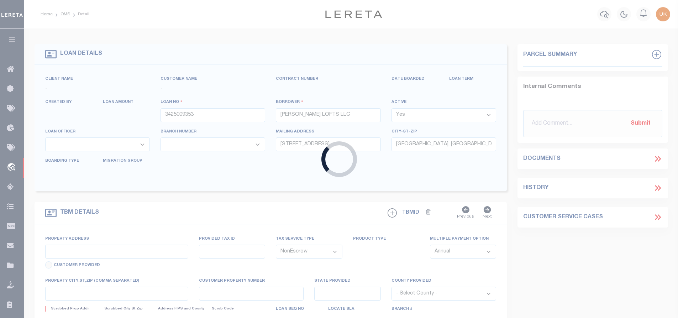
type input "MARSHALL TX 75670"
type input "[GEOGRAPHIC_DATA]"
select select
type textarea "(CP) DT .797 AC LT 1,2,7&8 BLK 1 [PERSON_NAME] ADD"
select select "43974"
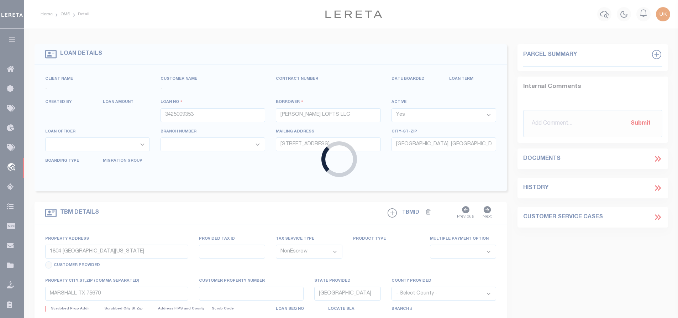
select select "2578"
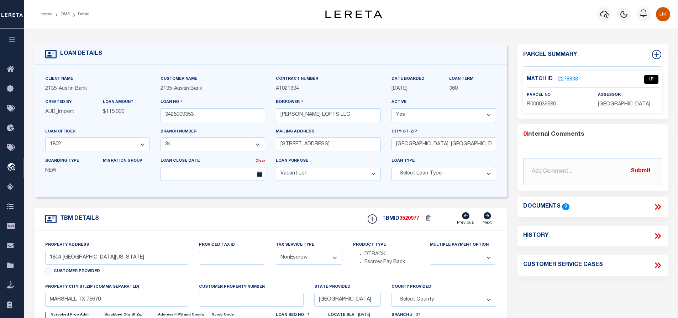
click at [568, 79] on link "2278838" at bounding box center [568, 79] width 20 height 7
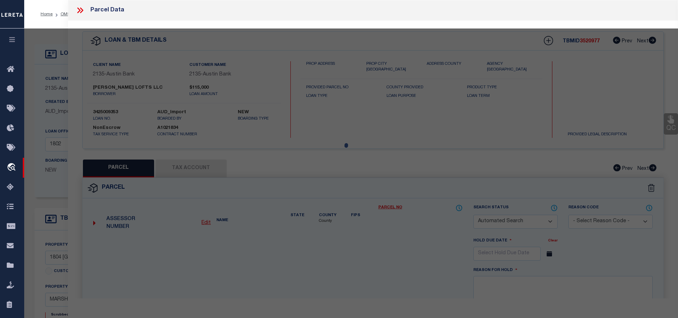
checkbox input "false"
select select "IP"
type input "[PERSON_NAME] LOFTS LLC - [PERSON_NAME] PLACE SERIES"
select select "AGW"
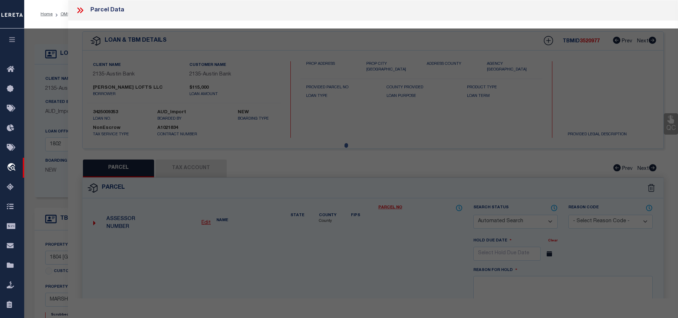
select select "LEG"
type input "1804 S [US_STATE]"
type input "MARSHALL TX 75670"
type textarea "Acres 0.797, Lot 1, 7 & 8, [STREET_ADDRESS][PERSON_NAME]"
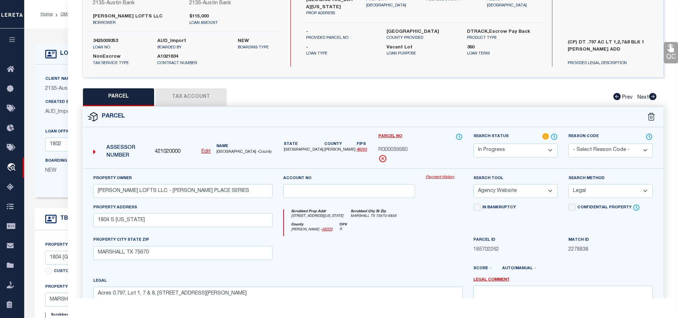
scroll to position [107, 0]
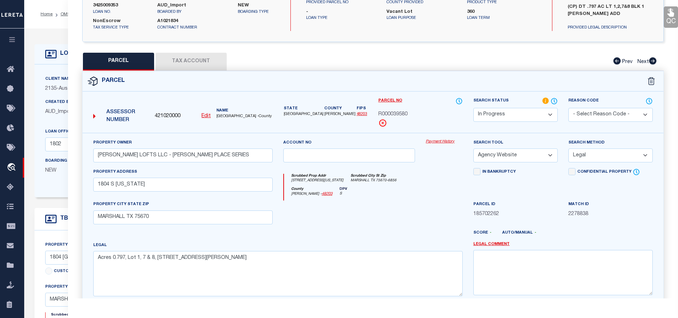
click at [182, 61] on button "Tax Account" at bounding box center [190, 62] width 71 height 18
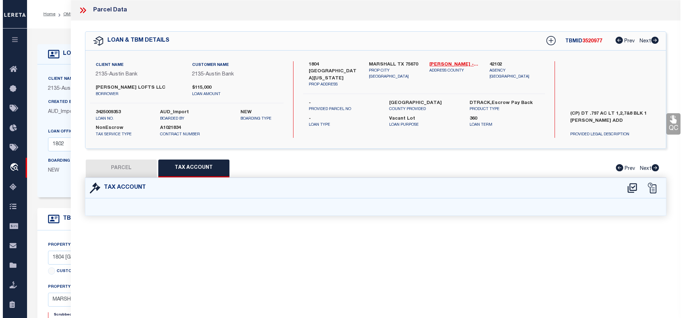
scroll to position [0, 0]
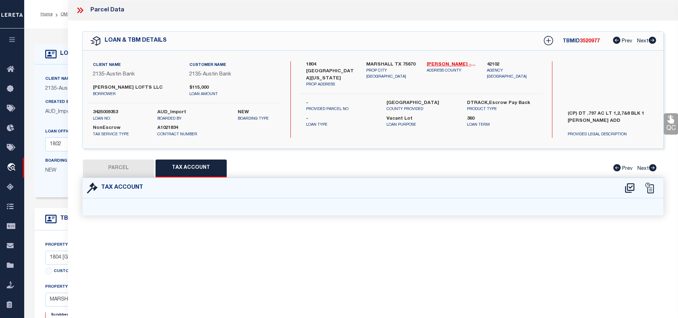
select select "100"
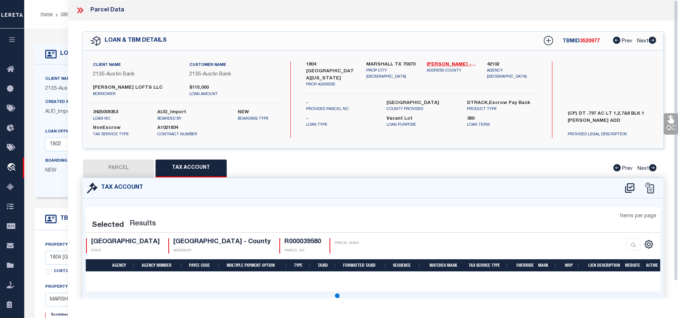
select select "100"
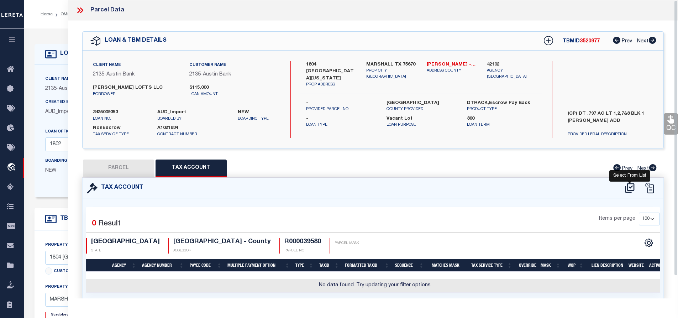
click at [630, 188] on icon at bounding box center [630, 187] width 12 height 11
select select "100"
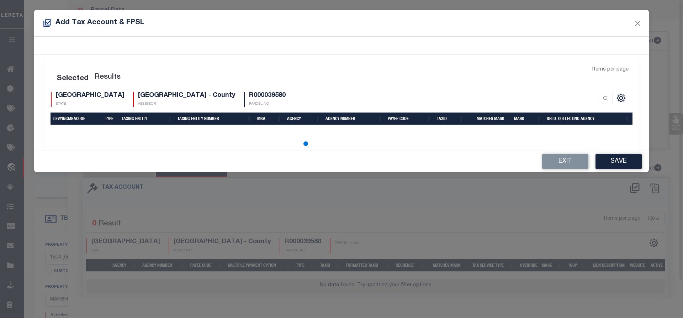
select select "100"
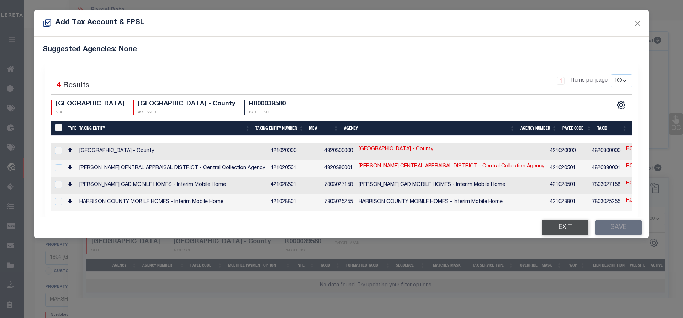
click at [560, 228] on button "Exit" at bounding box center [565, 227] width 46 height 15
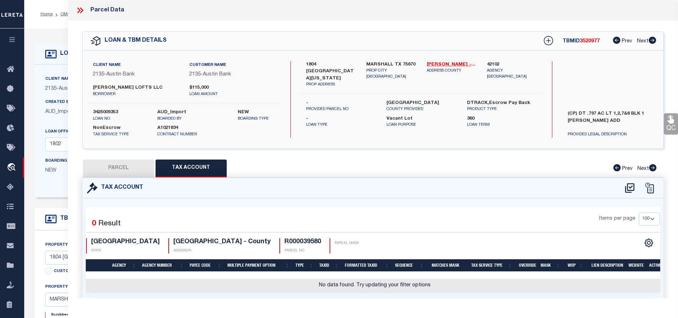
click at [141, 169] on button "PARCEL" at bounding box center [118, 168] width 71 height 18
select select "AS"
select select
checkbox input "false"
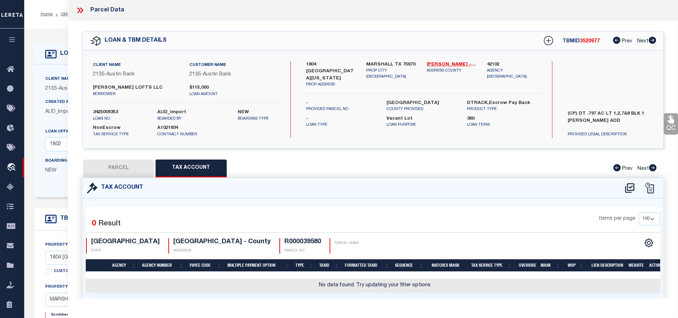
checkbox input "false"
select select "PC"
type input "FRANCIS LOFTS LLC - FRANCIS PLACE SERIES"
select select "AGW"
select select "LEG"
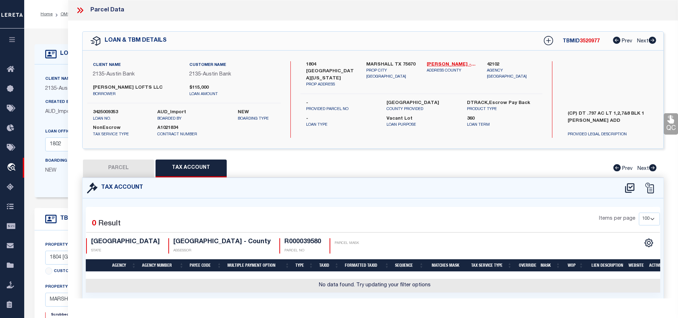
type input "1804 S WASHINGTON"
type input "MARSHALL TX 75670"
type textarea "Acres 0.797, Lot 1, 7 & 8, Blk 1, Subd FRANCIS PLACE, MORTUARY"
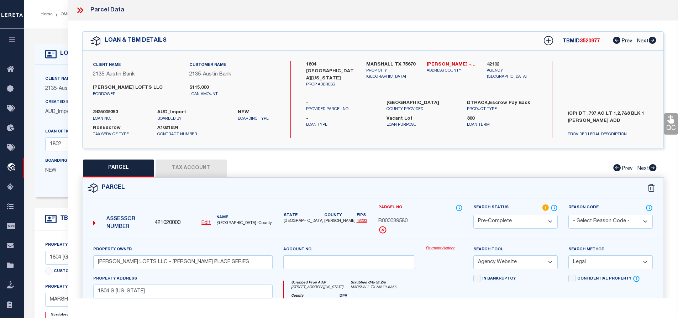
click at [194, 170] on button "Tax Account" at bounding box center [190, 168] width 71 height 18
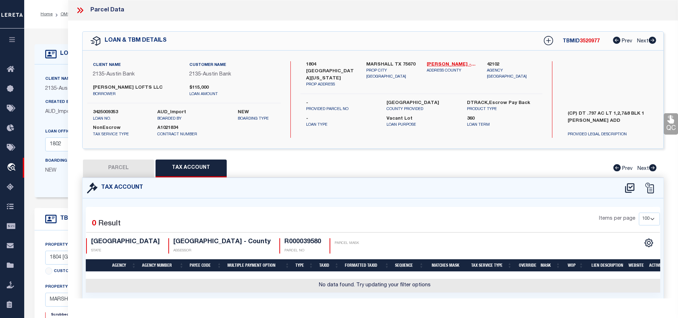
select select "100"
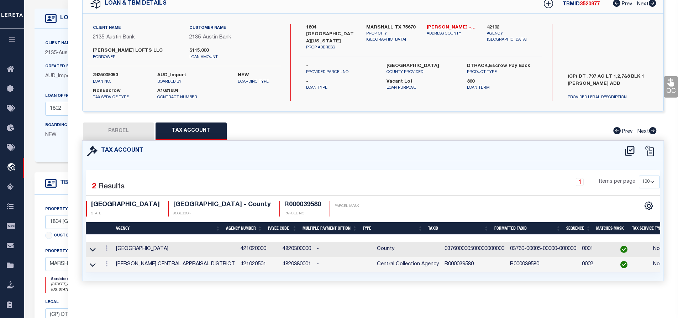
scroll to position [71, 0]
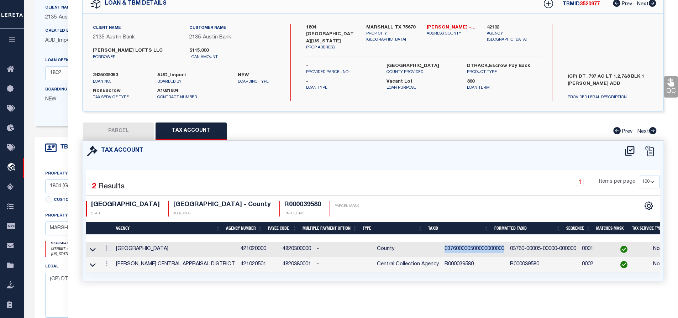
drag, startPoint x: 429, startPoint y: 245, endPoint x: 490, endPoint y: 244, distance: 61.2
click at [490, 244] on td "037600000500000000000" at bounding box center [474, 249] width 65 height 15
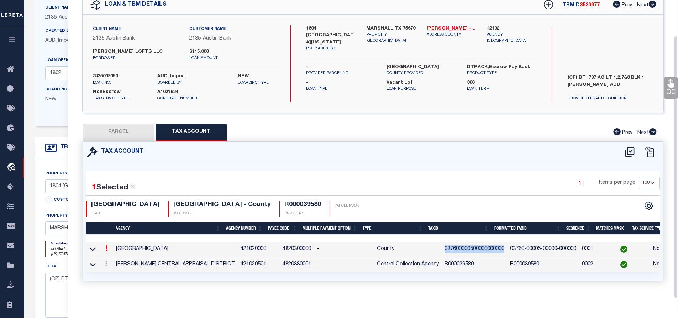
scroll to position [40, 0]
copy td "037600000500000000000"
click at [382, 176] on div "1 Items per page 10 25 50 100" at bounding box center [446, 185] width 428 height 19
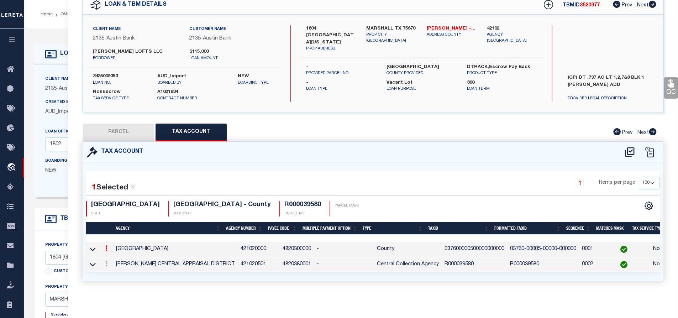
scroll to position [0, 0]
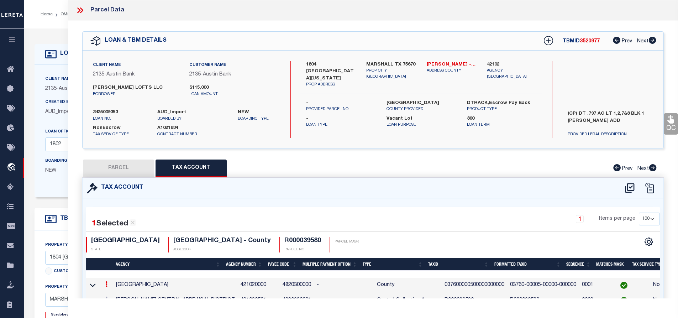
click at [81, 11] on icon at bounding box center [79, 10] width 9 height 9
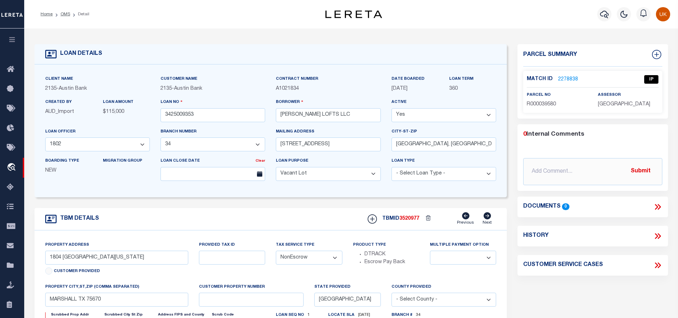
click at [565, 78] on link "2278838" at bounding box center [568, 79] width 20 height 7
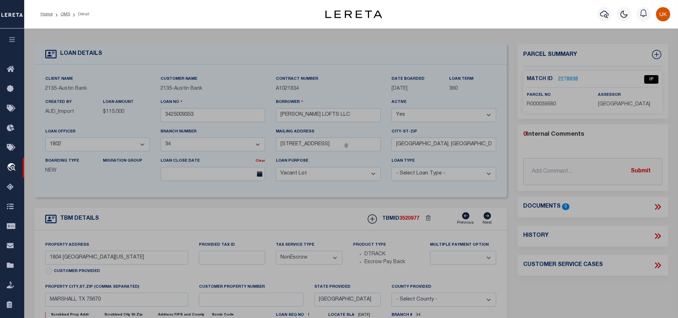
select select "AS"
select select
checkbox input "false"
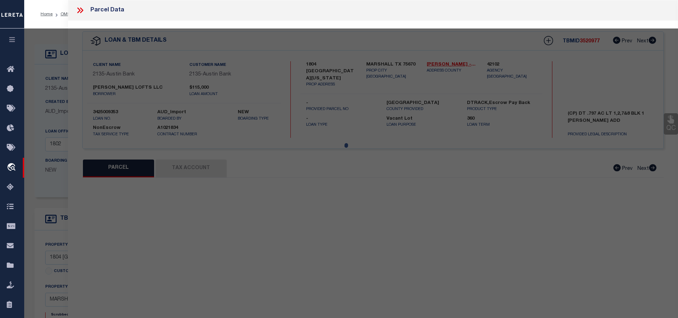
select select "PC"
type input "FRANCIS LOFTS LLC - FRANCIS PLACE SERIES"
select select "AGW"
select select "LEG"
type input "1804 S WASHINGTON"
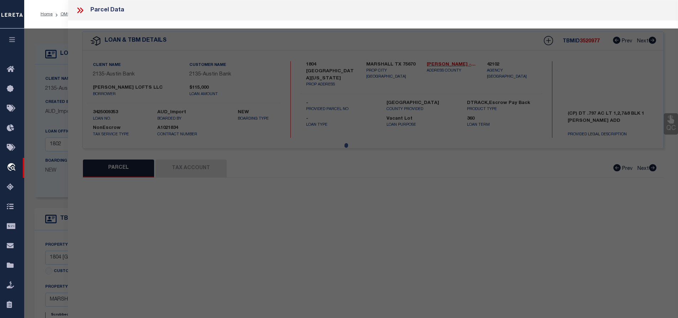
type input "MARSHALL TX 75670"
type textarea "Acres 0.797, Lot 1, 7 & 8, Blk 1, Subd FRANCIS PLACE, MORTUARY"
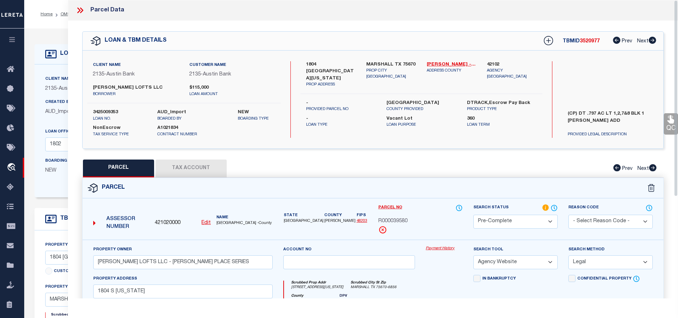
click at [78, 10] on icon at bounding box center [79, 10] width 9 height 9
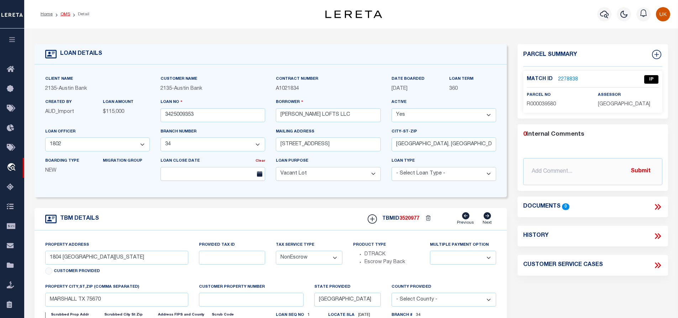
click at [64, 14] on link "OMS" at bounding box center [65, 14] width 10 height 4
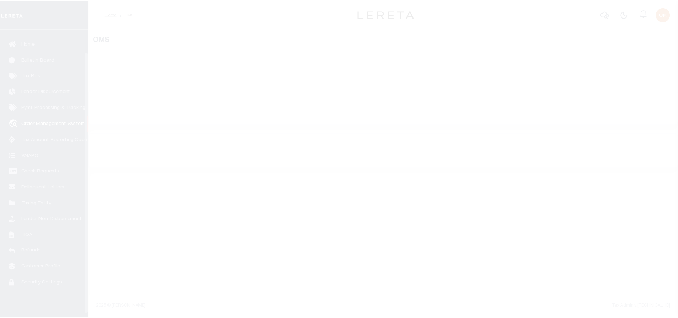
scroll to position [29, 0]
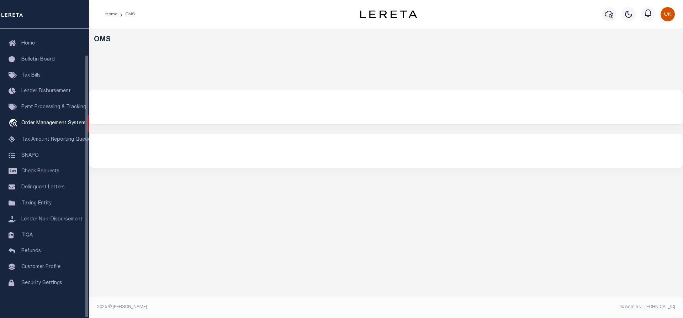
select select "200"
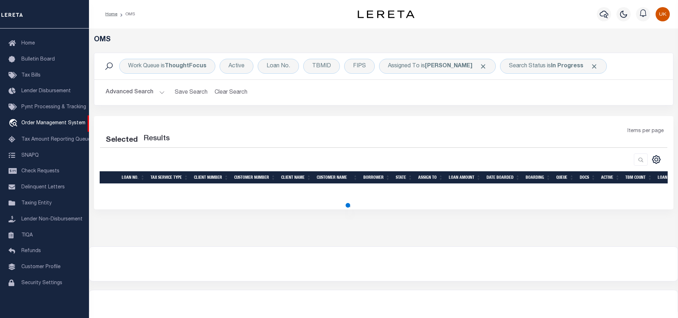
select select "200"
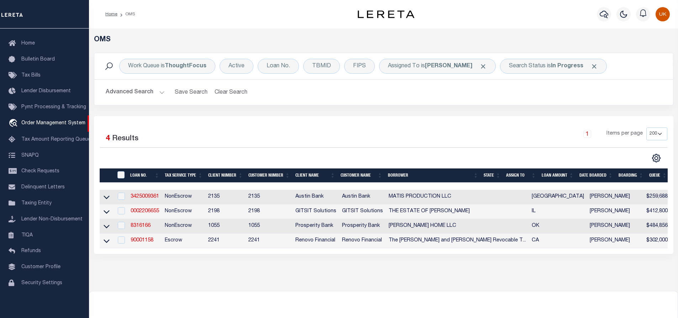
click at [301, 287] on div "OMS Work Queue is ThoughtFocus Active Loan No. TBMID FIPS Assigned To is [PERSO…" at bounding box center [383, 159] width 589 height 262
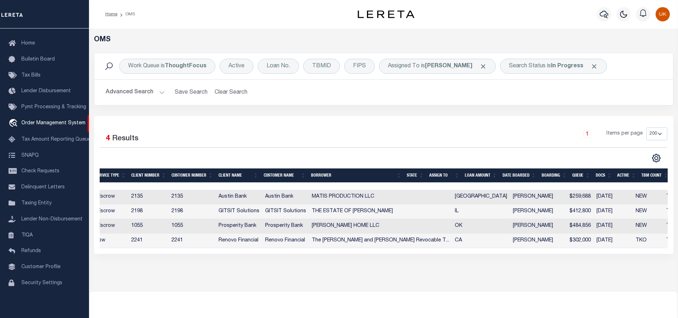
scroll to position [0, 0]
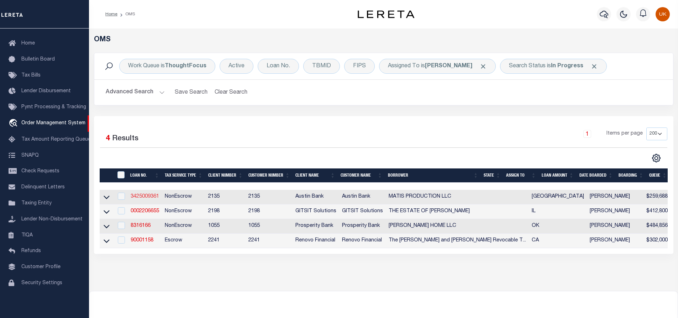
click at [144, 198] on link "3425009361" at bounding box center [145, 196] width 28 height 5
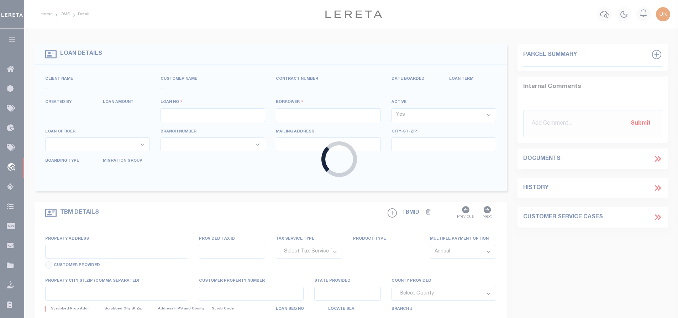
type input "3425009361"
type input "MATIS PRODUCTION LLC"
select select
type input "309 EAST AUSTIN STREET"
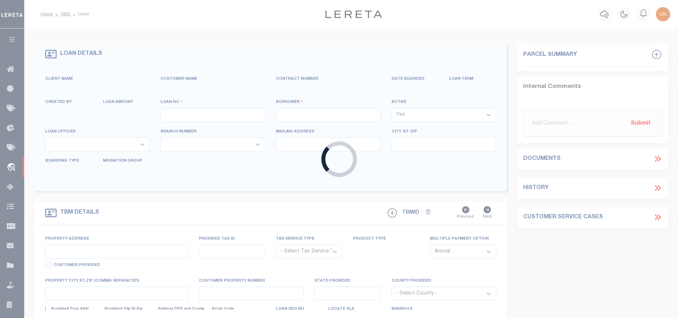
type input "MARSHALL, TX 75670"
select select "400"
select select "NonEscrow"
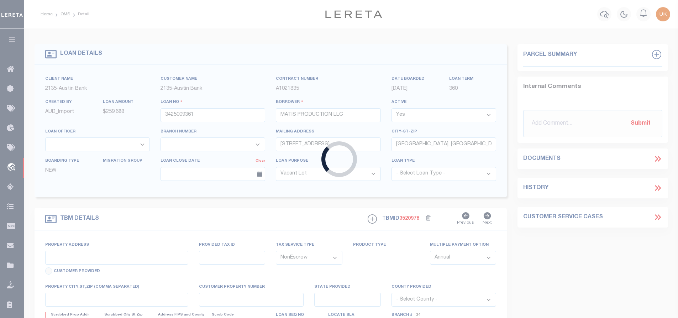
type input "165 TRACY ROAD"
select select
type input "MARSHALL TX 75672"
type input "[GEOGRAPHIC_DATA]"
select select
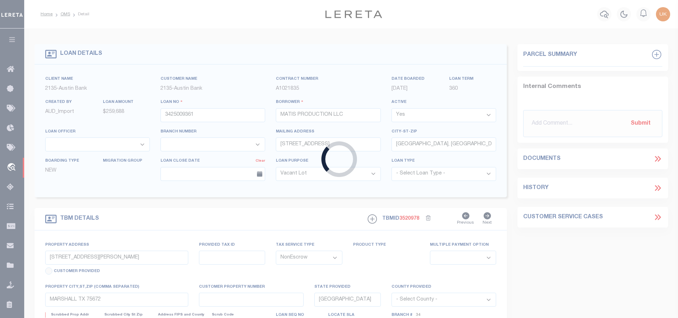
type textarea "DT 0.857 AC LOTS 6 & 7 BLK 1 PINE SHADOWS SUB"
select select "43974"
select select "2578"
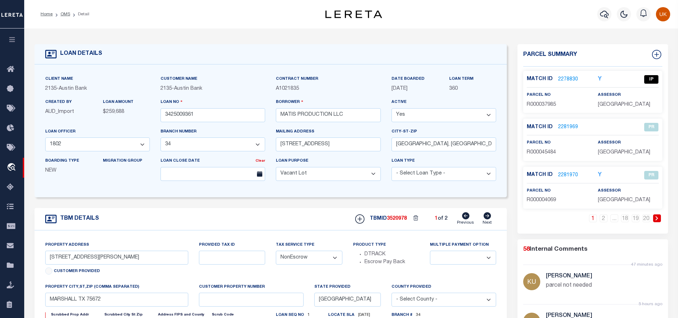
click at [568, 78] on link "2278830" at bounding box center [568, 79] width 20 height 7
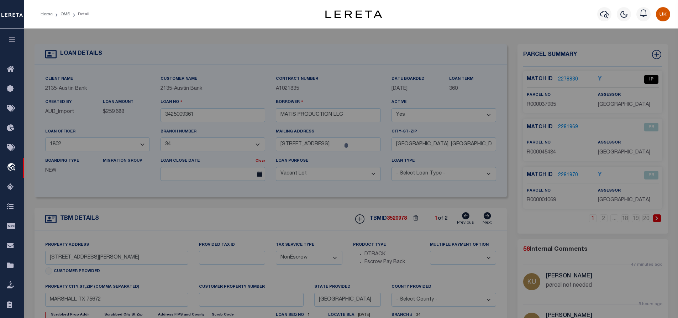
checkbox input "false"
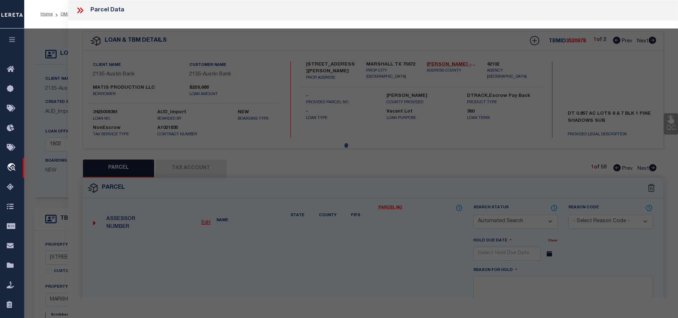
select select "IP"
type input "WOODS,ANNIE LOU"
select select "ATL"
select select "ADD"
type input "165 TRACY RD"
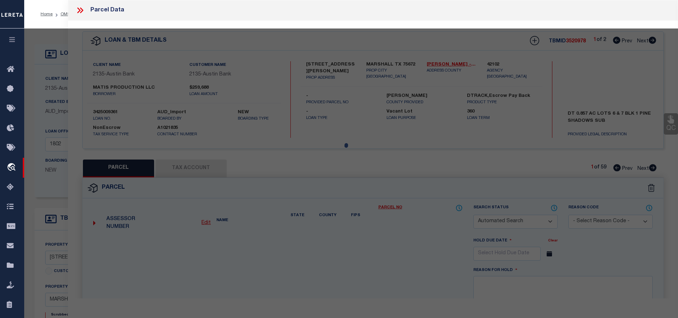
checkbox input "false"
type input "MARSHALL, TX 75672"
type textarea "ACRES: 1.653 LOT: 7 BLK: 1 SUBD: PINE SHADOWS HSE"
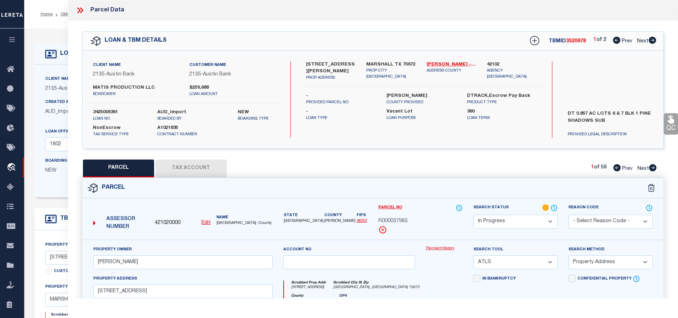
click at [651, 42] on icon at bounding box center [652, 40] width 7 height 7
select select "AS"
select select
checkbox input "false"
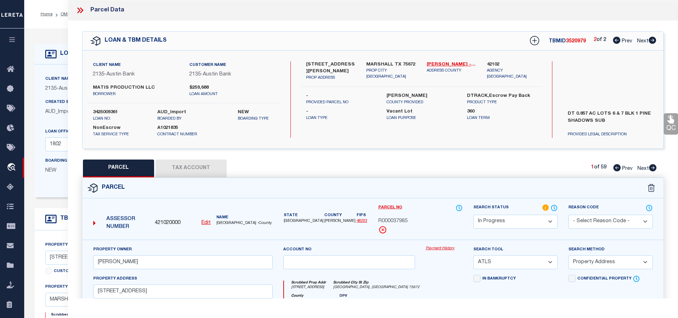
checkbox input "false"
select select "IP"
type input "FRANCIS LOFTS LLC - FRANCIS PLACE SERIES"
select select "AGW"
select select "LEG"
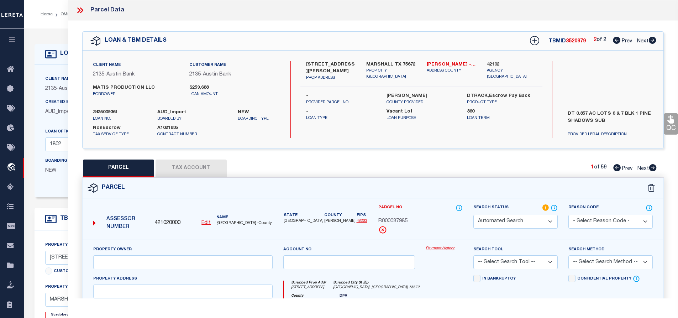
type input "1804 S WASHINGTON"
type input "MARSHALL TX 75670"
type textarea "Acres 0.797, Lot 1, 7 & 8, Blk 1, Subd FRANCIS PLACE, MORTUARY"
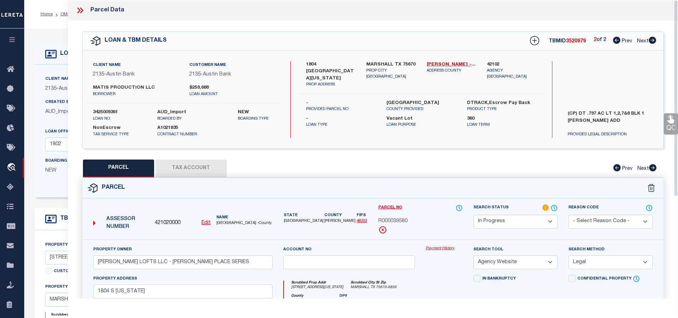
click at [76, 12] on icon at bounding box center [79, 10] width 9 height 9
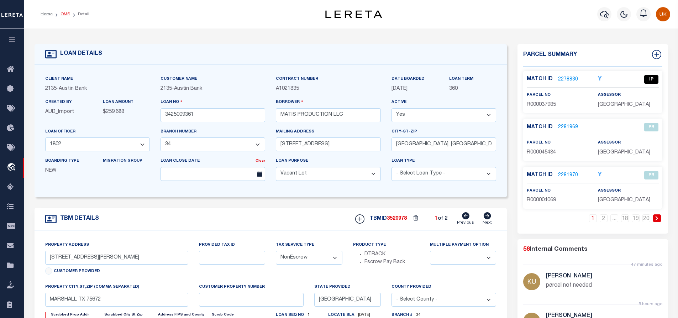
click at [67, 16] on link "OMS" at bounding box center [65, 14] width 10 height 4
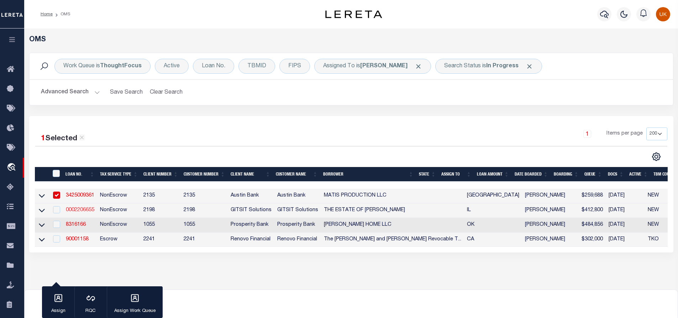
click at [81, 210] on link "0002206655" at bounding box center [80, 209] width 28 height 5
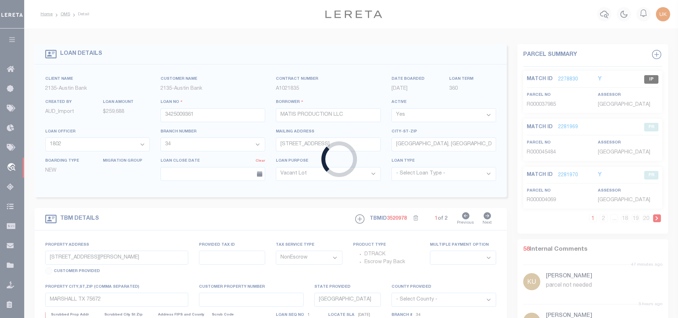
type input "0002206655"
type input "THE ESTATE OF GLORIA E PETERS"
select select
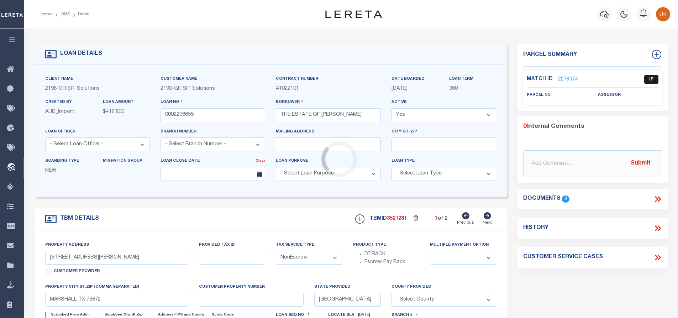
select select "16881"
type input "5855 N. Glenwood Avenue Unit 1N"
select select
type input "CHICAGO IL 60660"
type input "IL"
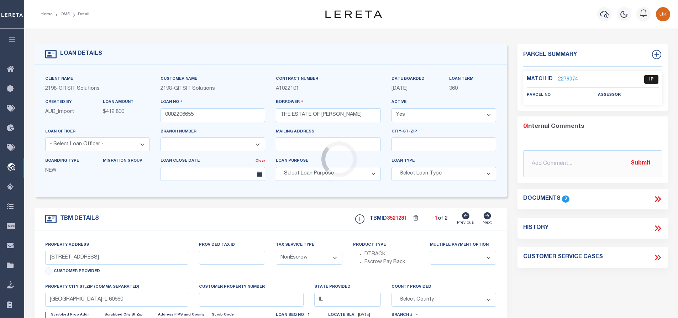
select select
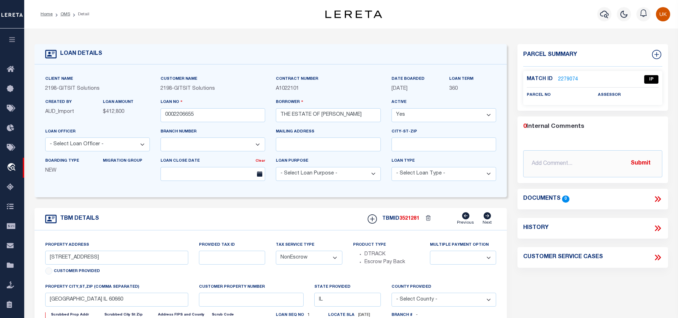
click at [560, 76] on link "2279074" at bounding box center [568, 79] width 20 height 7
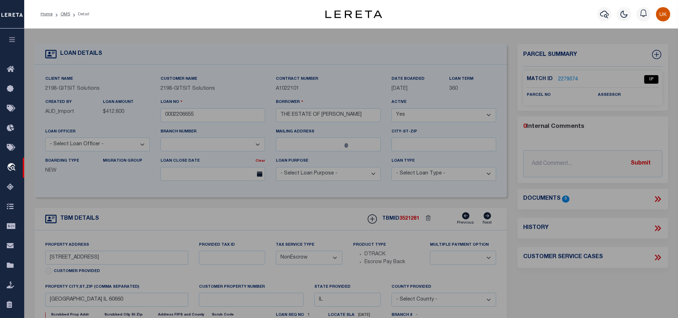
select select "AS"
select select
checkbox input "false"
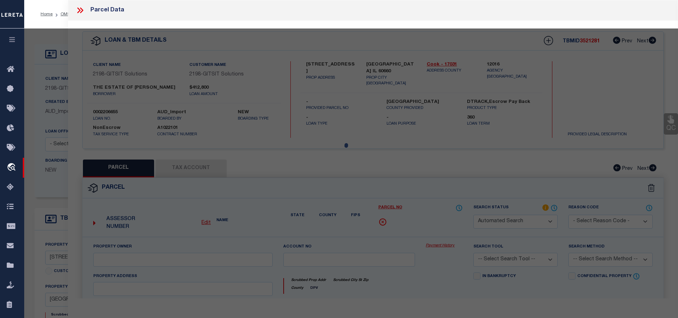
select select "IP"
checkbox input "false"
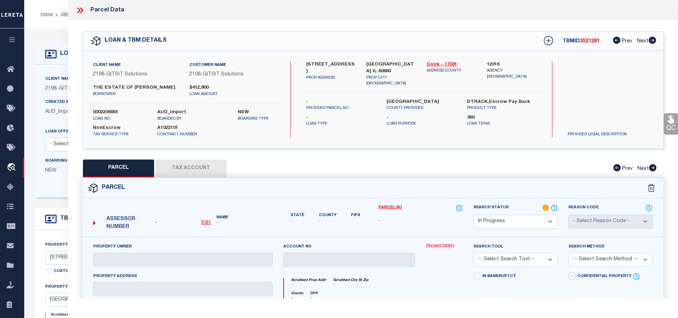
scroll to position [36, 0]
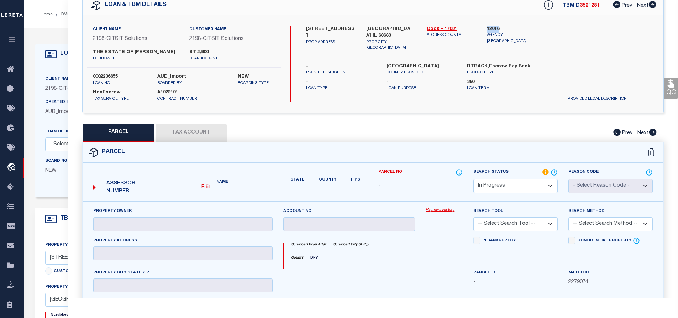
drag, startPoint x: 495, startPoint y: 28, endPoint x: 507, endPoint y: 29, distance: 12.8
click at [507, 29] on label "12016" at bounding box center [512, 29] width 50 height 7
click at [206, 187] on u "Edit" at bounding box center [205, 187] width 9 height 5
select select "IP"
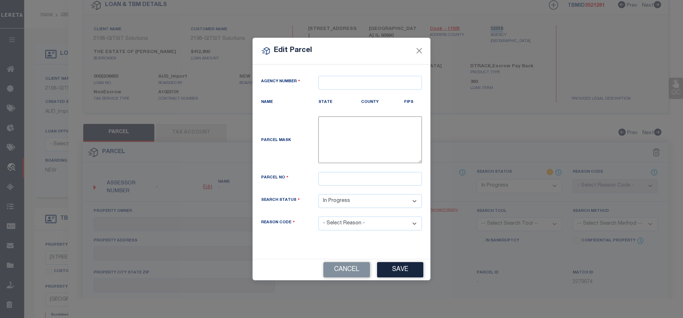
type textarea "-"
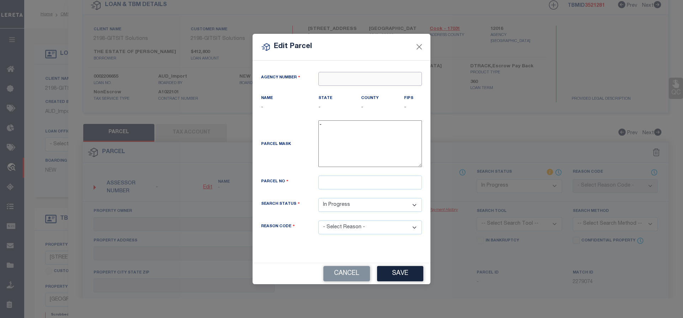
click at [338, 78] on input "text" at bounding box center [370, 79] width 104 height 14
paste input "12016"
click at [354, 92] on div "120160000 : COOK COUNTY" at bounding box center [370, 96] width 103 height 20
type input "120160000"
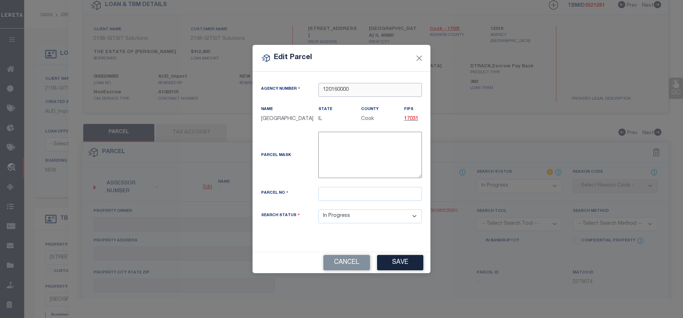
type input "120160000"
click at [331, 195] on input "text" at bounding box center [370, 194] width 104 height 14
paste input "14-05-310-059-1001"
type input "14-05-310-059-1001"
click at [400, 263] on button "Save" at bounding box center [400, 262] width 46 height 15
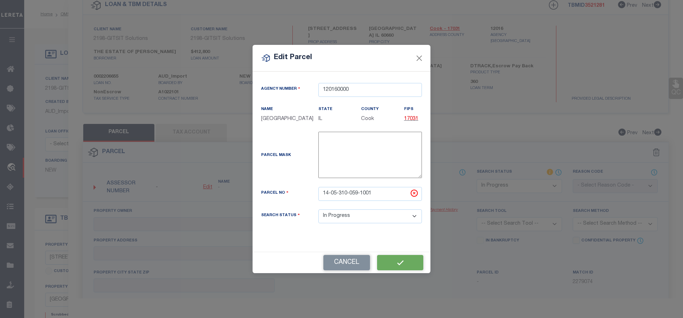
select select "IP"
checkbox input "false"
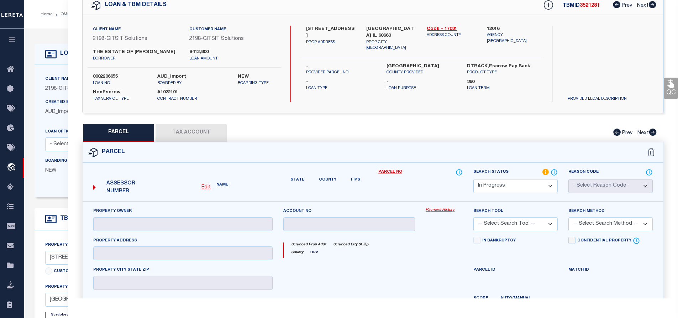
checkbox input "false"
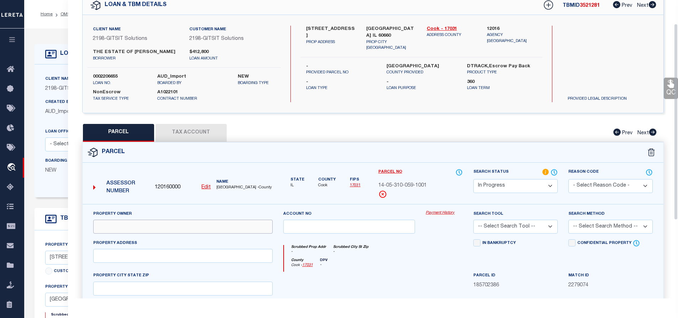
click at [146, 227] on input "text" at bounding box center [182, 227] width 179 height 14
paste input "THE GLENWOOD PROP CONDO ASSN"
type input "THE GLENWOOD PROP CONDO ASSN"
click at [123, 256] on input "text" at bounding box center [182, 256] width 179 height 14
paste input "5853 N GLENWOOD AVE"
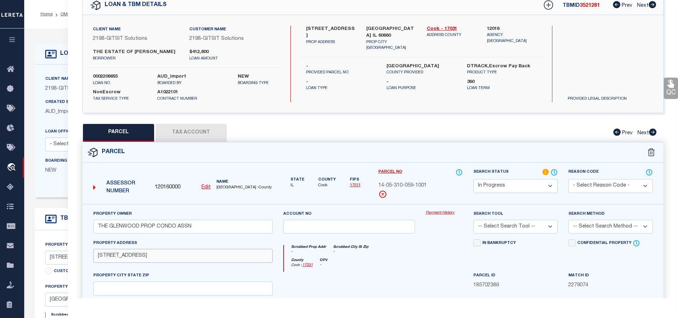
click at [111, 258] on input "5853 N GLENWOOD AVE" at bounding box center [182, 256] width 179 height 14
click at [111, 257] on input "5853 N GLENWOOD AVE" at bounding box center [182, 256] width 179 height 14
click at [109, 256] on input "5853 N GLENWOOD AVE" at bounding box center [182, 256] width 179 height 14
drag, startPoint x: 324, startPoint y: 34, endPoint x: 349, endPoint y: 36, distance: 25.7
click at [349, 36] on label "5855 N. Glenwood Avenue Unit 1N" at bounding box center [331, 33] width 50 height 14
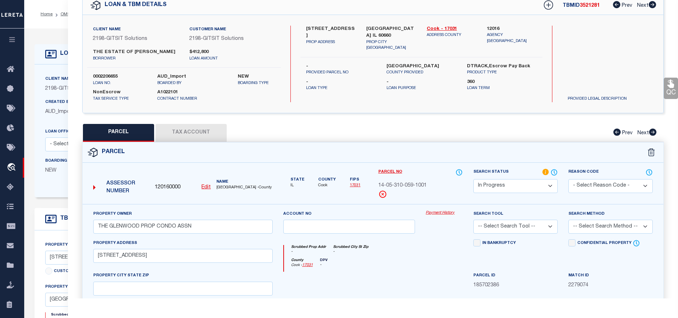
copy label "Unit 1N"
click at [166, 255] on input "5853 N GLENWOOD AVE" at bounding box center [182, 256] width 179 height 14
paste input "Unit 1N"
type input "5853 N GLENWOOD AVE Unit 1N"
drag, startPoint x: 365, startPoint y: 27, endPoint x: 410, endPoint y: 26, distance: 44.5
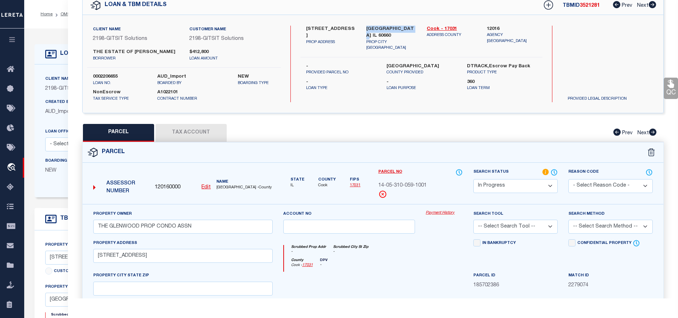
click at [410, 26] on div "CHICAGO IL 60660 PROP CITY ST ZIP" at bounding box center [391, 39] width 60 height 26
copy label "CHICAGO IL 60660"
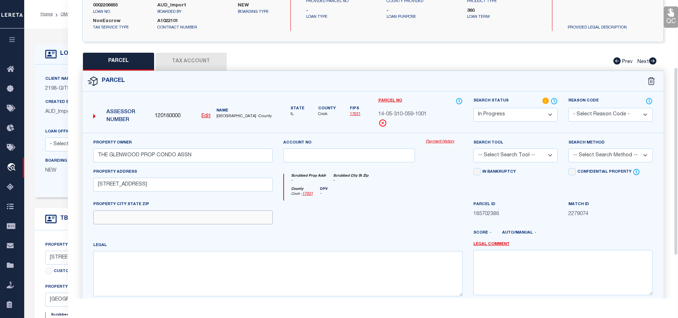
click at [120, 215] on input "text" at bounding box center [182, 217] width 179 height 14
paste input "CHICAGO IL 60660"
type input "CHICAGO IL 60660"
click at [513, 156] on select "-- Select Search Tool -- 3rd Party Website Agency File Agency Website ATLS CNV-…" at bounding box center [515, 155] width 84 height 14
select select "AGW"
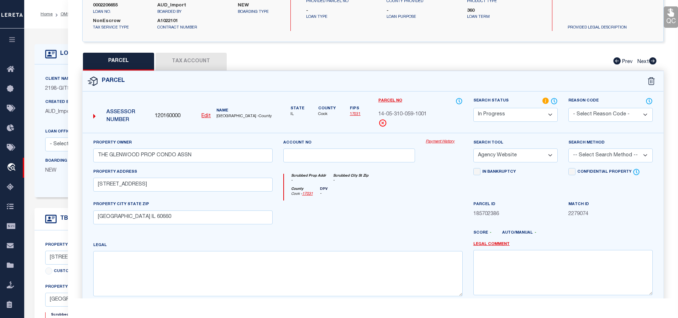
click at [473, 148] on select "-- Select Search Tool -- 3rd Party Website Agency File Agency Website ATLS CNV-…" at bounding box center [515, 155] width 84 height 14
click at [601, 155] on select "-- Select Search Method -- Property Address Legal Liability Info Provided" at bounding box center [610, 155] width 84 height 14
select select "ADD"
click at [568, 148] on select "-- Select Search Method -- Property Address Legal Liability Info Provided" at bounding box center [610, 155] width 84 height 14
click at [490, 199] on div "In Bankruptcy" at bounding box center [515, 184] width 95 height 33
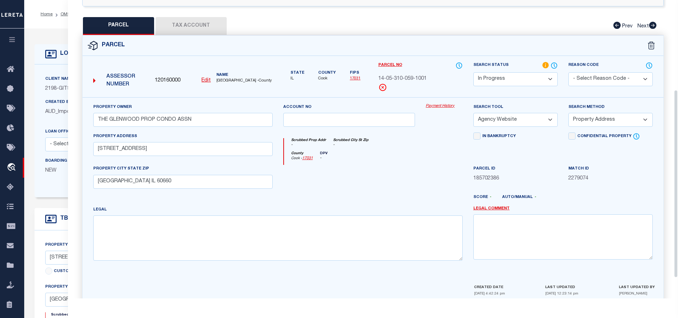
scroll to position [175, 0]
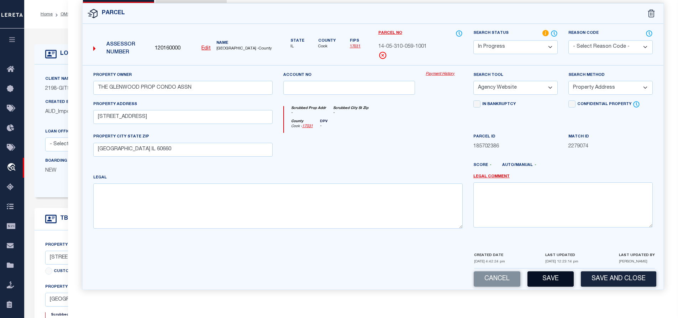
click at [555, 280] on button "Save" at bounding box center [550, 278] width 46 height 15
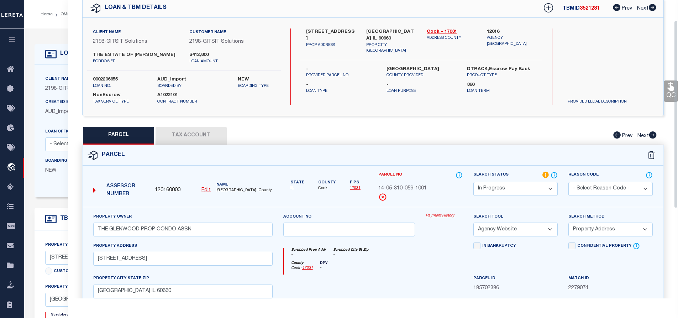
select select "AS"
select select
checkbox input "false"
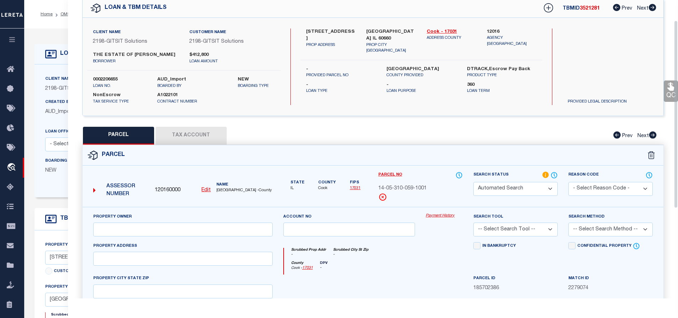
select select "IP"
type input "THE GLENWOOD PROP CONDO ASSN"
select select "AGW"
select select "ADD"
type input "5853 N GLENWOOD AVE Unit 1N"
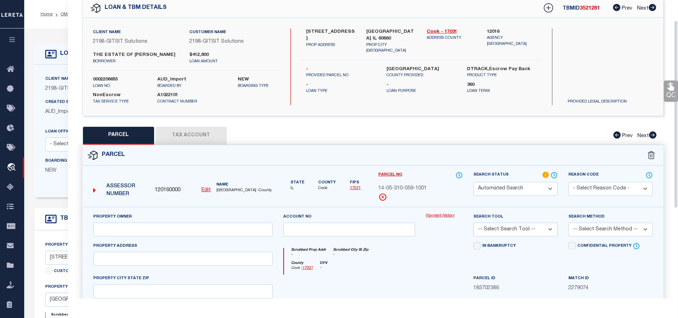
type input "CHICAGO IL 60660"
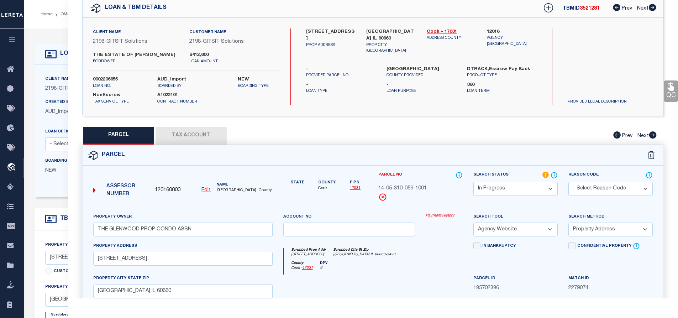
click at [176, 136] on button "Tax Account" at bounding box center [190, 136] width 71 height 18
select select "100"
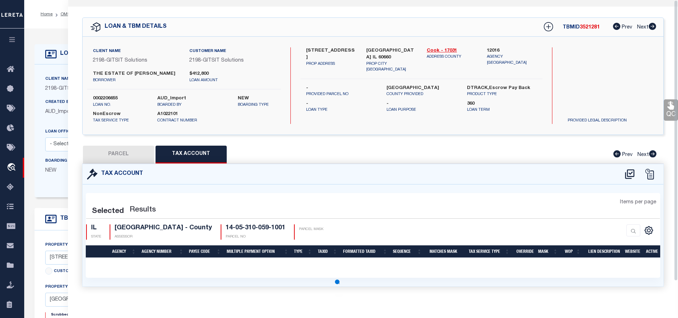
scroll to position [0, 0]
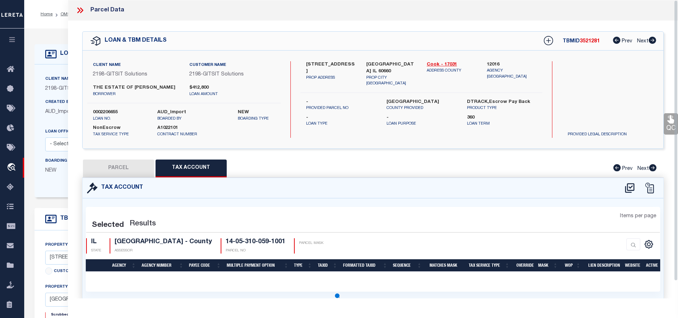
select select "100"
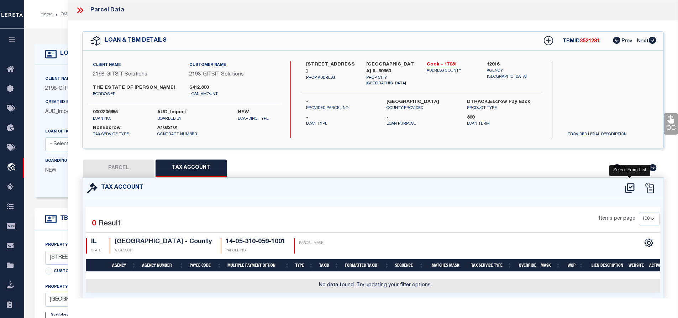
click at [625, 186] on icon at bounding box center [629, 188] width 9 height 10
select select "100"
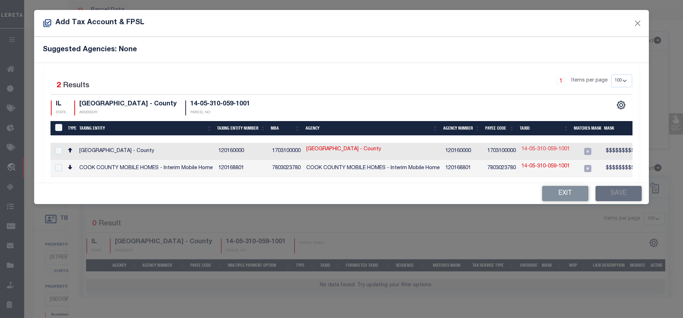
click at [532, 149] on link "14-05-310-059-1001" at bounding box center [546, 150] width 48 height 8
type input "14-05-310-059-1001"
type textarea "$$$$$$$$$$$$$$"
checkbox input "true"
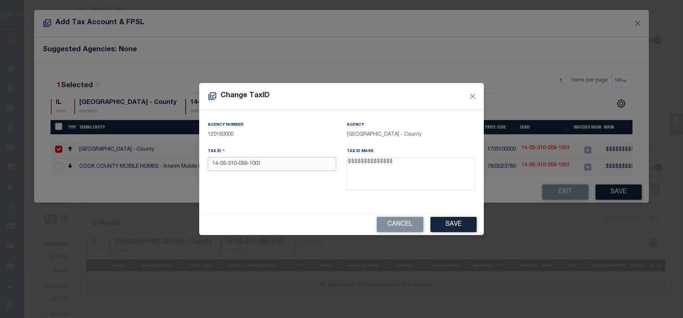
click at [250, 165] on input "14-05-310-059-1001" at bounding box center [272, 164] width 128 height 14
click at [239, 165] on input "14-05-310-0591001" at bounding box center [272, 164] width 128 height 14
click at [229, 164] on input "14-05-3100591001" at bounding box center [272, 164] width 128 height 14
click at [220, 164] on input "14-053100591001" at bounding box center [272, 164] width 128 height 14
type input "14053100591001"
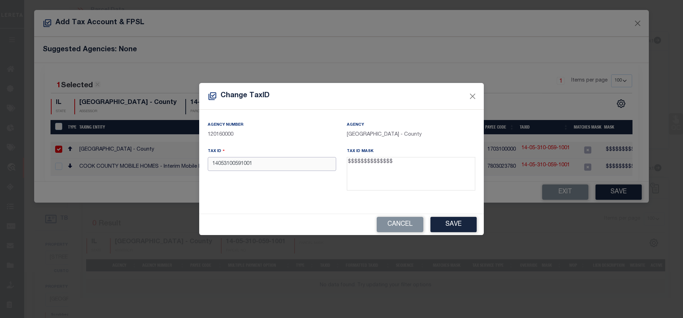
click at [220, 164] on input "14053100591001" at bounding box center [272, 164] width 128 height 14
paste input "14053100591001"
type input "14053100591001"
click at [446, 222] on button "Save" at bounding box center [453, 224] width 46 height 15
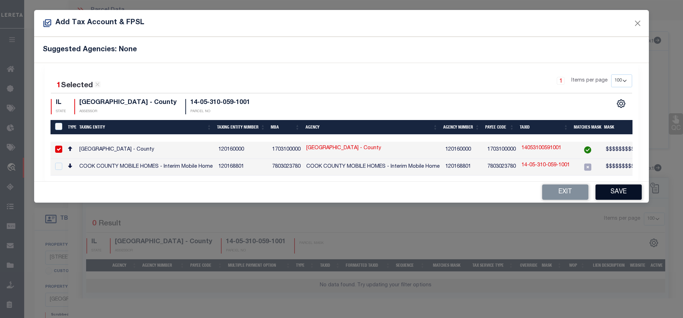
click at [622, 195] on button "Save" at bounding box center [619, 191] width 46 height 15
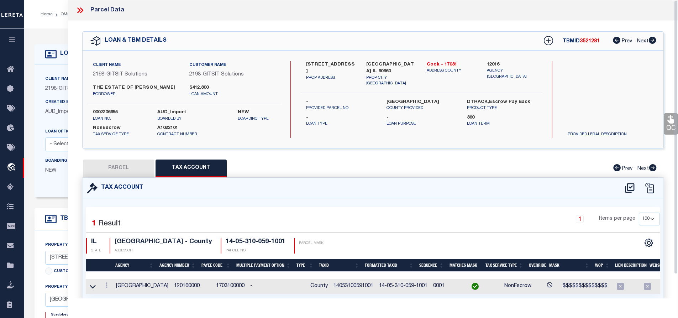
click at [124, 163] on button "PARCEL" at bounding box center [118, 168] width 71 height 18
select select "AS"
select select
checkbox input "false"
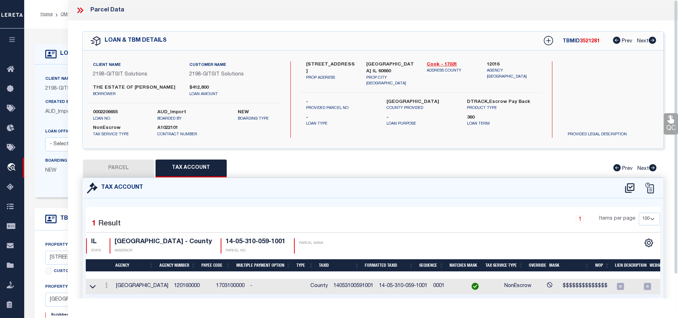
checkbox input "false"
select select "IP"
type input "THE GLENWOOD PROP CONDO ASSN"
select select "AGW"
select select "ADD"
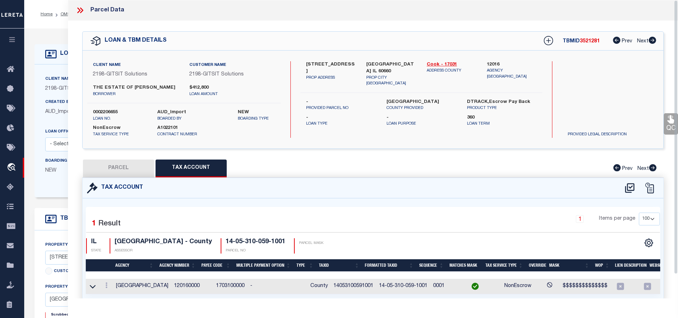
type input "5853 N GLENWOOD AVE Unit 1N"
type input "CHICAGO IL 60660"
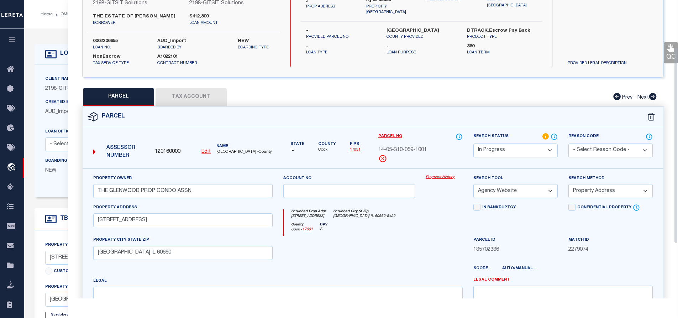
scroll to position [142, 0]
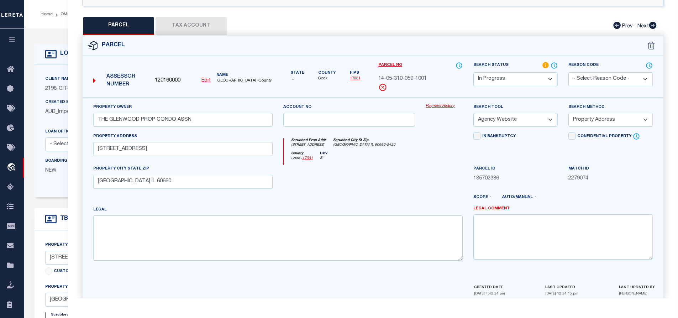
click at [530, 81] on select "Automated Search Bad Parcel Complete Duplicate Parcel High Dollar Reporting In …" at bounding box center [515, 79] width 84 height 14
click at [473, 72] on select "Automated Search Bad Parcel Complete Duplicate Parcel High Dollar Reporting In …" at bounding box center [515, 79] width 84 height 14
click at [403, 194] on div at bounding box center [349, 179] width 143 height 29
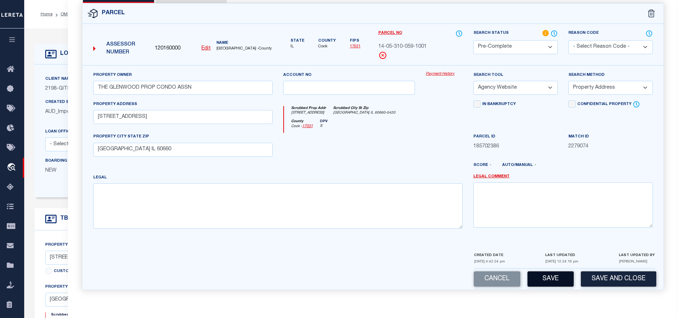
click at [550, 281] on button "Save" at bounding box center [550, 278] width 46 height 15
select select "AS"
select select
checkbox input "false"
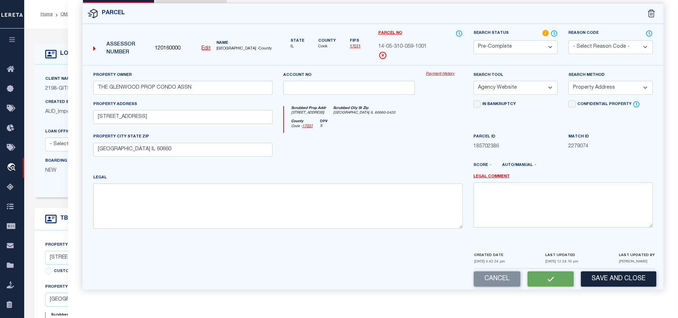
checkbox input "false"
select select "CP"
type input "THE GLENWOOD PROP CONDO ASSN"
select select "AGW"
select select "ADD"
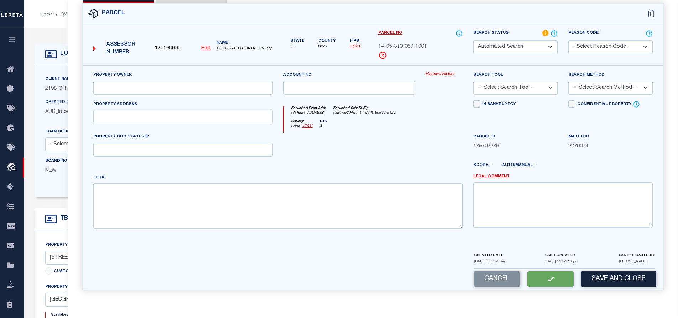
type input "5853 N GLENWOOD AVE Unit 1N"
type input "CHICAGO IL 60660"
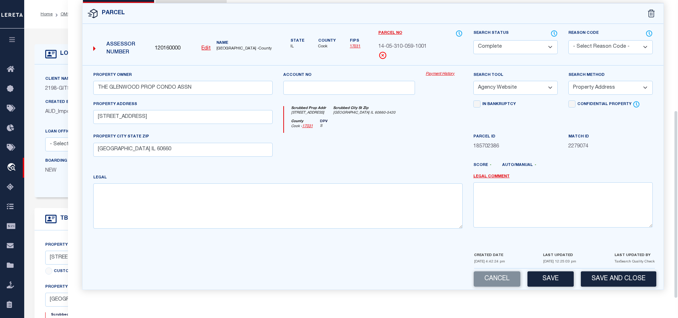
scroll to position [33, 0]
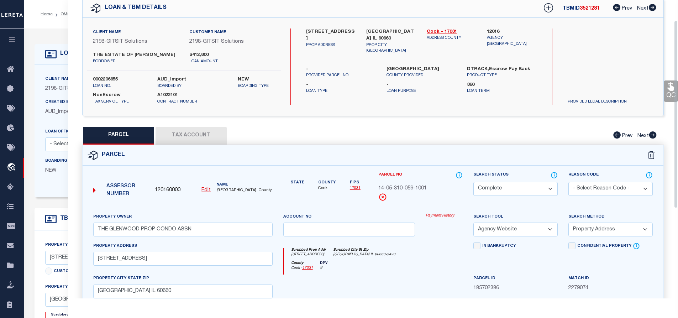
click at [191, 137] on button "Tax Account" at bounding box center [190, 136] width 71 height 18
select select "100"
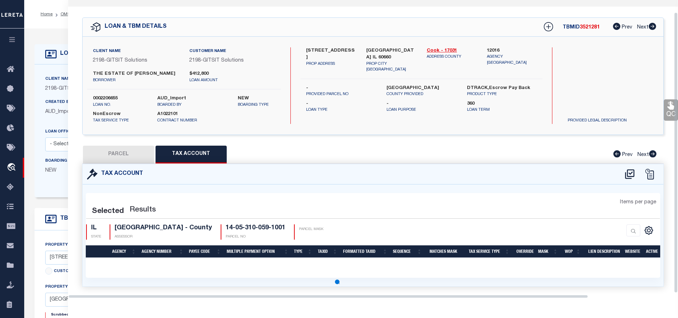
scroll to position [26, 0]
select select "100"
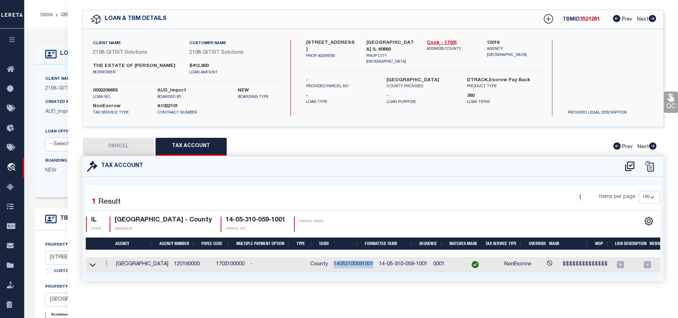
drag, startPoint x: 319, startPoint y: 258, endPoint x: 359, endPoint y: 259, distance: 40.2
click at [359, 259] on td "14053100591001" at bounding box center [354, 264] width 46 height 15
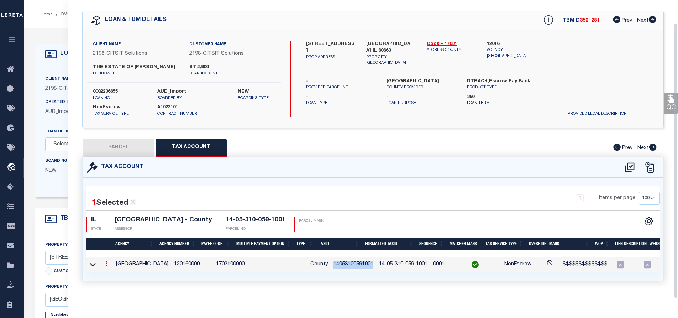
scroll to position [25, 0]
copy td "14053100591001"
click at [119, 142] on button "PARCEL" at bounding box center [118, 148] width 71 height 18
select select "AS"
select select
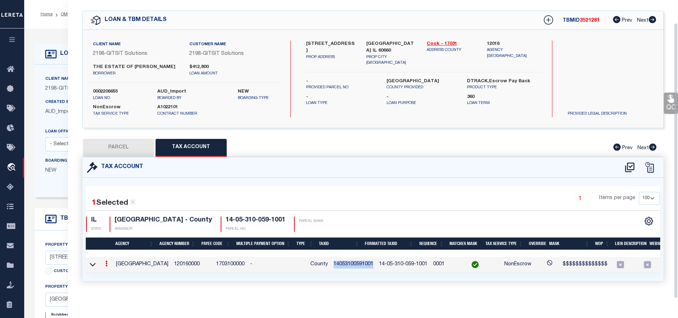
select select
checkbox input "false"
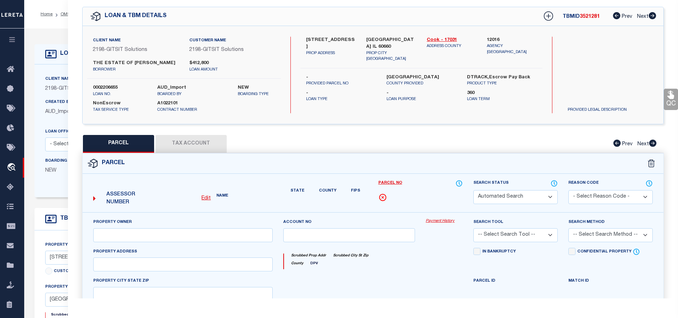
select select "CP"
type input "THE GLENWOOD PROP CONDO ASSN"
select select "AGW"
select select "ADD"
type input "5853 N GLENWOOD AVE Unit 1N"
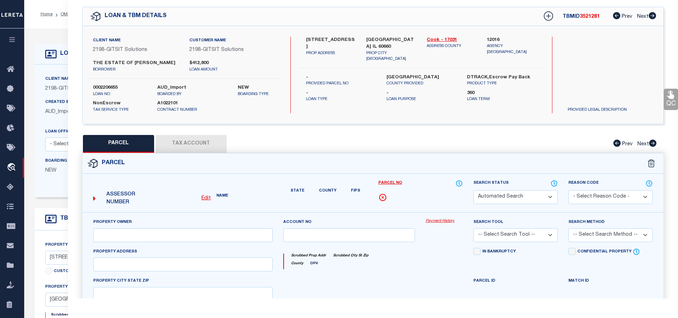
type input "CHICAGO IL 60660"
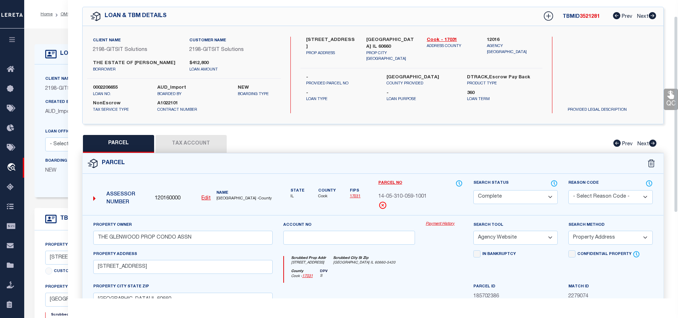
scroll to position [0, 0]
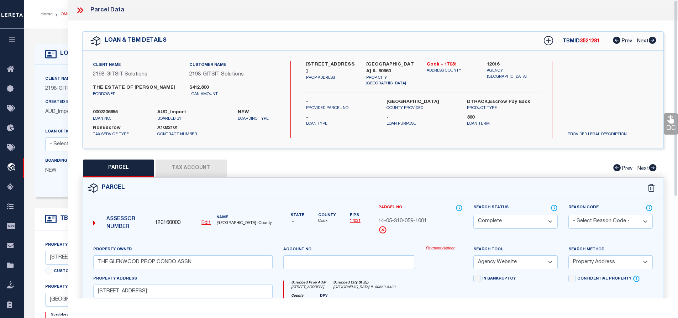
click at [63, 15] on link "OMS" at bounding box center [65, 14] width 10 height 4
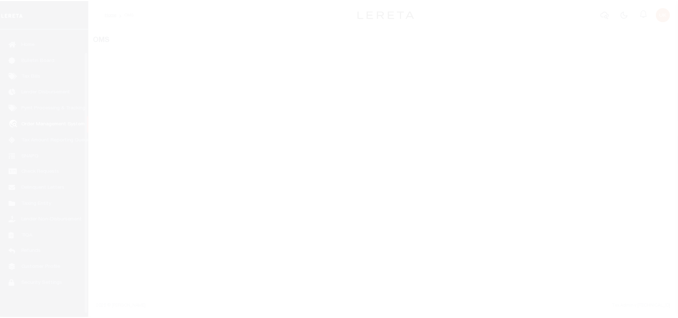
scroll to position [29, 0]
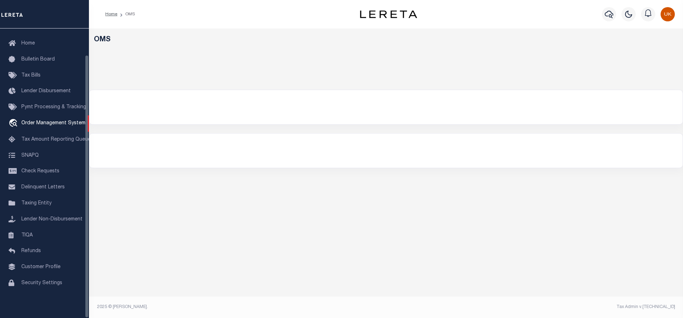
select select "200"
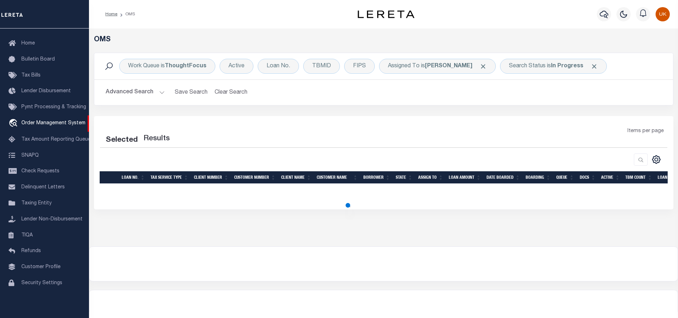
select select "200"
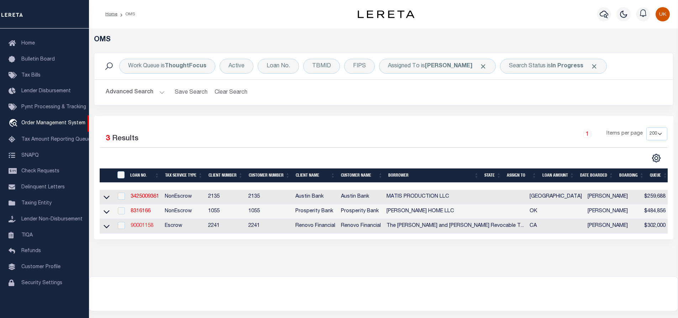
click at [144, 228] on link "90001158" at bounding box center [142, 225] width 23 height 5
type input "90001158"
type input "The [PERSON_NAME] and [PERSON_NAME] Revocable Trust, dated [DATE] and restated …"
select select
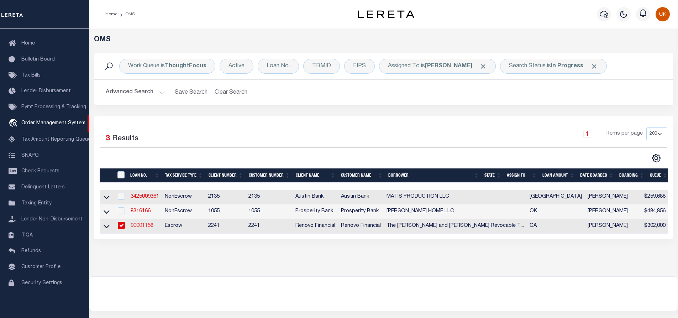
type input "739 Buckingham Dr."
type input "[GEOGRAPHIC_DATA]"
select select "100"
select select "Escrow"
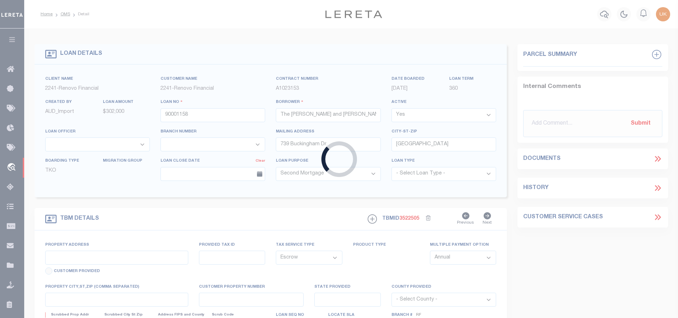
type input "12844 AUBURN DR"
type input "[PHONE_NUMBER]"
select select
type input "[GEOGRAPHIC_DATA]"
type input "CA"
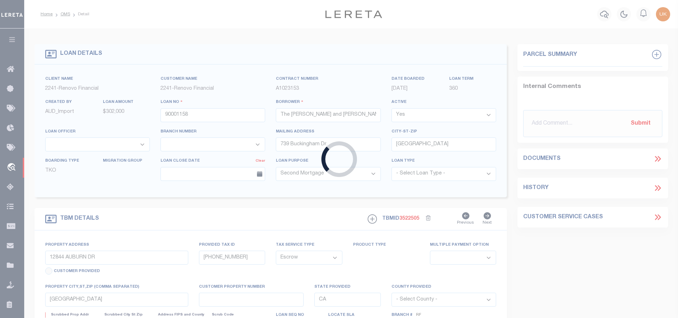
select select
select select "25067"
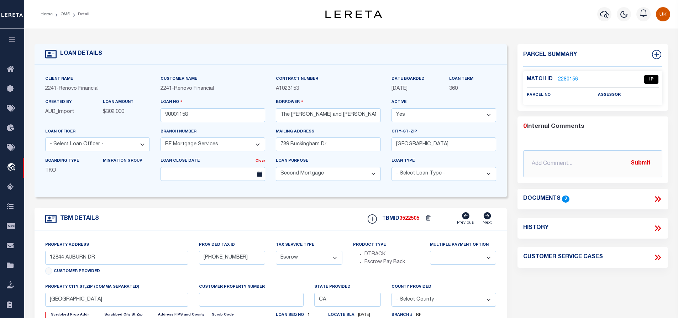
click at [562, 79] on link "2280156" at bounding box center [568, 79] width 20 height 7
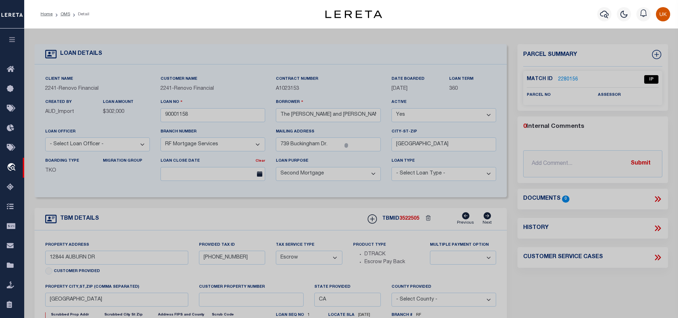
checkbox input "false"
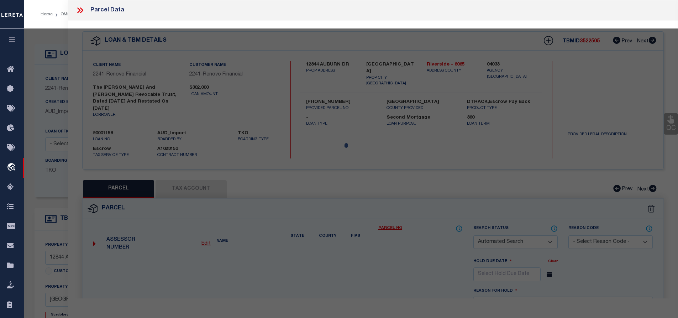
select select "IP"
checkbox input "false"
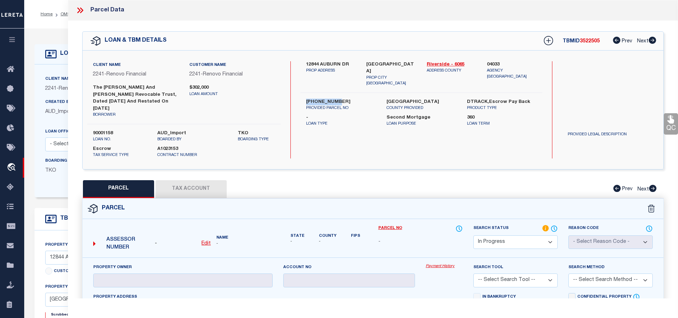
drag, startPoint x: 305, startPoint y: 89, endPoint x: 334, endPoint y: 90, distance: 28.8
click at [334, 99] on div "[PHONE_NUMBER] PROVIDED PARCEL NO" at bounding box center [341, 105] width 80 height 13
copy label "[PHONE_NUMBER]"
click at [444, 63] on link "Riverside - 6065" at bounding box center [452, 64] width 50 height 7
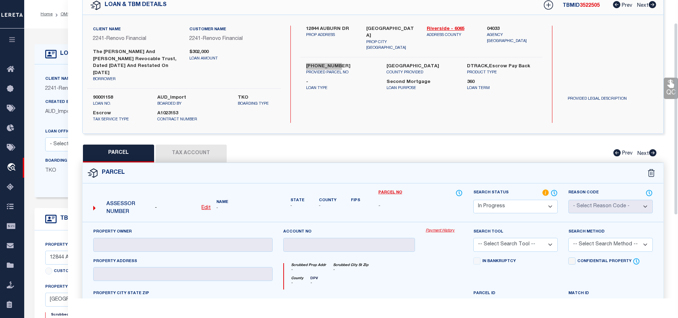
scroll to position [107, 0]
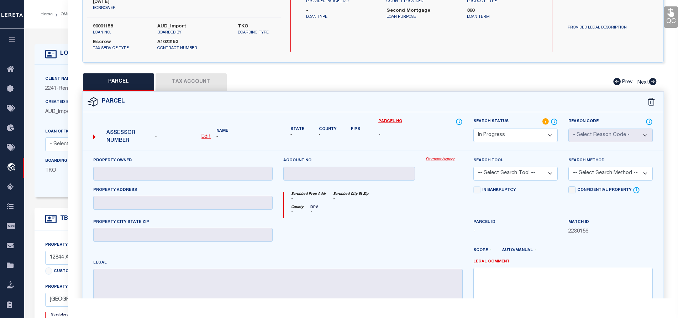
click at [549, 128] on select "Automated Search Bad Parcel Complete Duplicate Parcel High Dollar Reporting In …" at bounding box center [515, 135] width 84 height 14
select select "ND"
click at [473, 128] on select "Automated Search Bad Parcel Complete Duplicate Parcel High Dollar Reporting In …" at bounding box center [515, 135] width 84 height 14
click at [494, 259] on link "Legal Comment" at bounding box center [491, 262] width 36 height 6
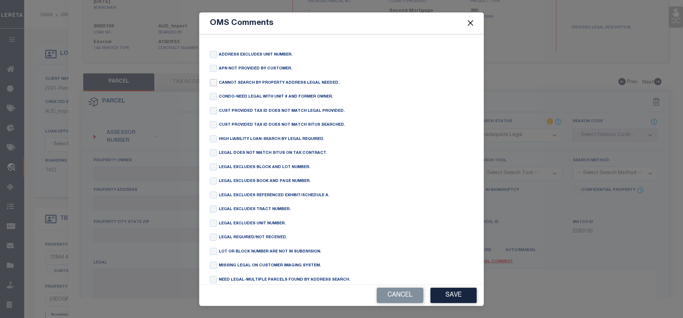
click at [215, 83] on input "checkbox" at bounding box center [213, 82] width 7 height 7
checkbox input "true"
click at [452, 294] on button "Save" at bounding box center [453, 294] width 46 height 15
type textarea "CANNOT SEARCH BY PROPERTY ADDRESS LEGAL NEEDED."
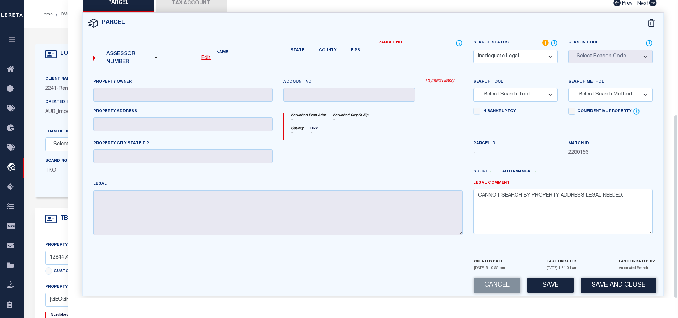
scroll to position [36, 0]
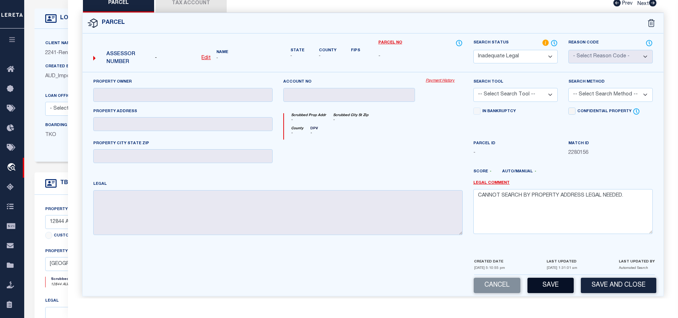
click at [552, 279] on button "Save" at bounding box center [550, 285] width 46 height 15
select select "AS"
checkbox input "false"
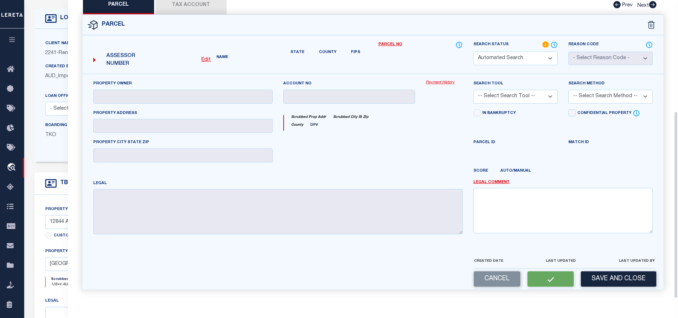
scroll to position [164, 0]
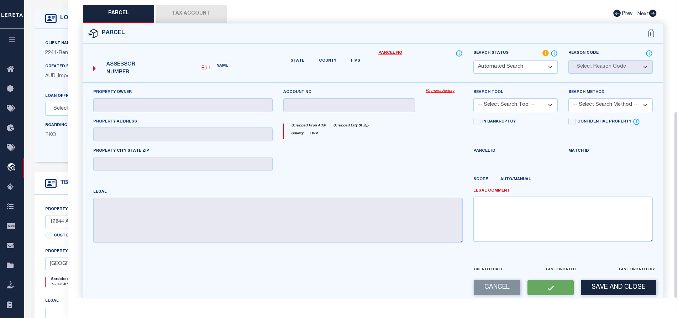
select select "ND"
checkbox input "false"
type textarea "CANNOT SEARCH BY PROPERTY ADDRESS LEGAL NEEDED."
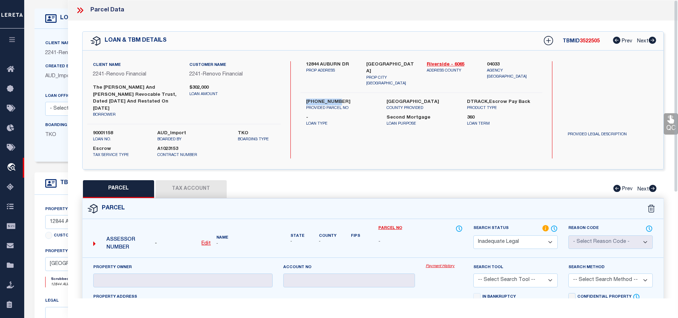
scroll to position [0, 0]
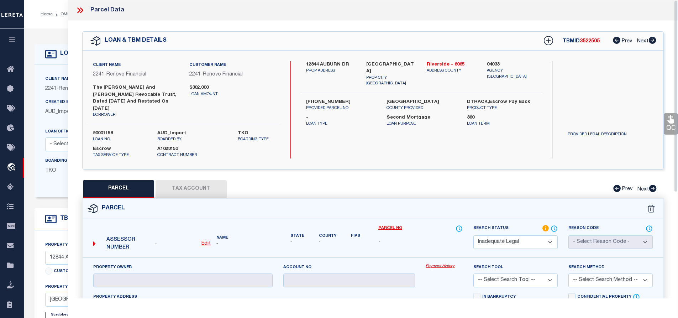
click at [78, 9] on icon at bounding box center [78, 10] width 3 height 6
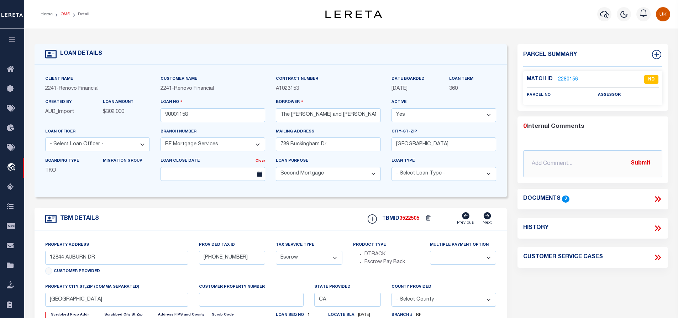
click at [64, 13] on link "OMS" at bounding box center [65, 14] width 10 height 4
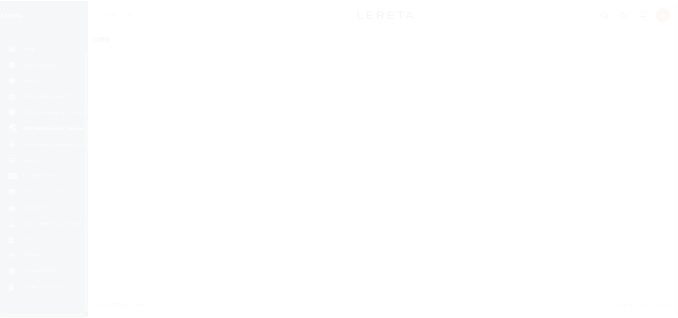
scroll to position [29, 0]
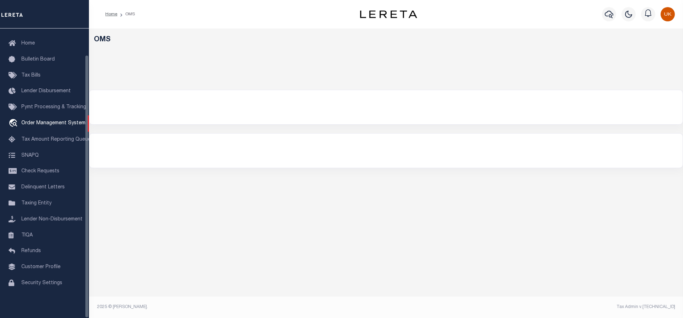
select select "200"
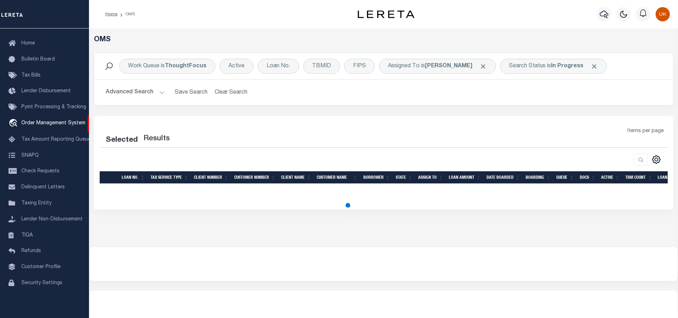
select select "200"
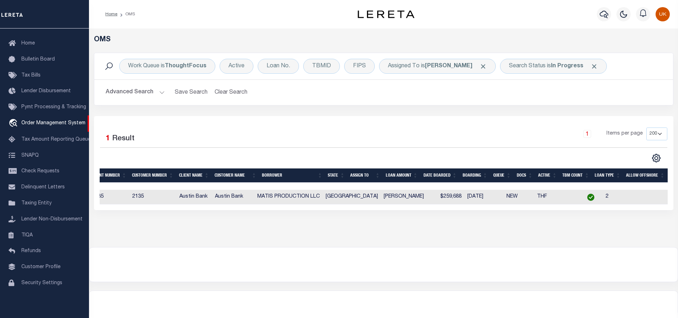
scroll to position [0, 0]
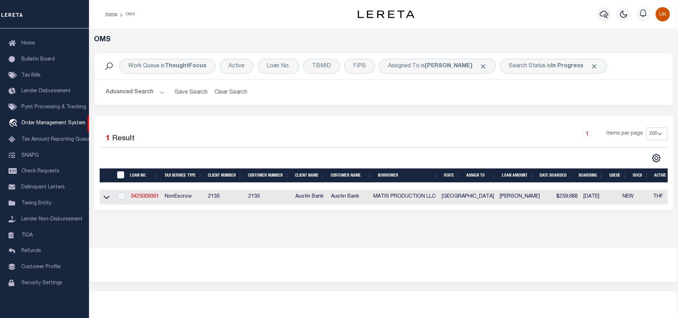
click at [379, 237] on div "OMS Work Queue is ThoughtFocus Active Loan No. TBMID FIPS Assigned To is Kumar …" at bounding box center [383, 137] width 589 height 218
click at [551, 68] on b "In Progress" at bounding box center [567, 66] width 32 height 6
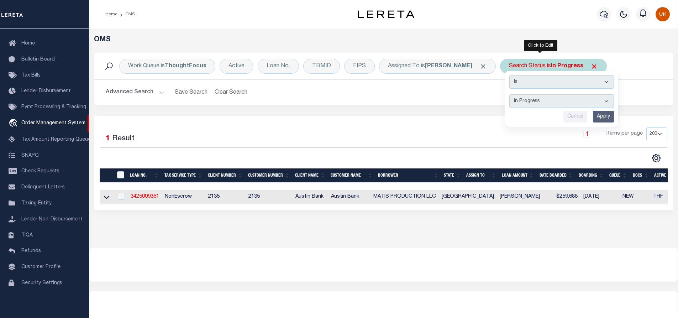
click at [522, 100] on select "Automated Search Bad Parcel Complete Duplicate Parcel High Dollar Reporting In …" at bounding box center [561, 101] width 105 height 14
select select "RD"
click at [509, 94] on select "Automated Search Bad Parcel Complete Duplicate Parcel High Dollar Reporting In …" at bounding box center [561, 101] width 105 height 14
click at [593, 120] on input "Apply" at bounding box center [603, 117] width 21 height 12
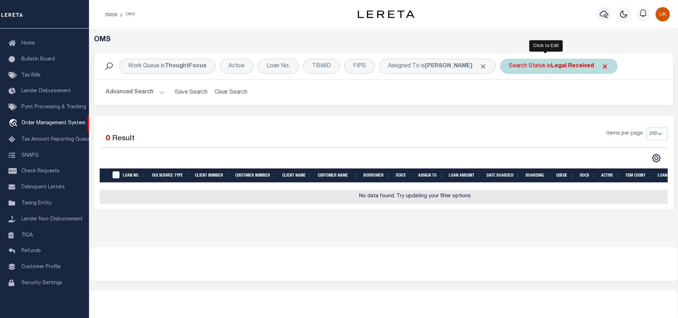
click at [528, 64] on div "Search Status is Legal Received" at bounding box center [558, 66] width 117 height 15
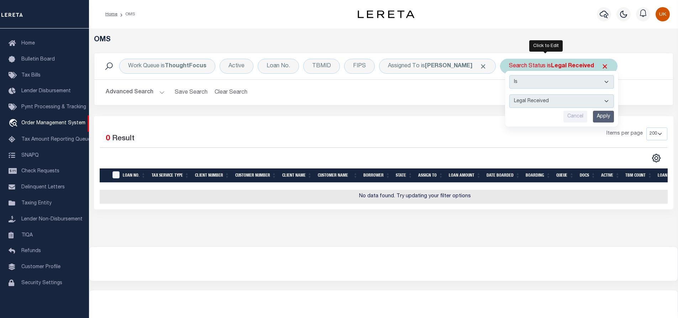
click at [518, 102] on select "Automated Search Bad Parcel Complete Duplicate Parcel High Dollar Reporting In …" at bounding box center [561, 101] width 105 height 14
select select "IP"
click at [509, 94] on select "Automated Search Bad Parcel Complete Duplicate Parcel High Dollar Reporting In …" at bounding box center [561, 101] width 105 height 14
click at [593, 117] on input "Apply" at bounding box center [603, 117] width 21 height 12
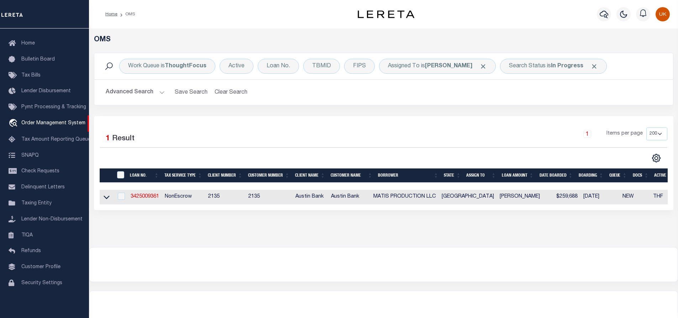
click at [439, 247] on div "OMS Work Queue is ThoughtFocus Active Loan No. TBMID FIPS Assigned To is Kumar …" at bounding box center [383, 137] width 589 height 218
click at [548, 70] on div "Search Status is In Progress" at bounding box center [553, 66] width 107 height 15
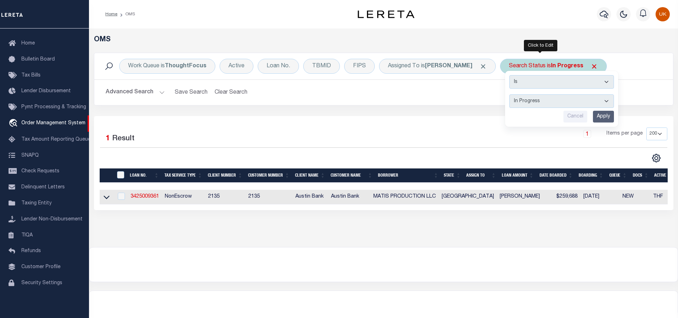
click at [522, 101] on select "Automated Search Bad Parcel Complete Duplicate Parcel High Dollar Reporting In …" at bounding box center [561, 101] width 105 height 14
select select "RD"
click at [509, 94] on select "Automated Search Bad Parcel Complete Duplicate Parcel High Dollar Reporting In …" at bounding box center [561, 101] width 105 height 14
click at [596, 116] on input "Apply" at bounding box center [603, 117] width 21 height 12
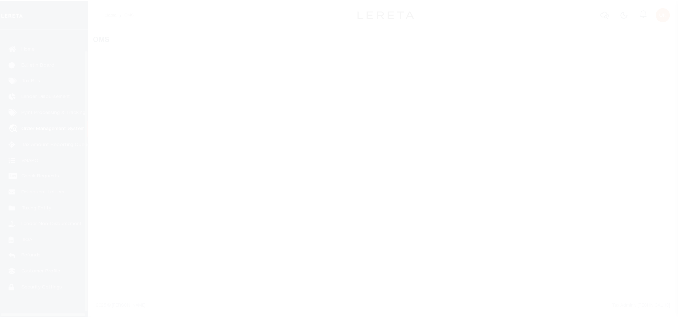
scroll to position [29, 0]
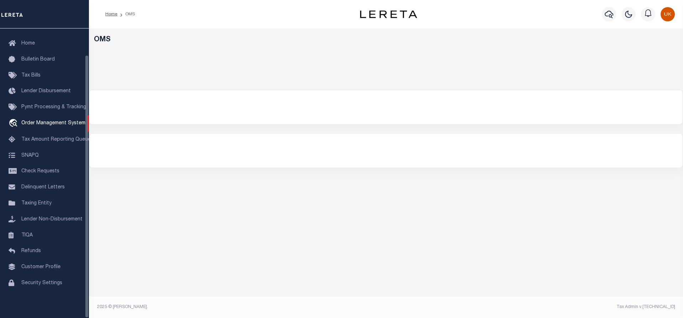
select select "200"
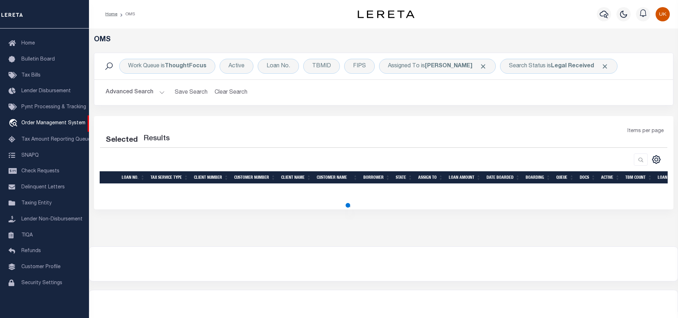
select select "200"
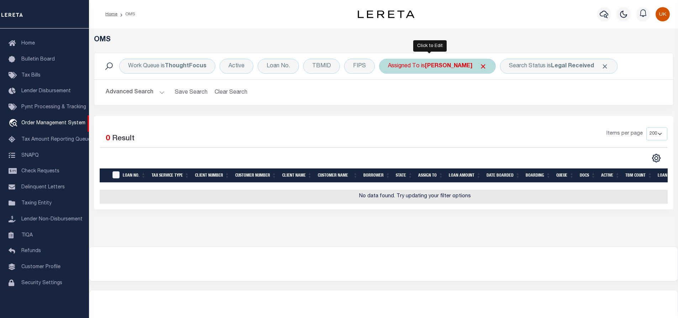
click at [431, 65] on b "[PERSON_NAME]" at bounding box center [448, 66] width 47 height 6
select select "[PERSON_NAME]"
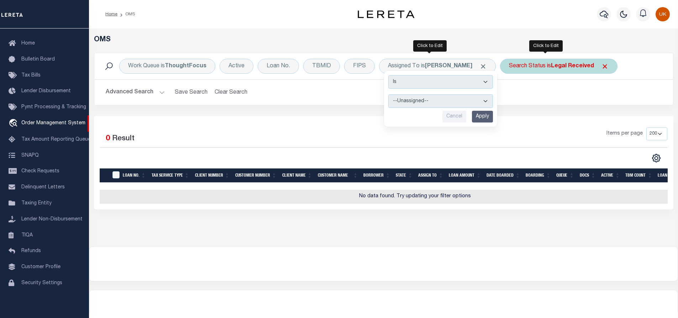
click at [519, 67] on div "Search Status is Legal Received" at bounding box center [558, 66] width 117 height 15
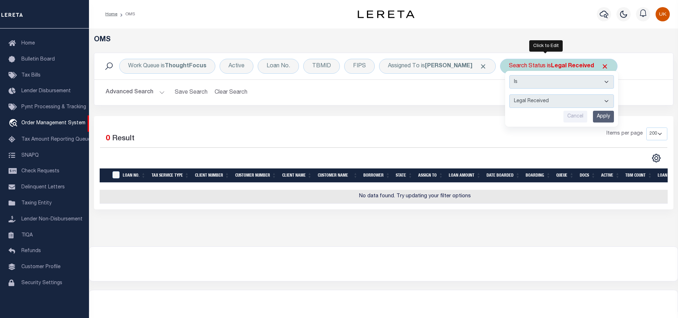
click at [519, 101] on select "Automated Search Bad Parcel Complete Duplicate Parcel High Dollar Reporting In …" at bounding box center [561, 101] width 105 height 14
select select "IP"
click at [509, 94] on select "Automated Search Bad Parcel Complete Duplicate Parcel High Dollar Reporting In …" at bounding box center [561, 101] width 105 height 14
click at [593, 117] on input "Apply" at bounding box center [603, 117] width 21 height 12
